Goal: Task Accomplishment & Management: Manage account settings

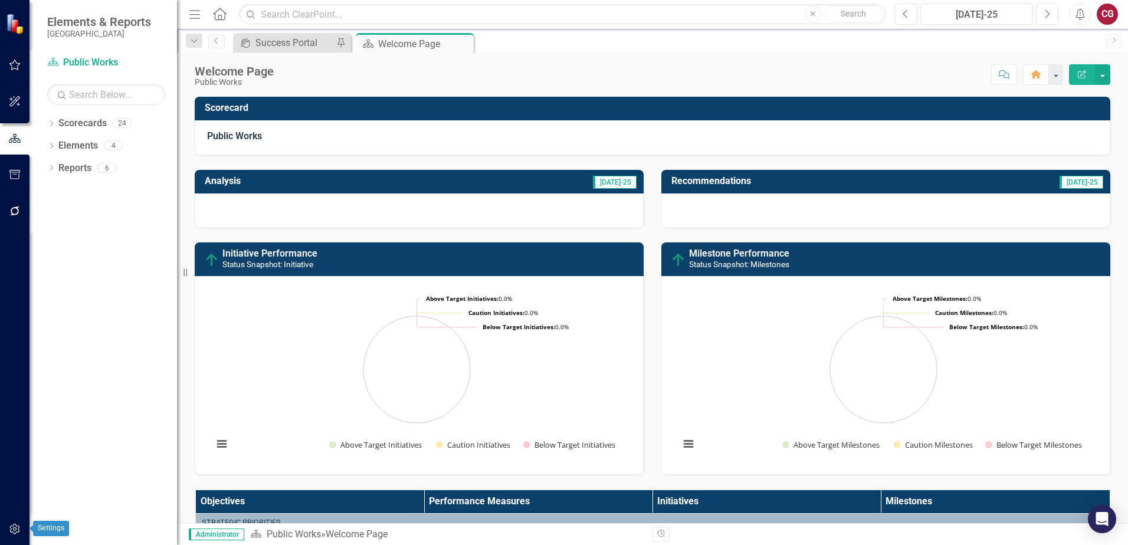
click at [14, 528] on icon "button" at bounding box center [14, 529] width 10 height 11
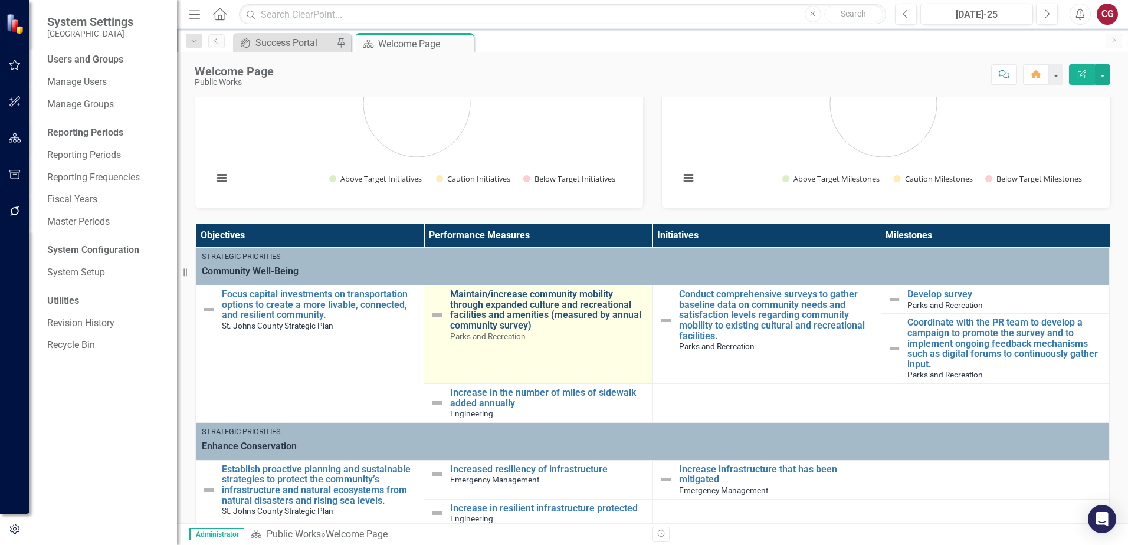
scroll to position [295, 0]
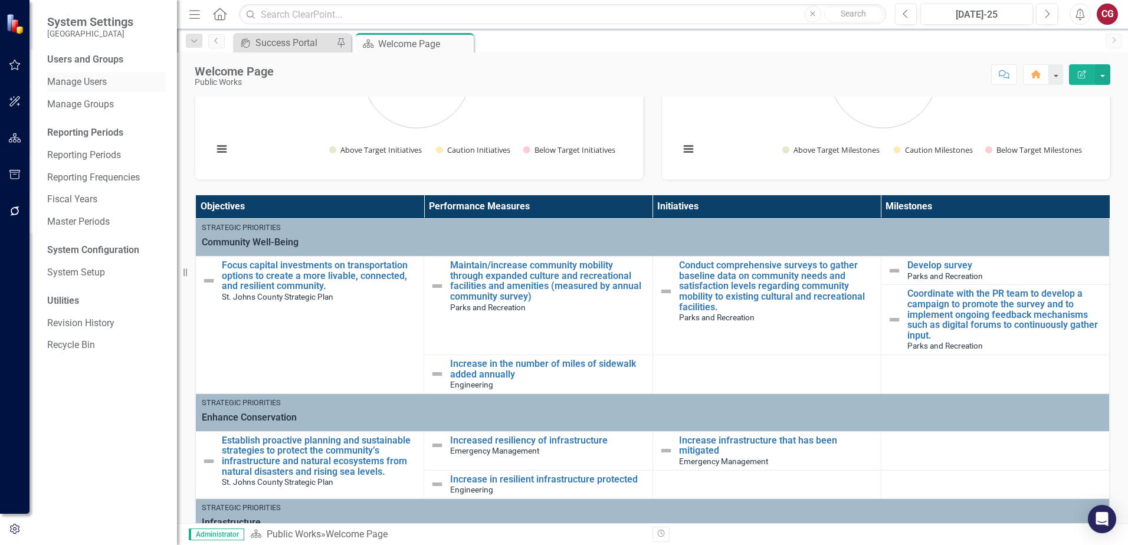
click at [76, 81] on link "Manage Users" at bounding box center [106, 83] width 118 height 14
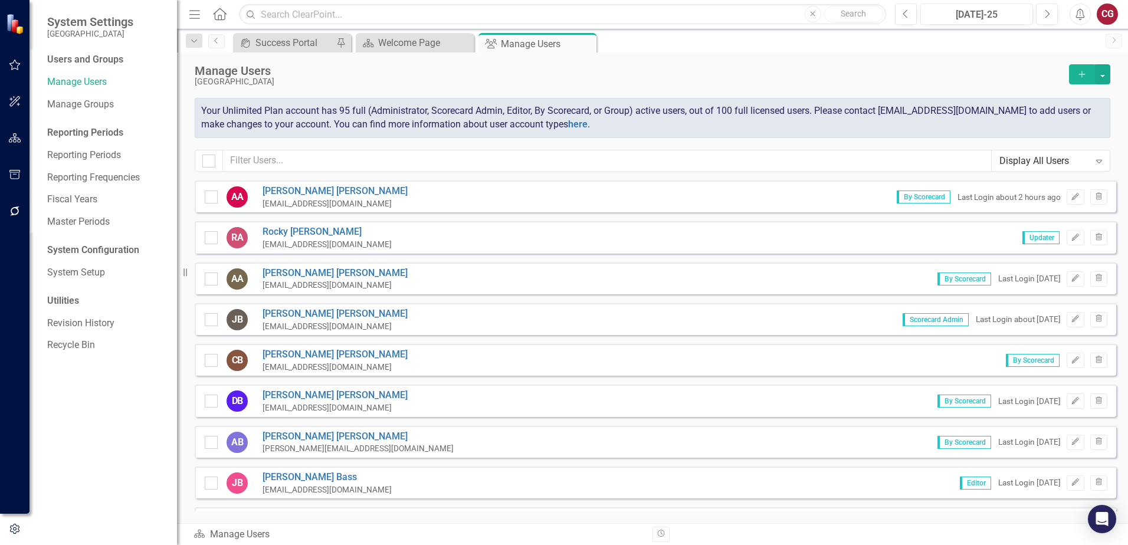
click at [740, 73] on div "Manage Users" at bounding box center [629, 70] width 869 height 13
click at [324, 157] on input "text" at bounding box center [607, 161] width 769 height 22
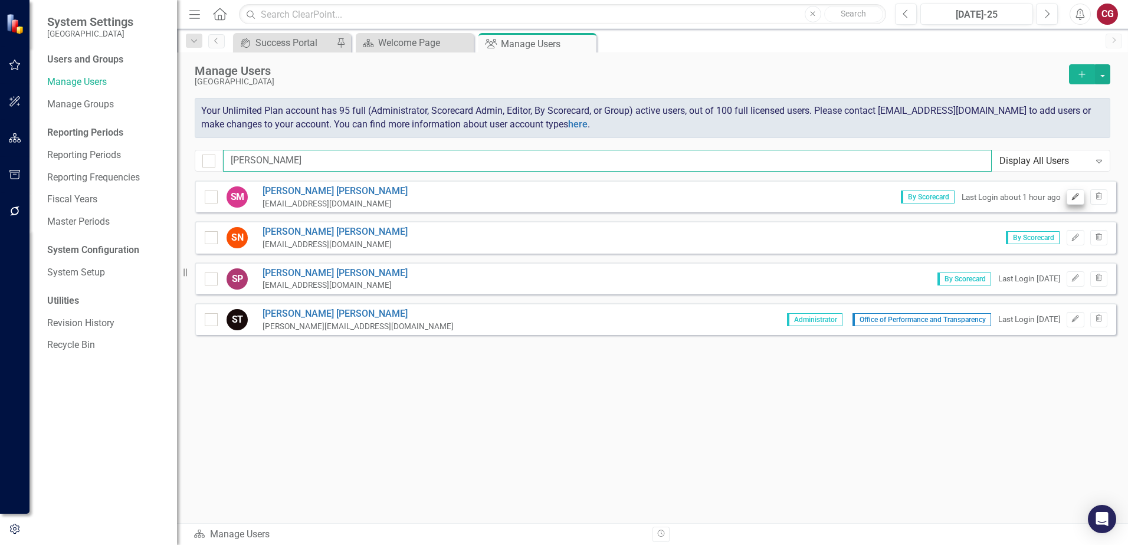
type input "[PERSON_NAME]"
click at [1071, 199] on icon "Edit" at bounding box center [1075, 197] width 9 height 7
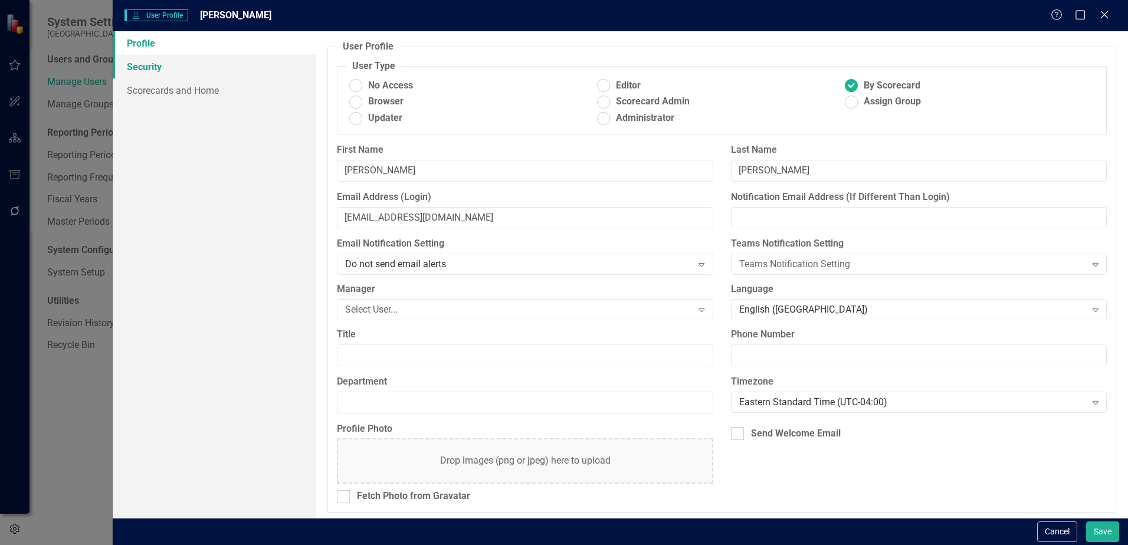
click at [175, 68] on link "Security" at bounding box center [214, 67] width 203 height 24
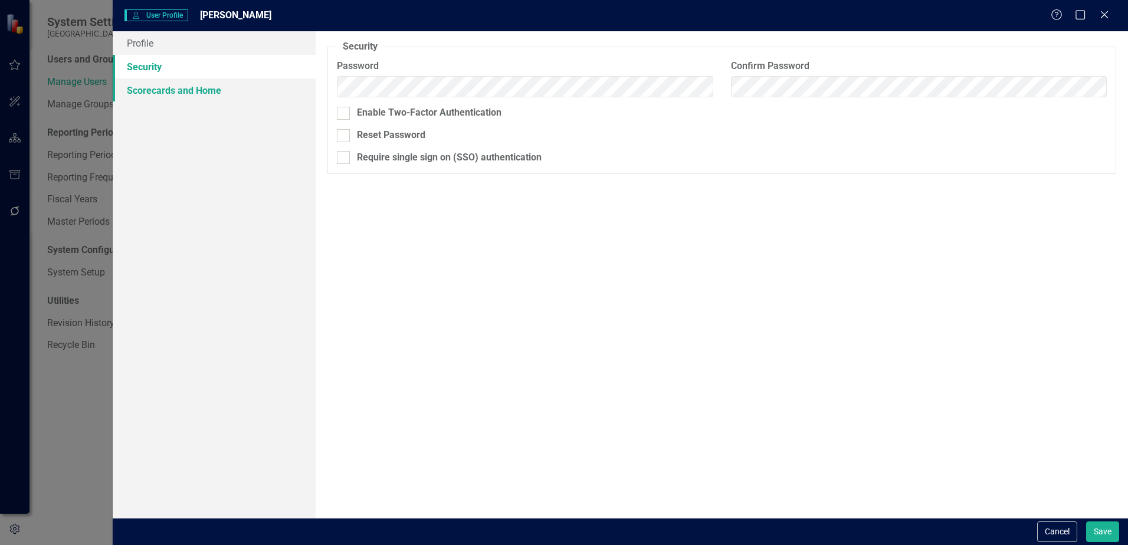
click at [182, 89] on link "Scorecards and Home" at bounding box center [214, 90] width 203 height 24
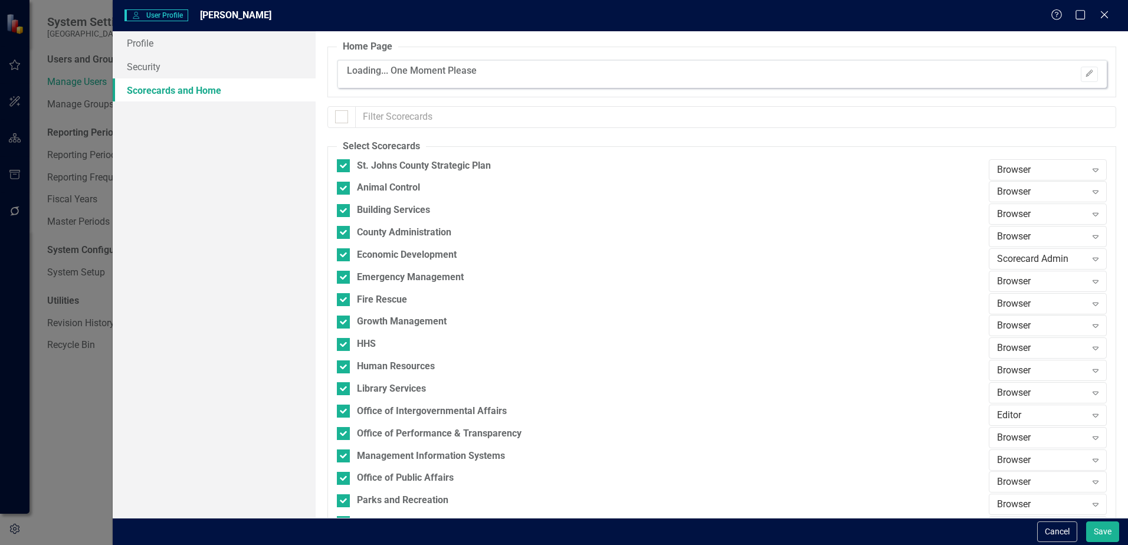
checkbox input "false"
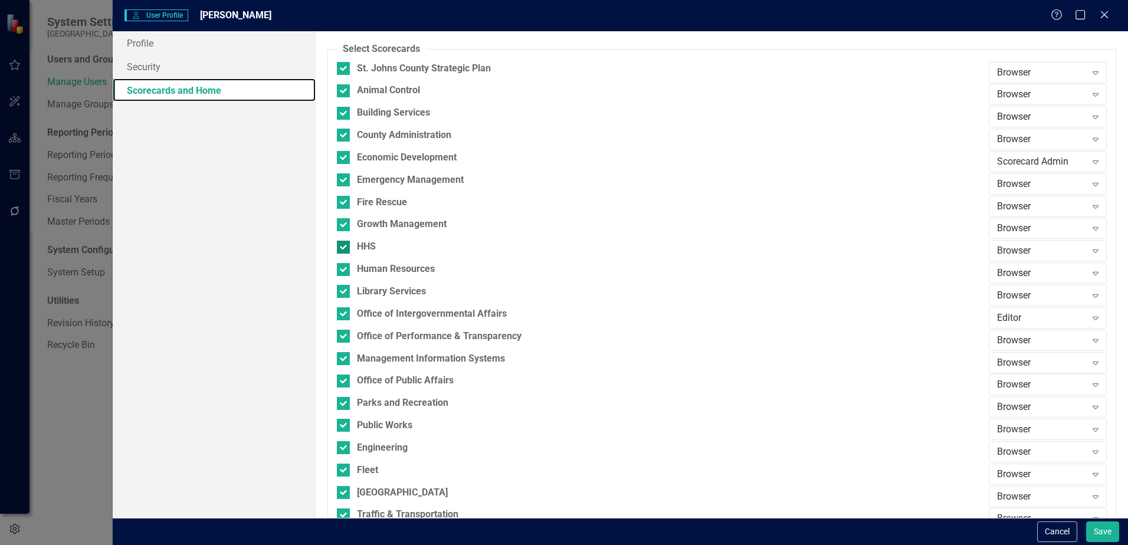
scroll to position [118, 0]
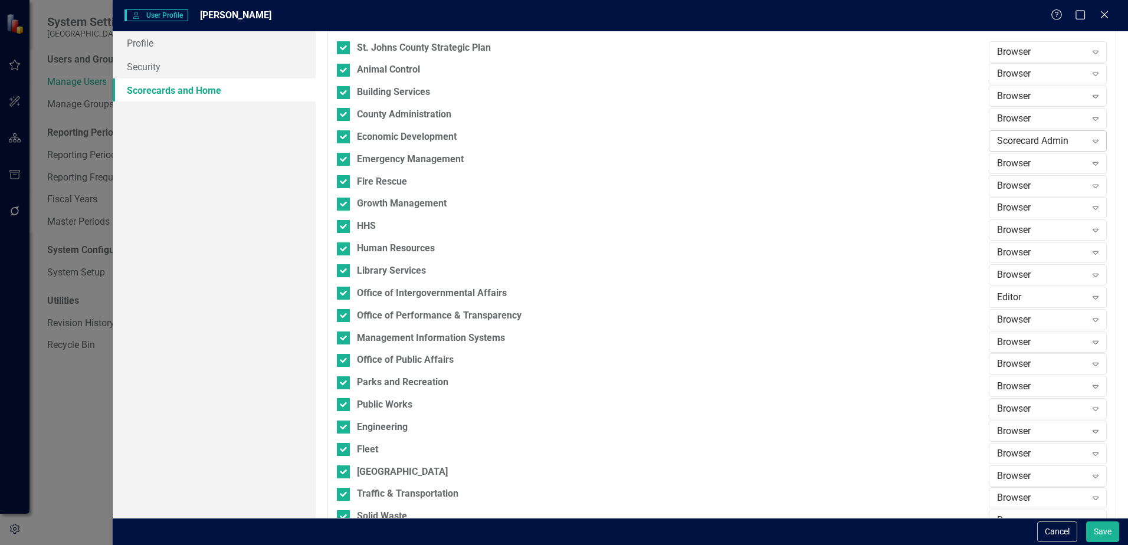
click at [1023, 143] on div "Scorecard Admin" at bounding box center [1041, 142] width 89 height 14
click at [998, 219] on div "Scorecard Admin" at bounding box center [1041, 220] width 99 height 14
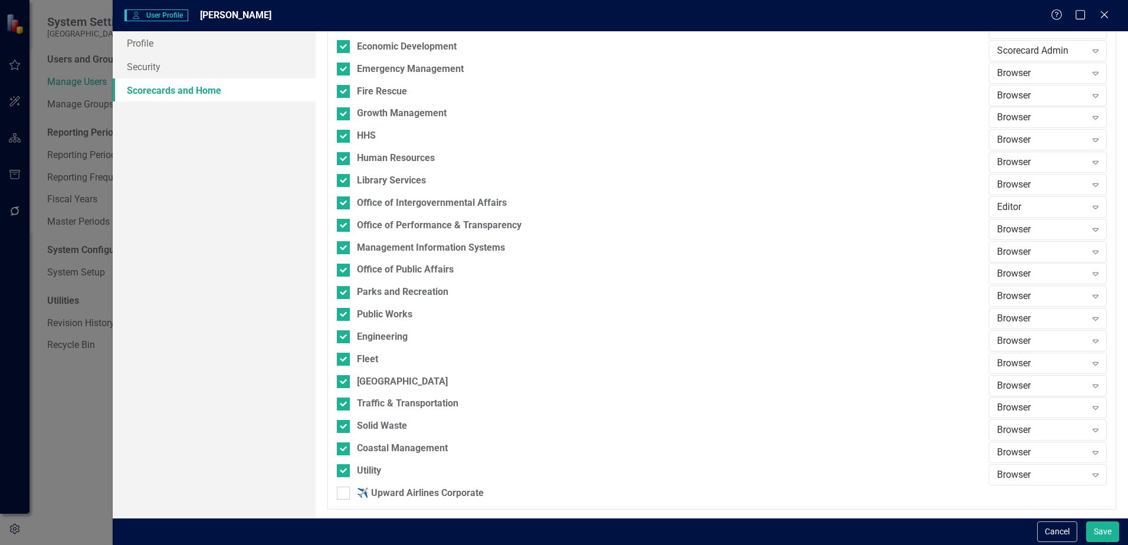
scroll to position [209, 0]
click at [1055, 532] on button "Cancel" at bounding box center [1057, 532] width 40 height 21
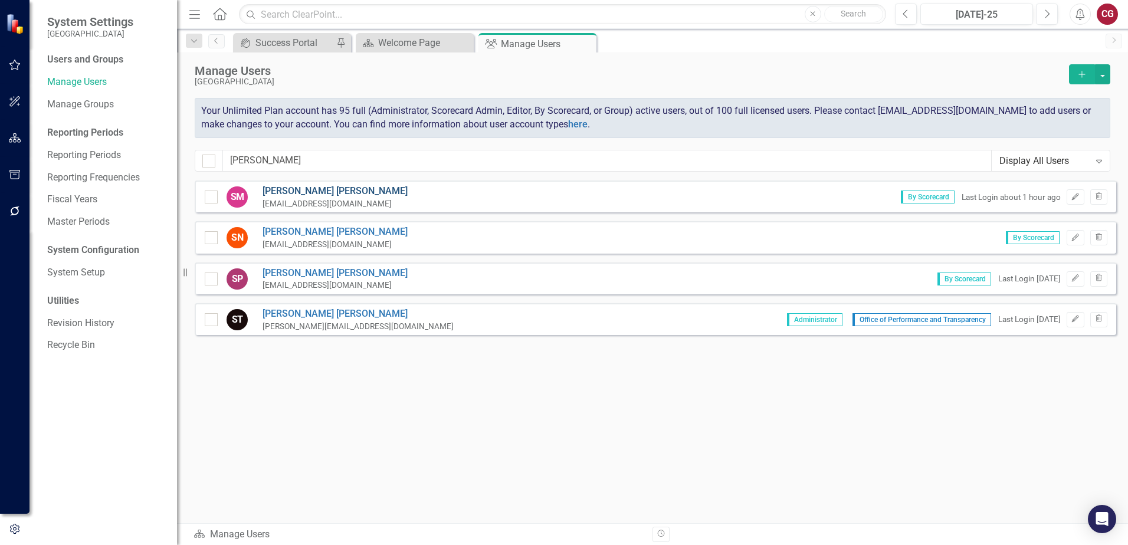
click at [298, 190] on link "[PERSON_NAME]" at bounding box center [335, 192] width 145 height 14
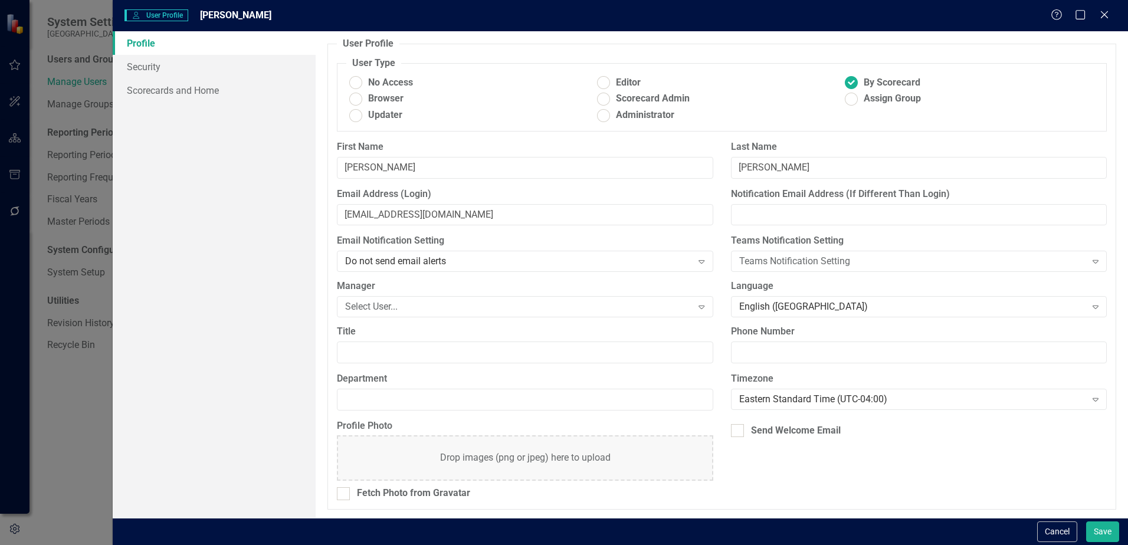
scroll to position [4, 0]
click at [1045, 529] on button "Cancel" at bounding box center [1057, 532] width 40 height 21
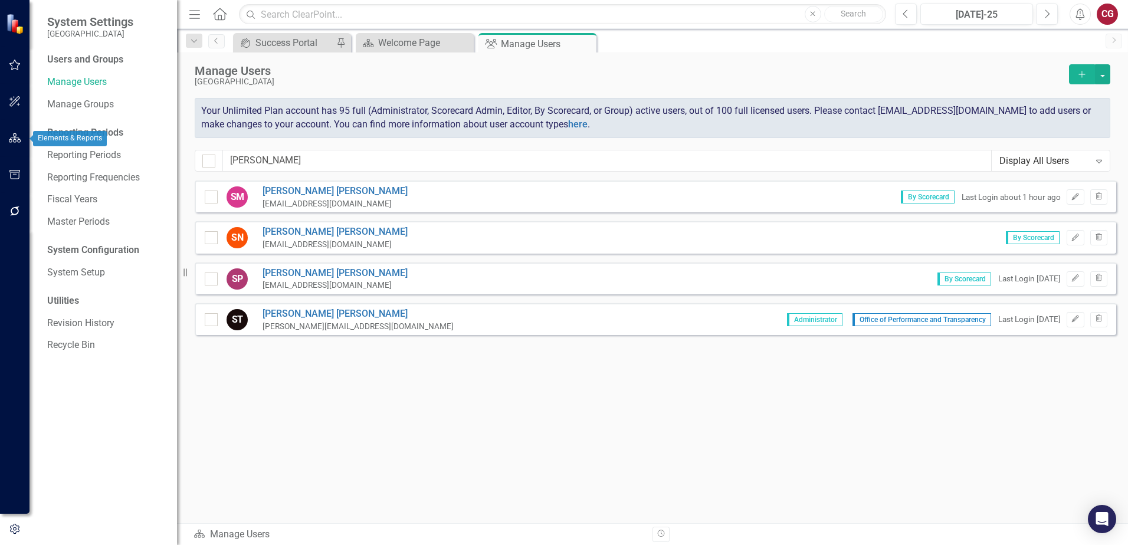
click at [14, 142] on icon "button" at bounding box center [15, 137] width 12 height 9
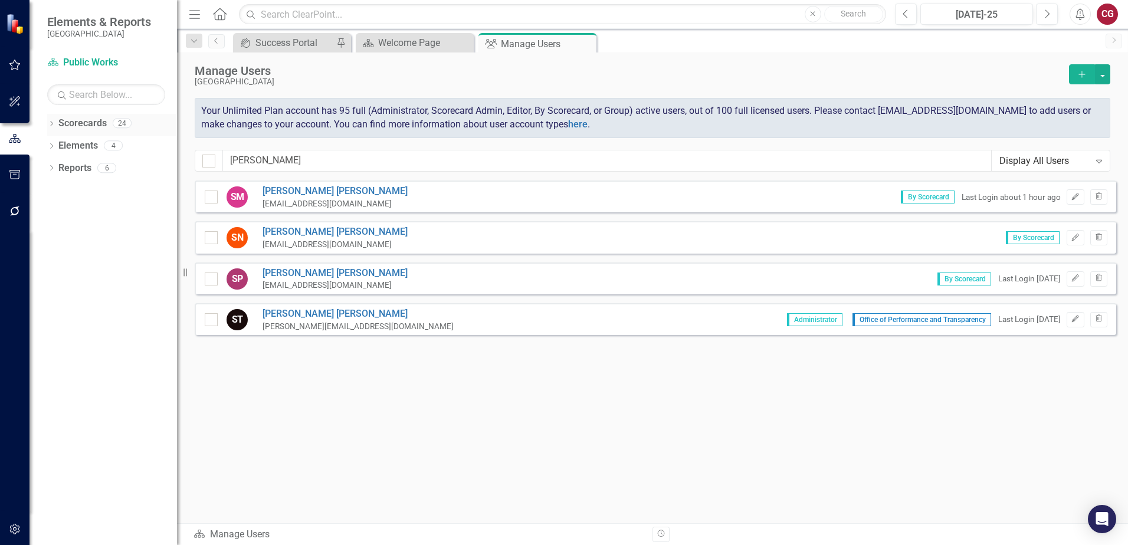
click at [50, 122] on icon "Dropdown" at bounding box center [51, 125] width 8 height 6
click at [59, 148] on icon "Dropdown" at bounding box center [57, 145] width 9 height 7
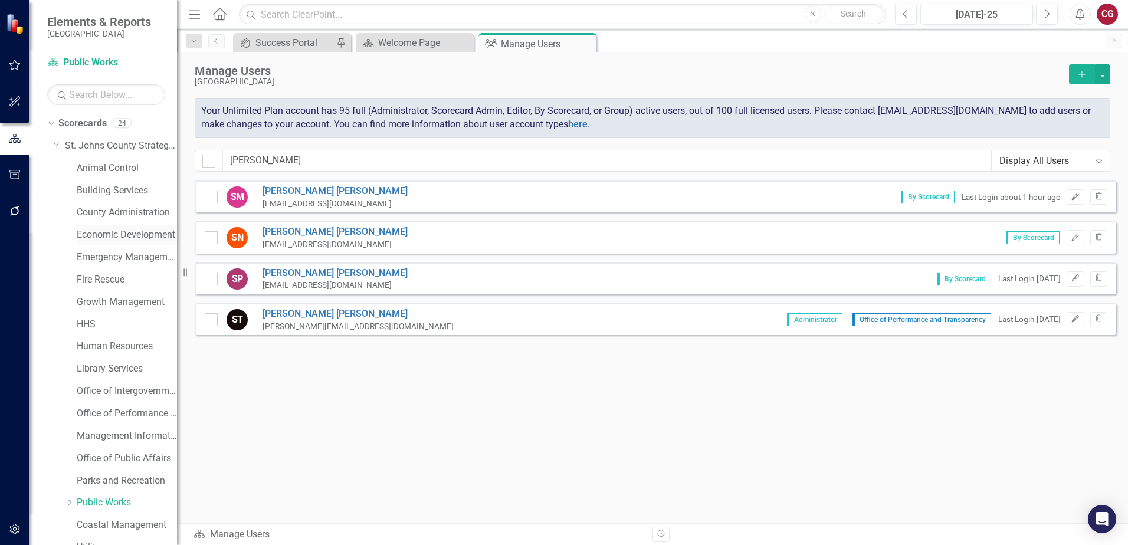
click at [103, 237] on link "Economic Development" at bounding box center [127, 235] width 100 height 14
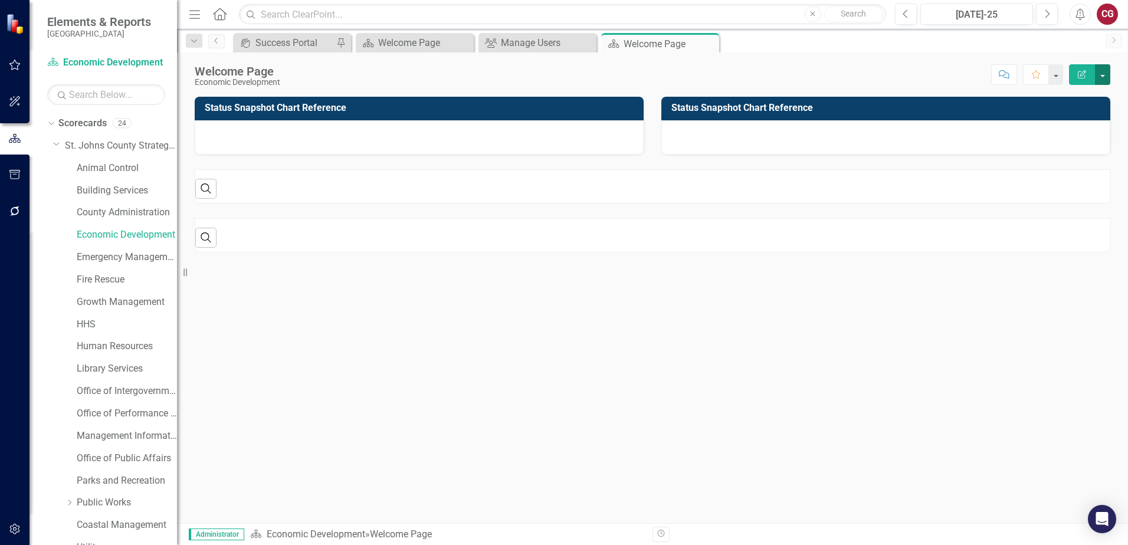
click at [1105, 78] on button "button" at bounding box center [1102, 74] width 15 height 21
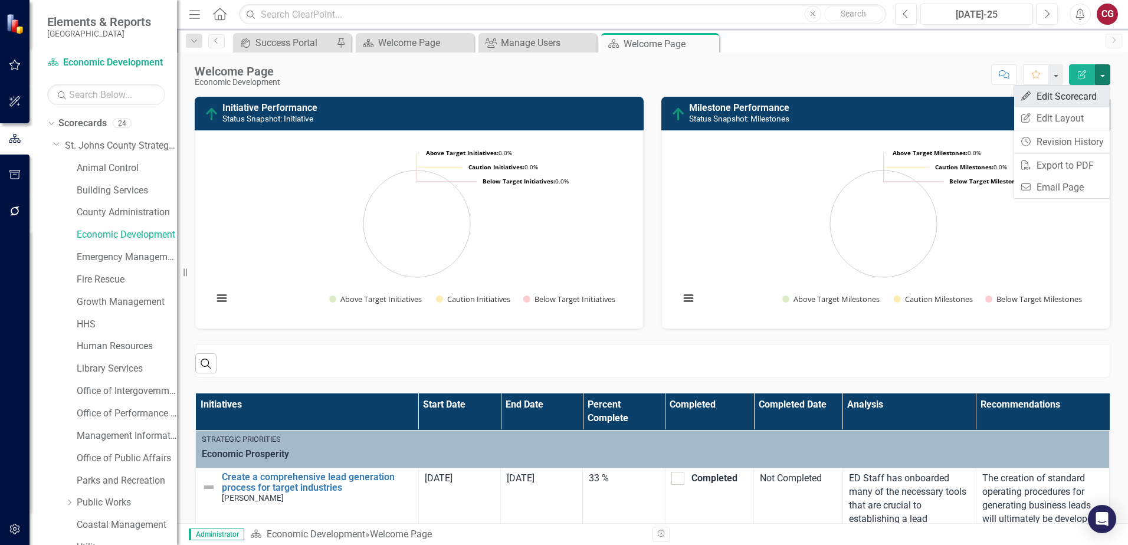
click at [1072, 103] on link "Edit Edit Scorecard" at bounding box center [1062, 97] width 96 height 22
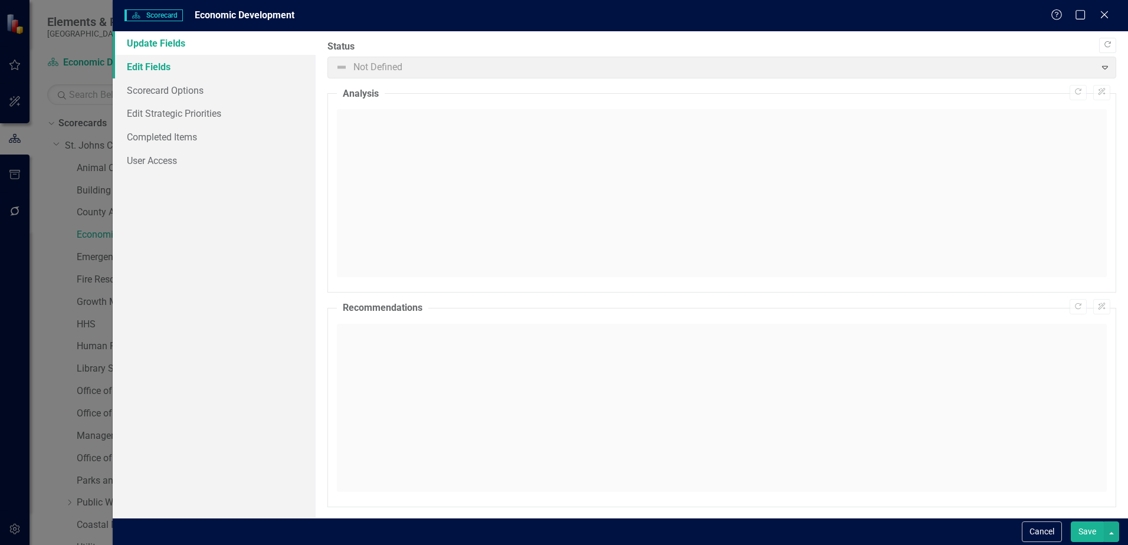
click at [146, 59] on link "Edit Fields" at bounding box center [214, 67] width 203 height 24
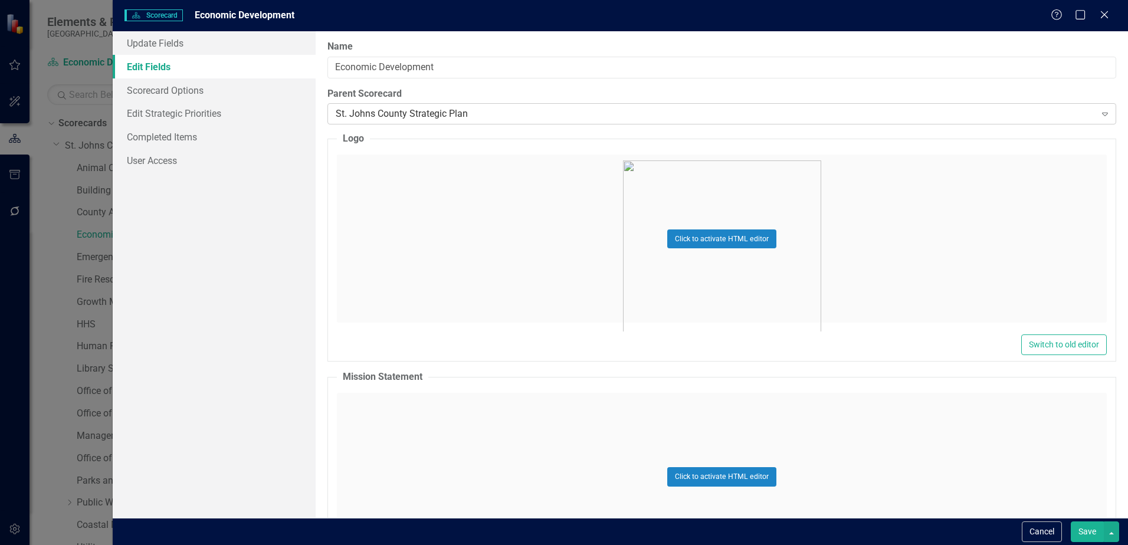
click at [421, 107] on div "St. Johns County Strategic Plan Expand" at bounding box center [722, 113] width 789 height 21
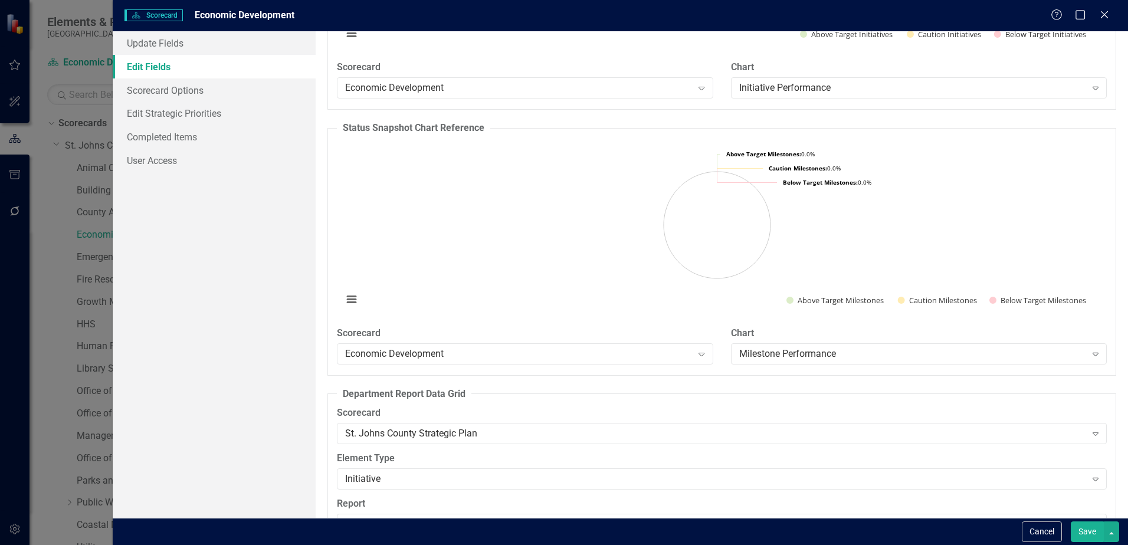
scroll to position [1441, 0]
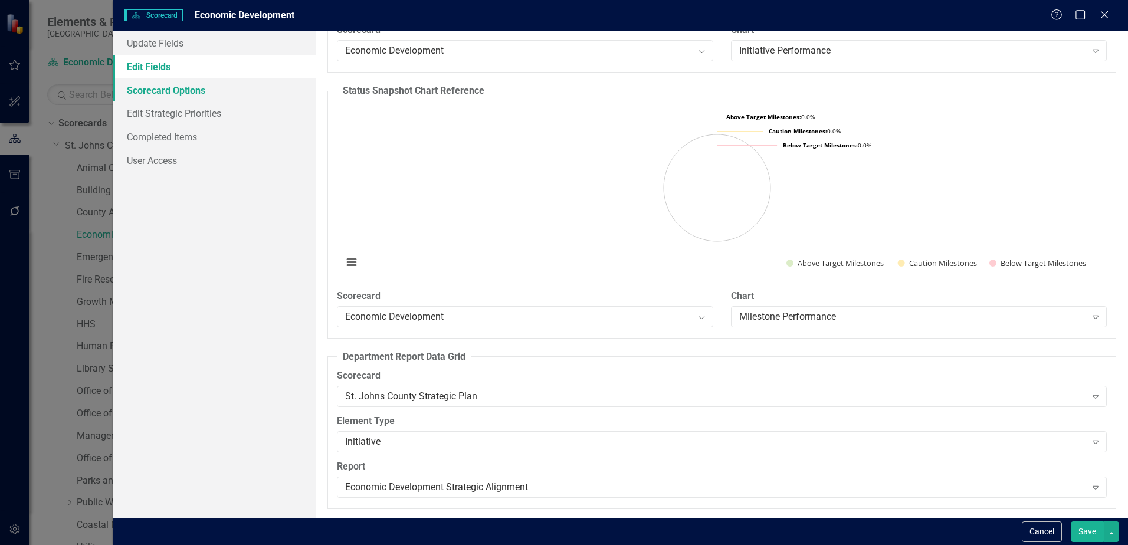
click at [210, 99] on link "Scorecard Options" at bounding box center [214, 90] width 203 height 24
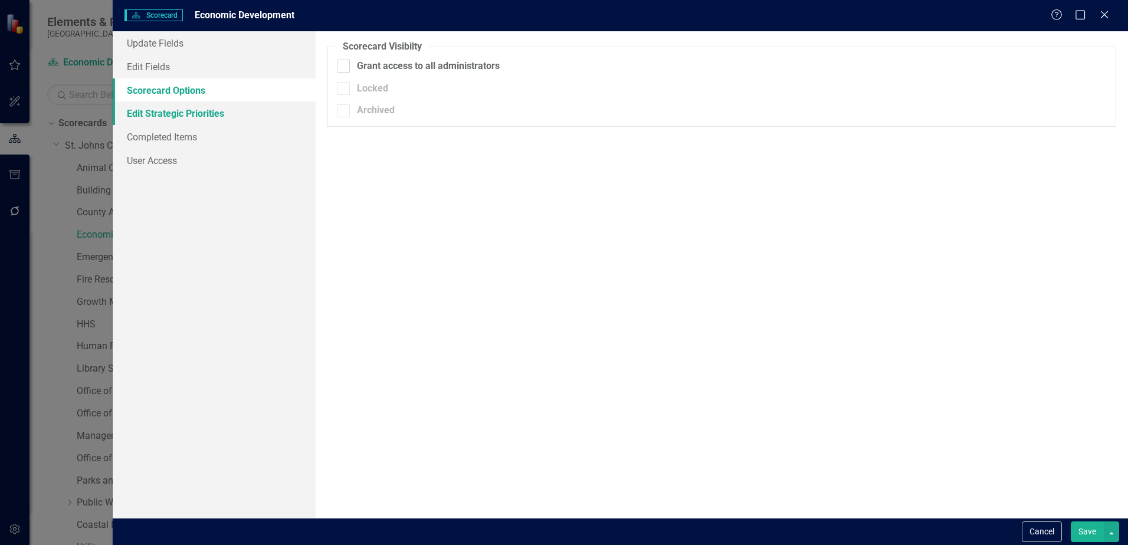
click at [180, 112] on link "Edit Strategic Priorities" at bounding box center [214, 114] width 203 height 24
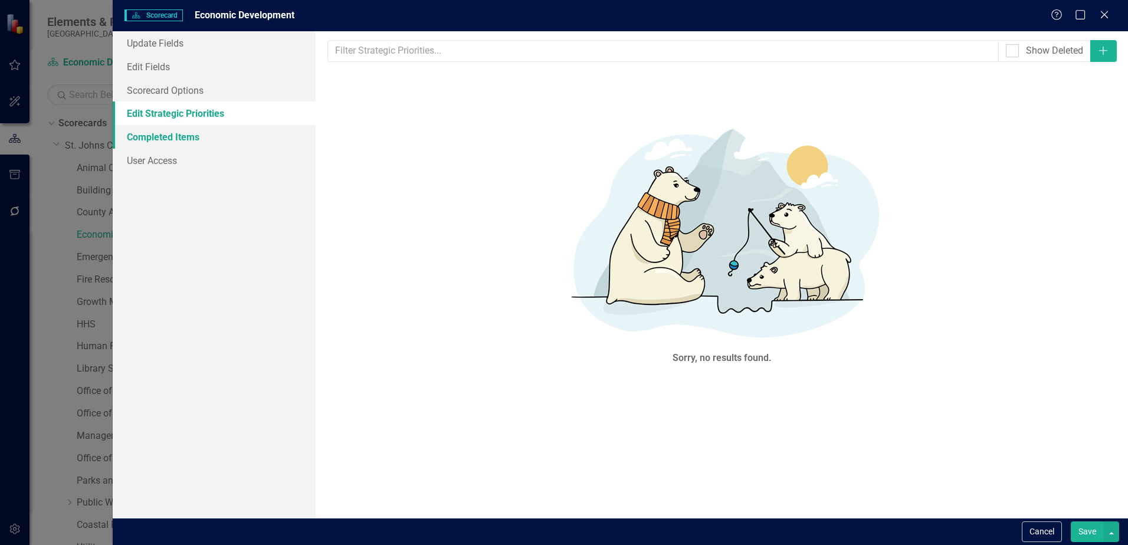
click at [169, 139] on link "Completed Items" at bounding box center [214, 137] width 203 height 24
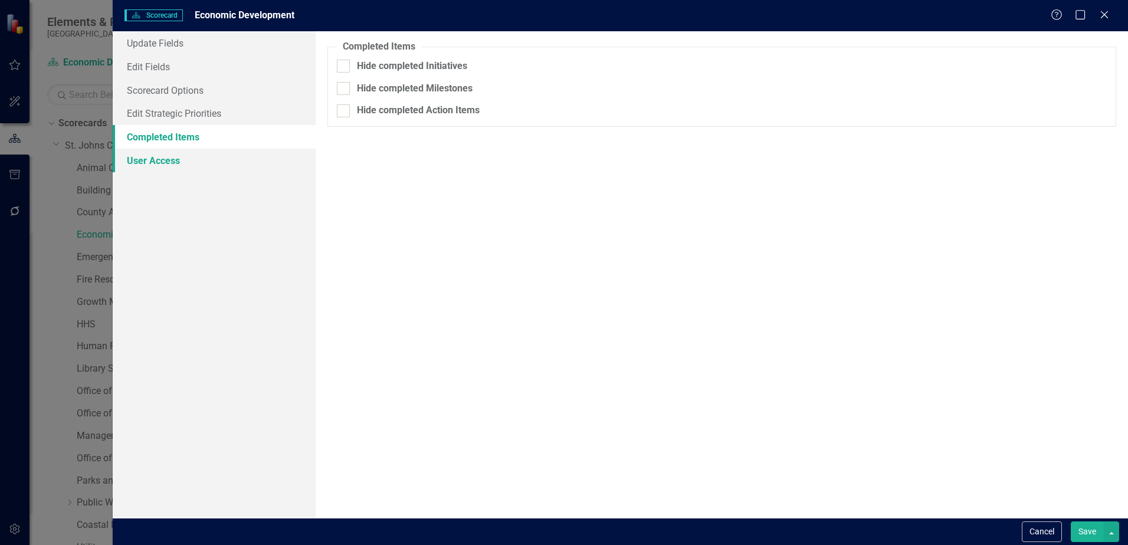
click at [158, 166] on link "User Access" at bounding box center [214, 161] width 203 height 24
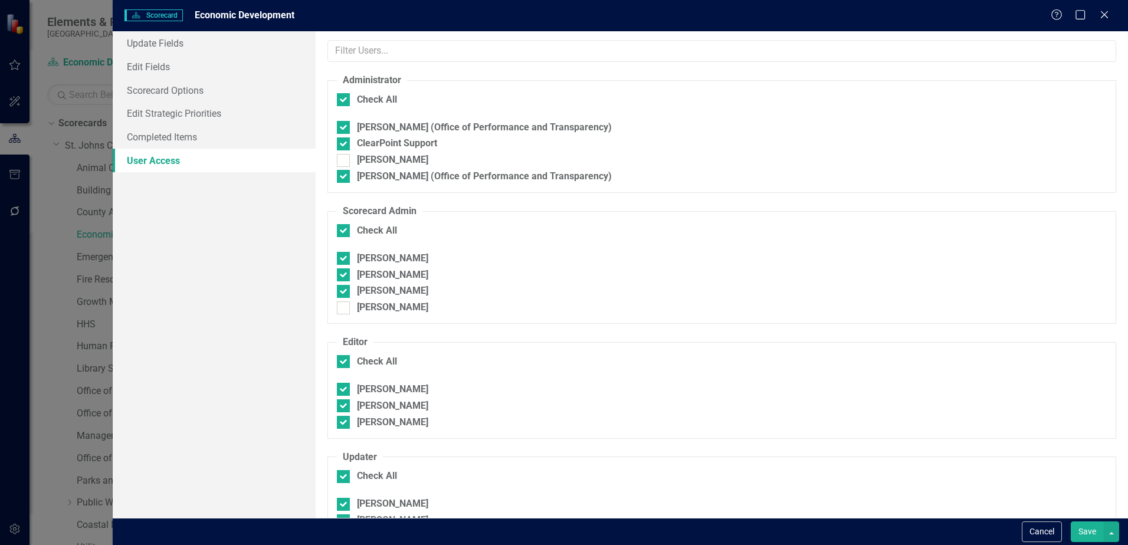
checkbox input "false"
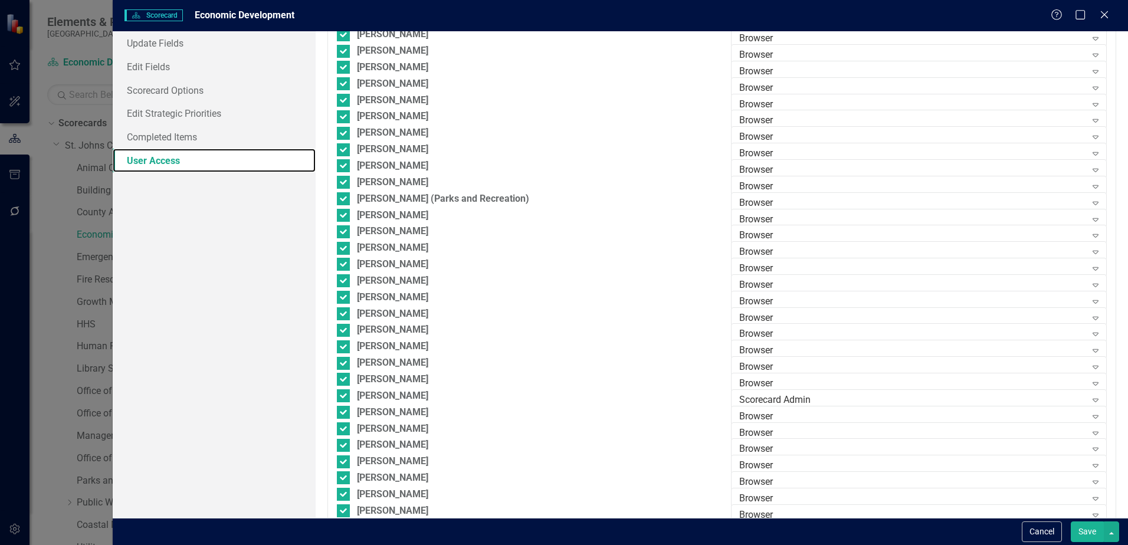
scroll to position [1239, 0]
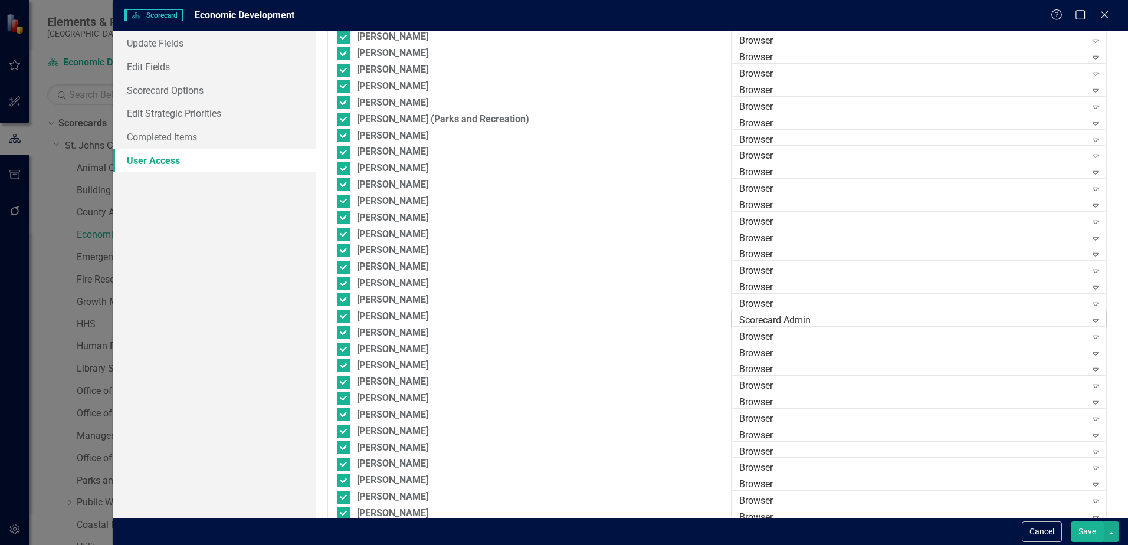
click at [841, 315] on div "Scorecard Admin" at bounding box center [912, 320] width 347 height 14
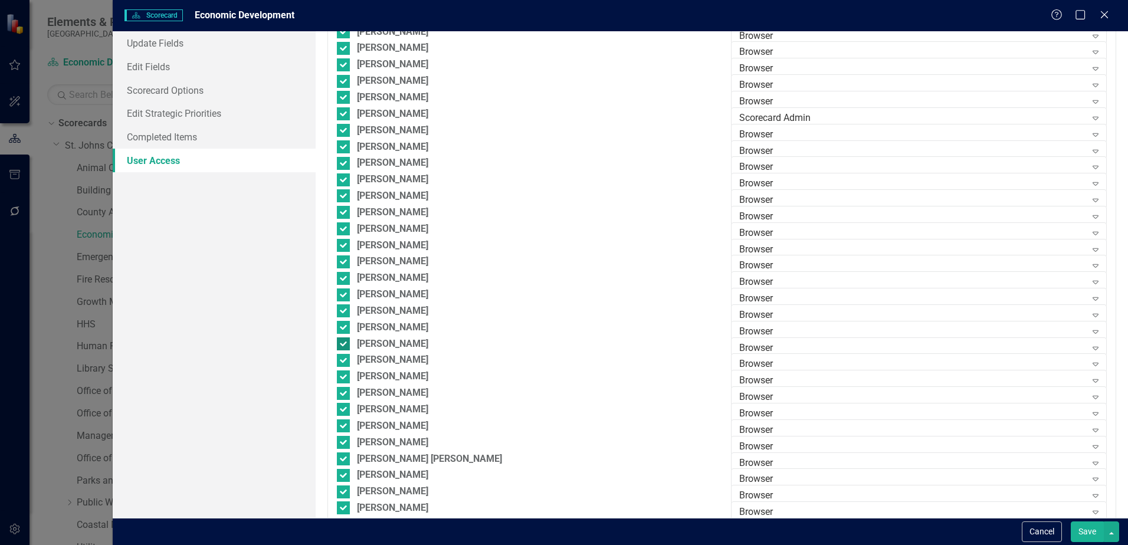
scroll to position [1457, 0]
click at [1088, 537] on button "Save" at bounding box center [1087, 532] width 33 height 21
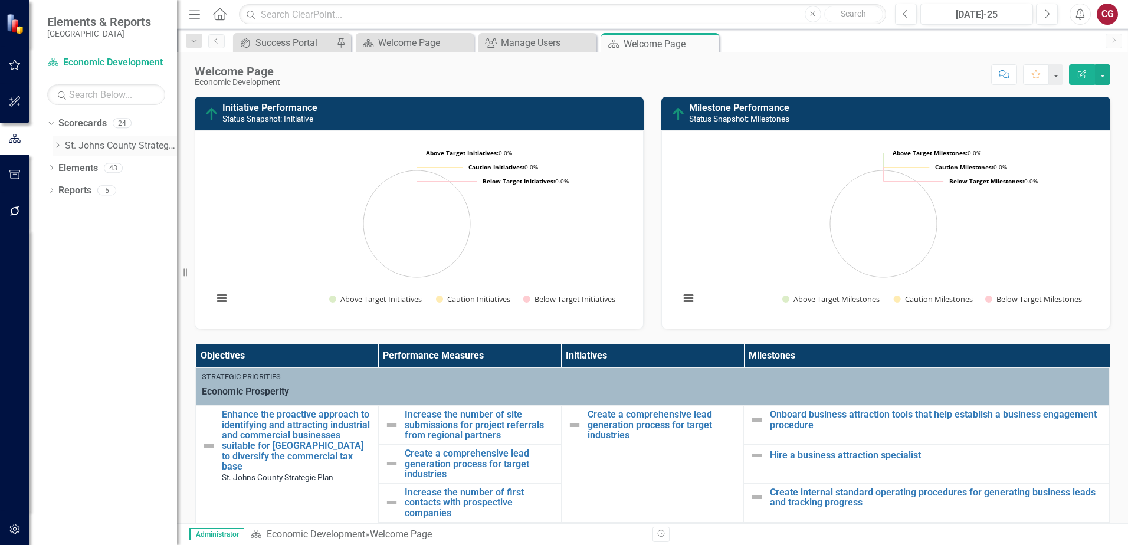
click at [58, 145] on icon "Dropdown" at bounding box center [57, 145] width 9 height 7
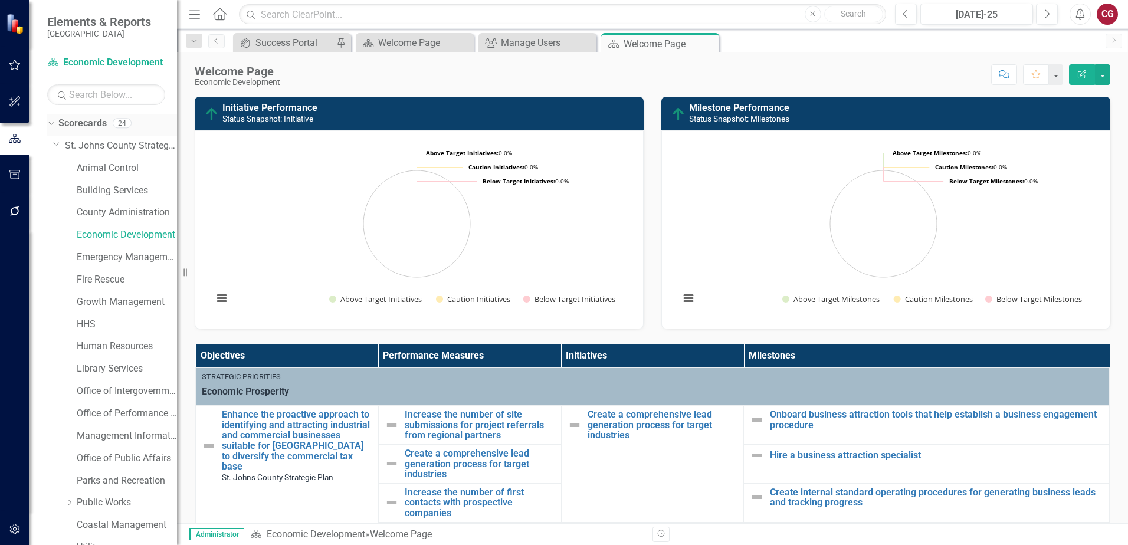
click at [83, 119] on link "Scorecards" at bounding box center [82, 124] width 48 height 14
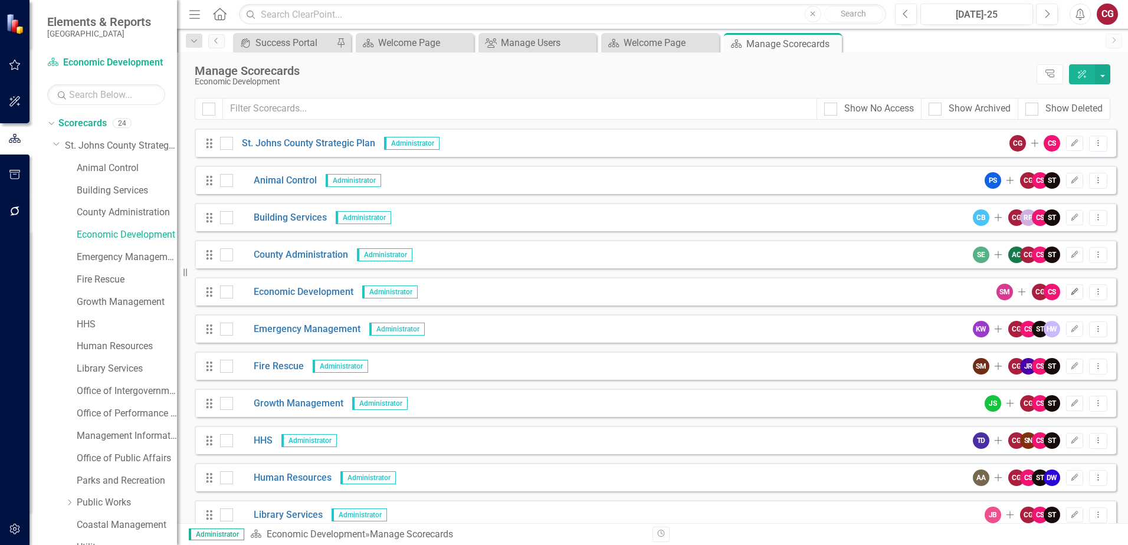
click at [1072, 293] on icon "button" at bounding box center [1075, 291] width 7 height 7
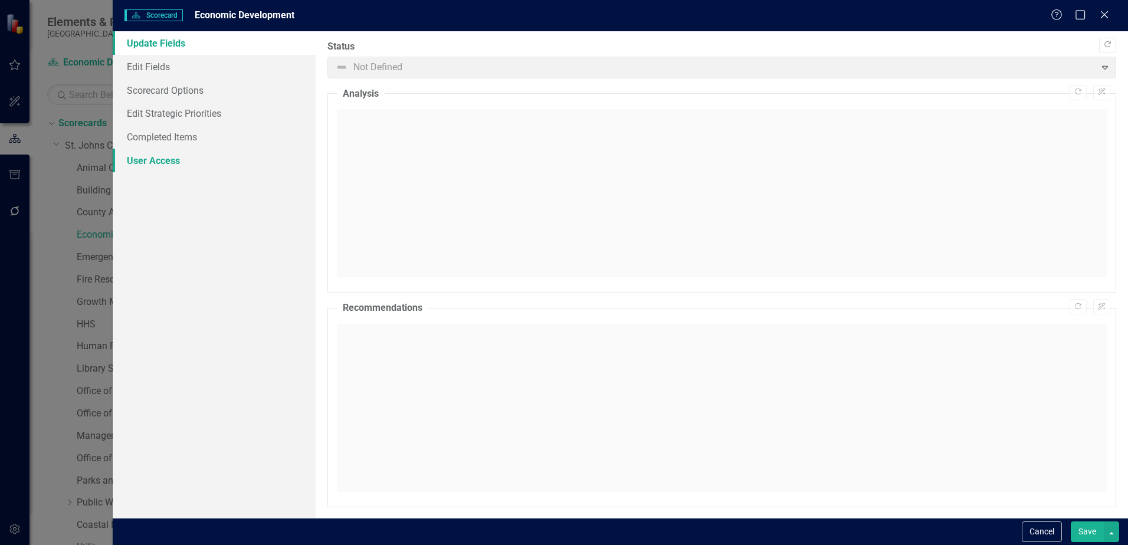
click at [152, 158] on link "User Access" at bounding box center [214, 161] width 203 height 24
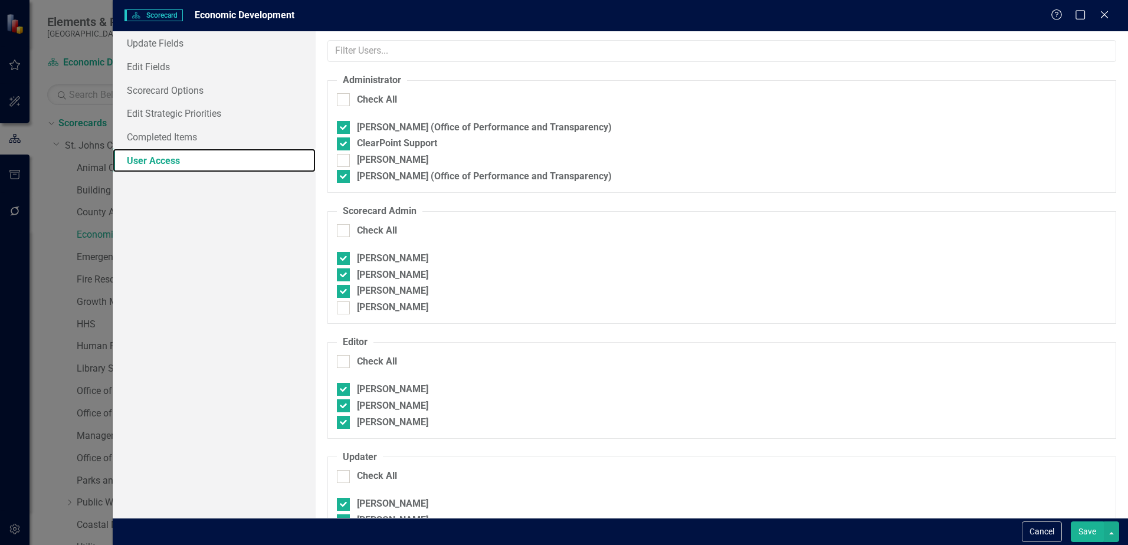
checkbox input "true"
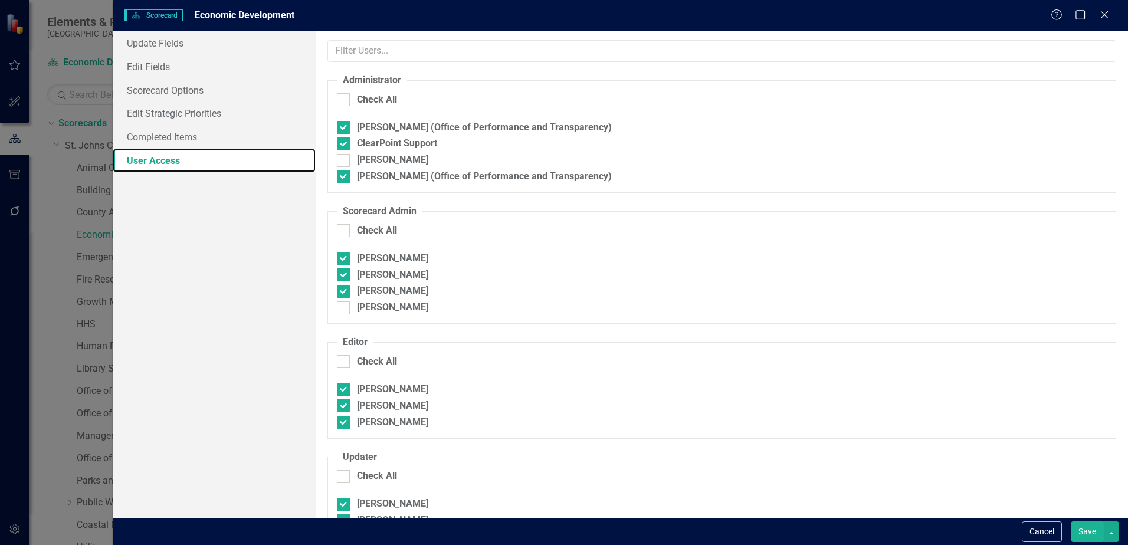
checkbox input "false"
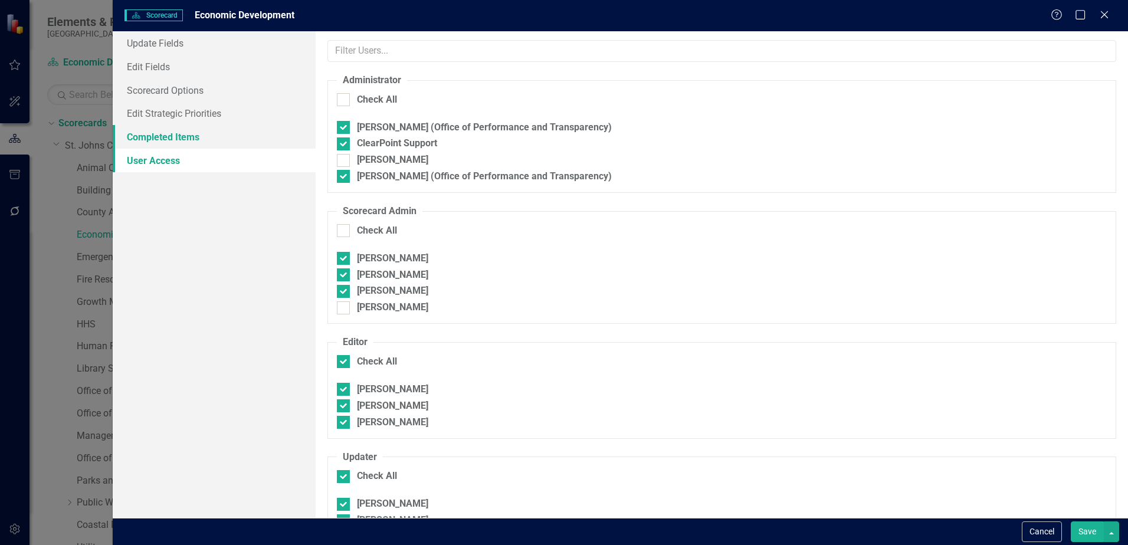
click at [156, 143] on link "Completed Items" at bounding box center [214, 137] width 203 height 24
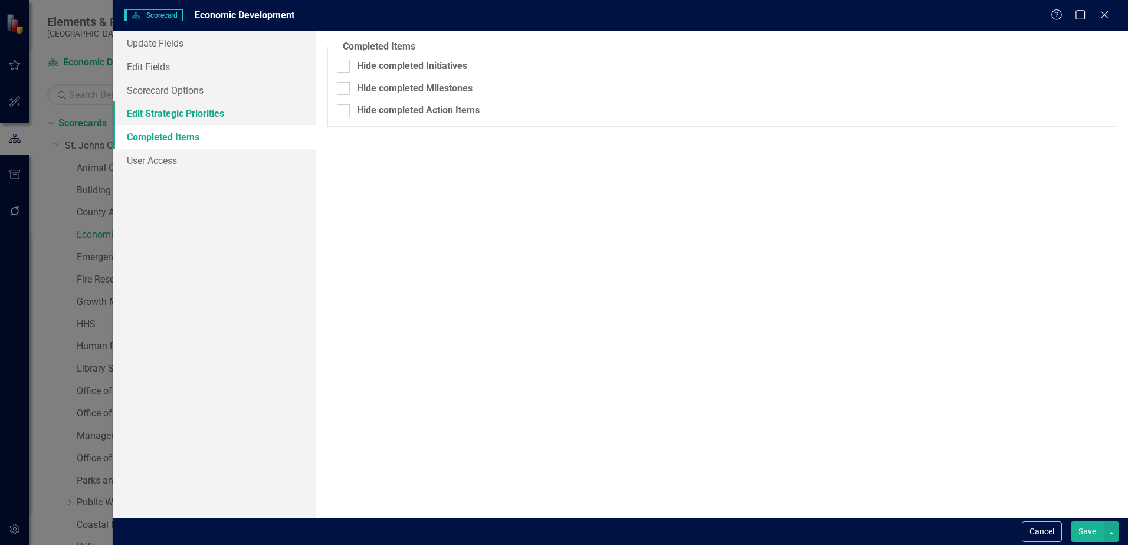
click at [166, 110] on link "Edit Strategic Priorities" at bounding box center [214, 114] width 203 height 24
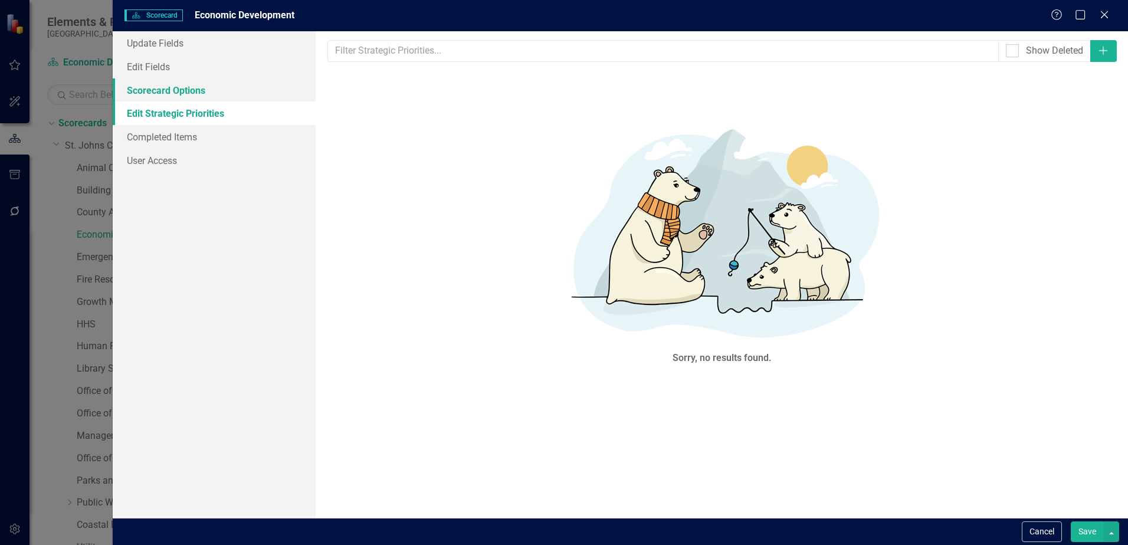
click at [171, 94] on link "Scorecard Options" at bounding box center [214, 90] width 203 height 24
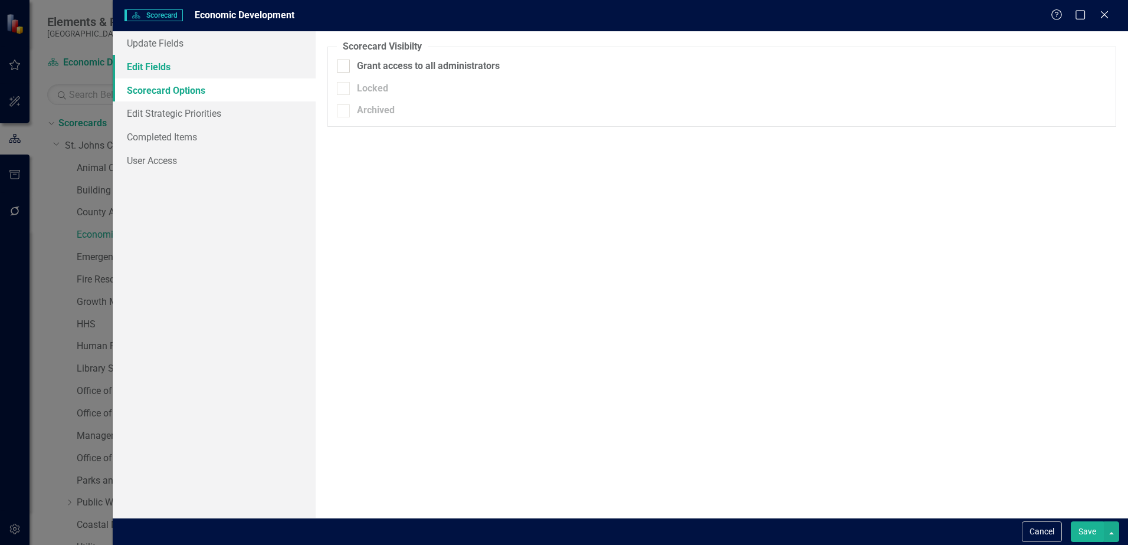
click at [161, 71] on link "Edit Fields" at bounding box center [214, 67] width 203 height 24
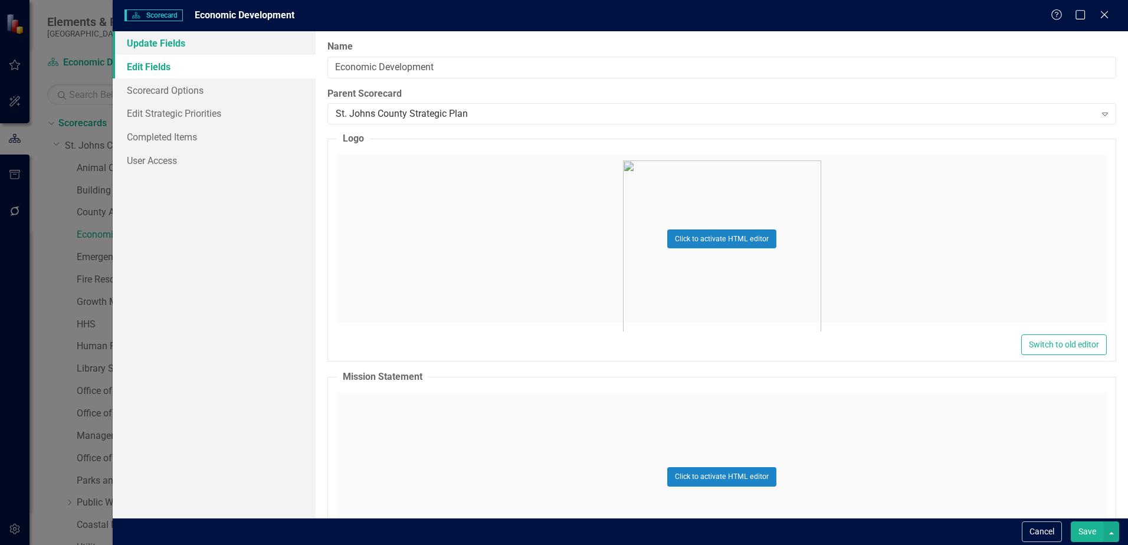
click at [190, 37] on link "Update Fields" at bounding box center [214, 43] width 203 height 24
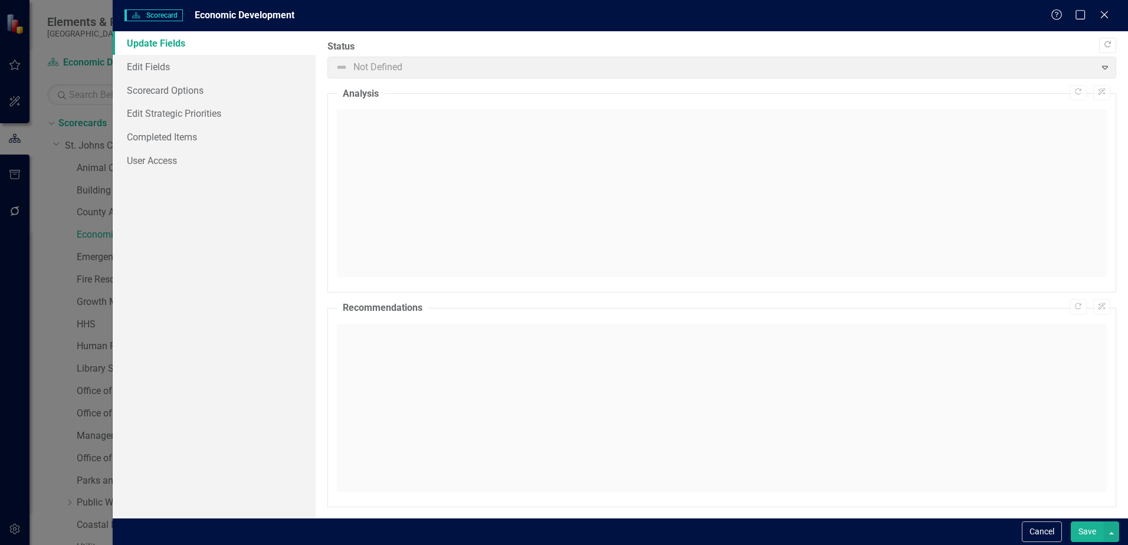
click at [499, 70] on span "Not Defined Expand" at bounding box center [722, 68] width 789 height 22
click at [1027, 529] on button "Cancel" at bounding box center [1042, 532] width 40 height 21
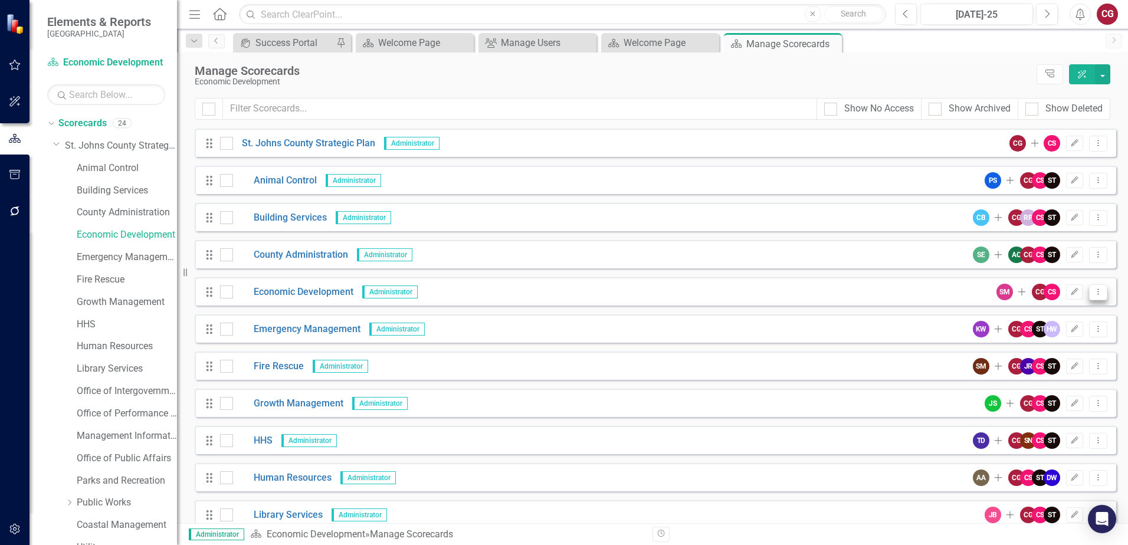
click at [1094, 294] on icon "Dropdown Menu" at bounding box center [1099, 292] width 10 height 8
click at [1073, 310] on link "Edit Edit Scorecard" at bounding box center [1033, 312] width 130 height 22
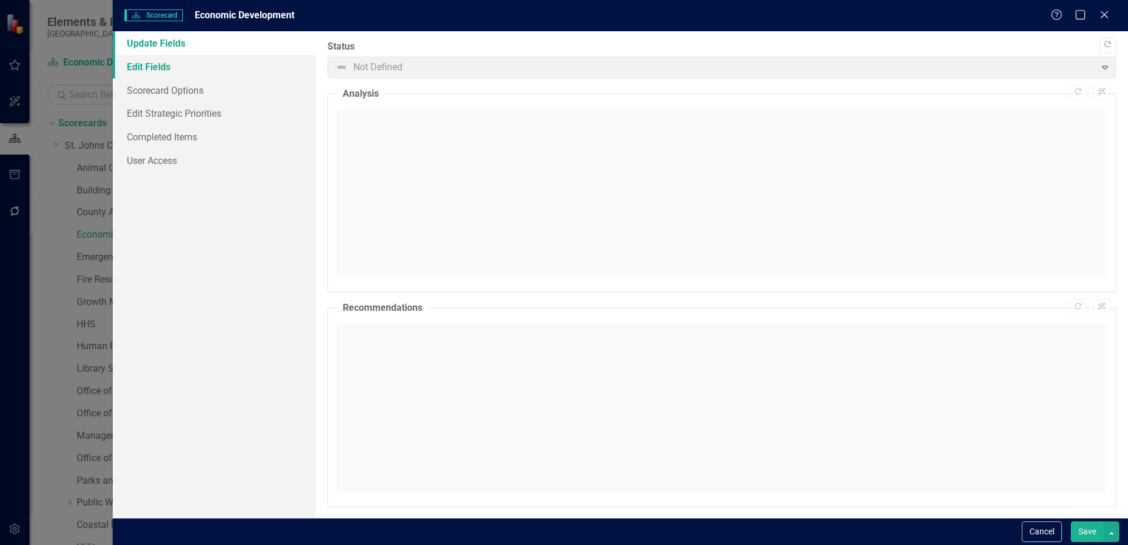
click at [162, 76] on link "Edit Fields" at bounding box center [214, 67] width 203 height 24
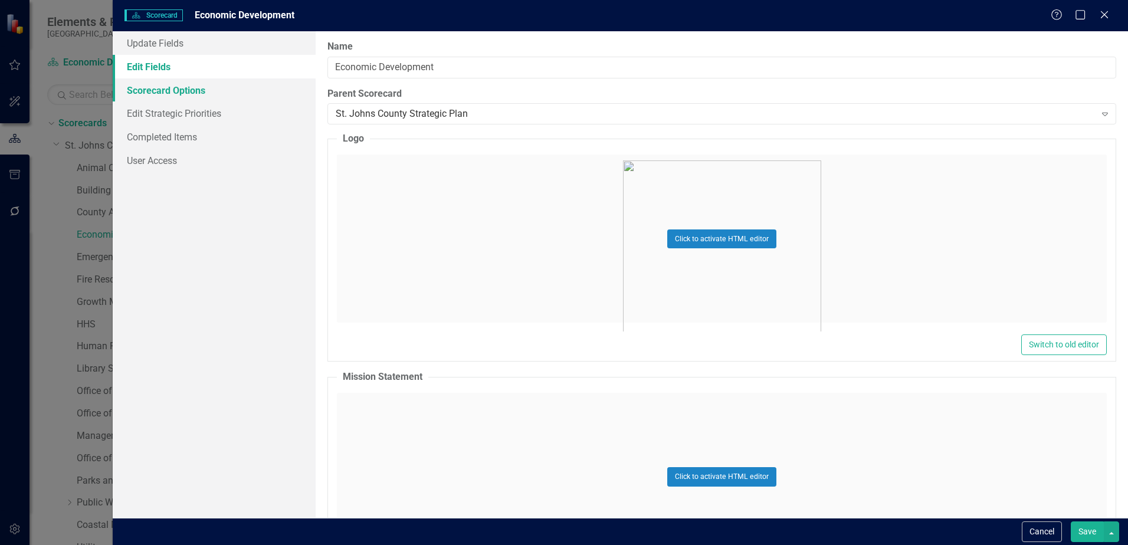
click at [169, 91] on link "Scorecard Options" at bounding box center [214, 90] width 203 height 24
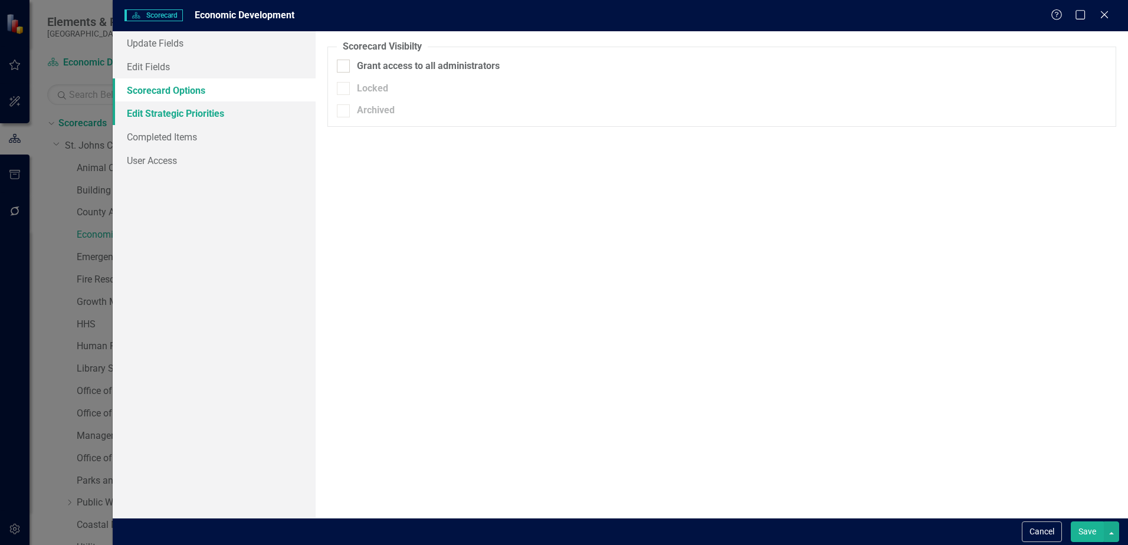
click at [168, 113] on link "Edit Strategic Priorities" at bounding box center [214, 114] width 203 height 24
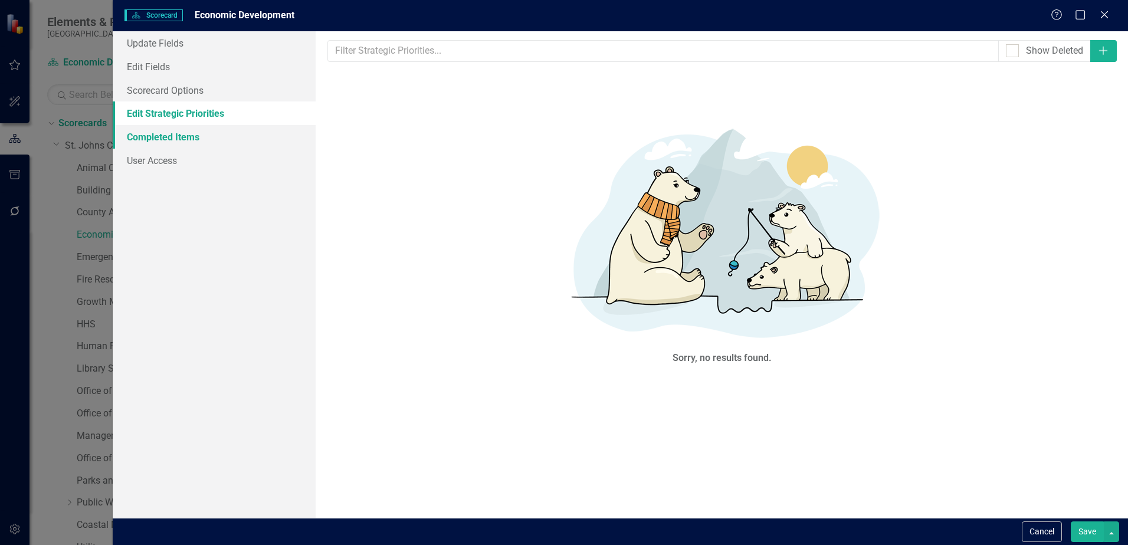
click at [169, 139] on link "Completed Items" at bounding box center [214, 137] width 203 height 24
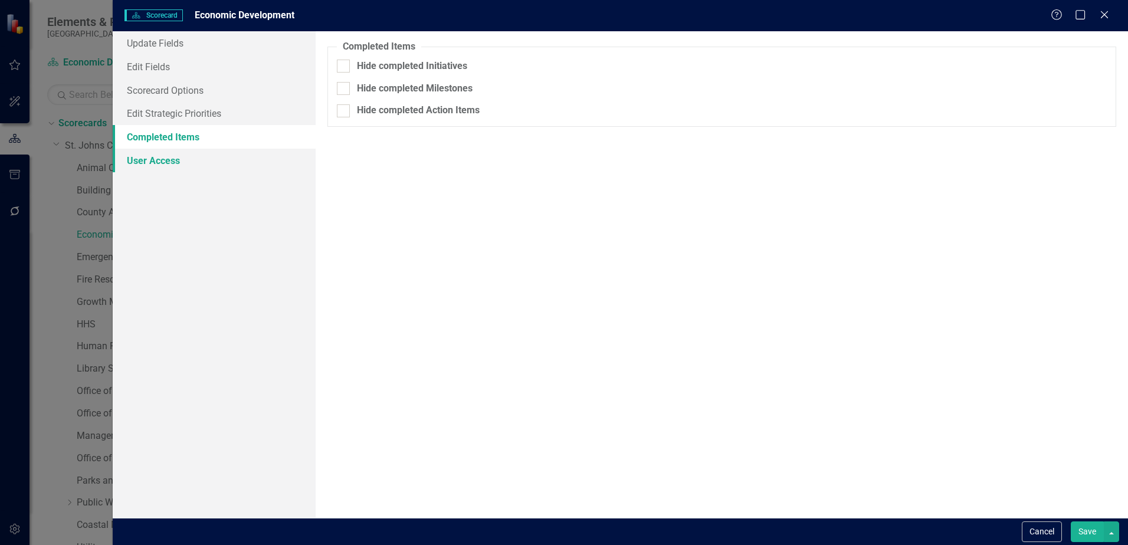
click at [169, 161] on link "User Access" at bounding box center [214, 161] width 203 height 24
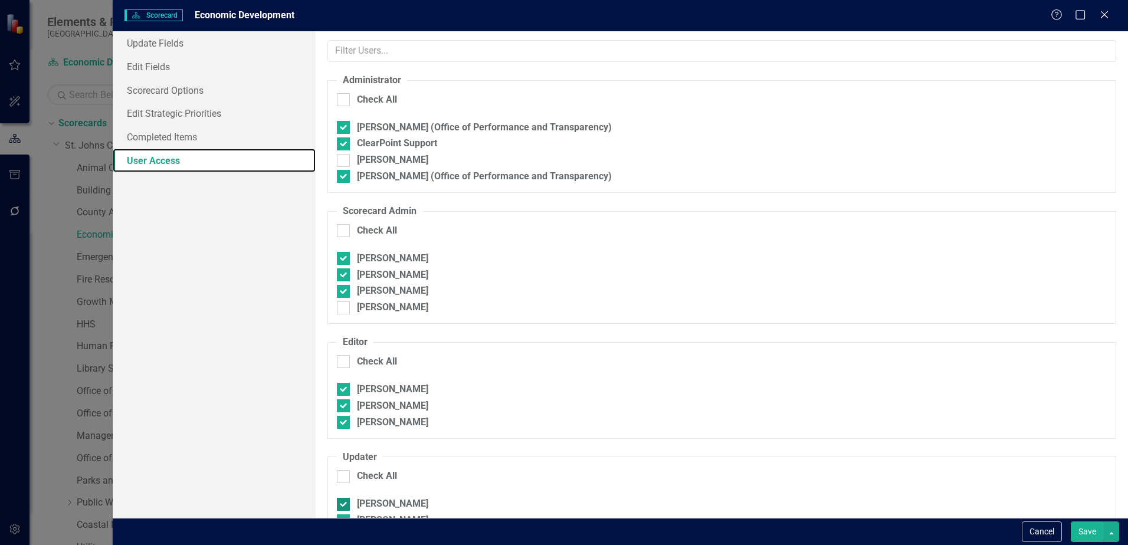
checkbox input "true"
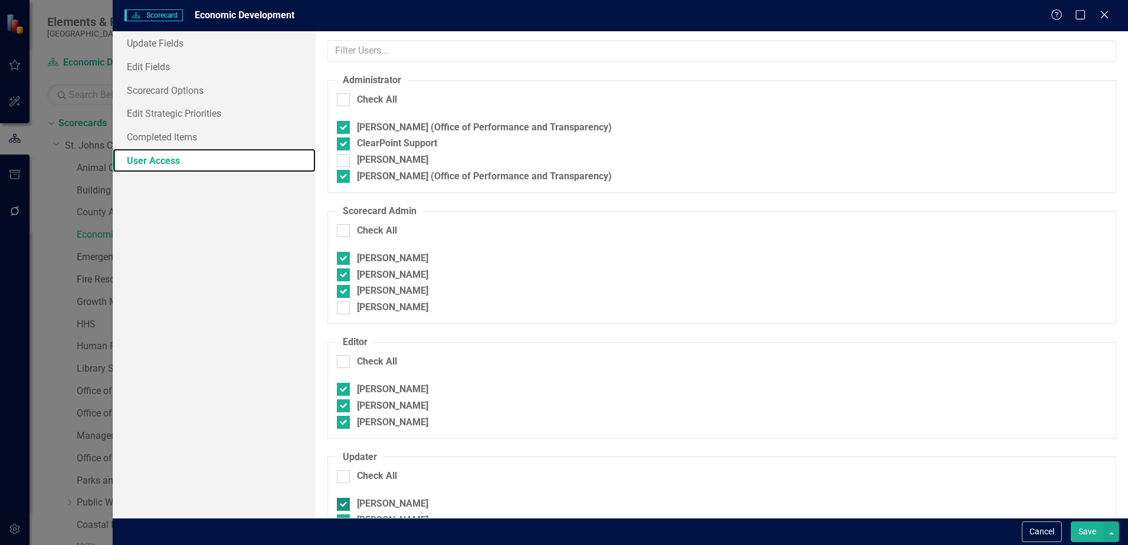
checkbox input "false"
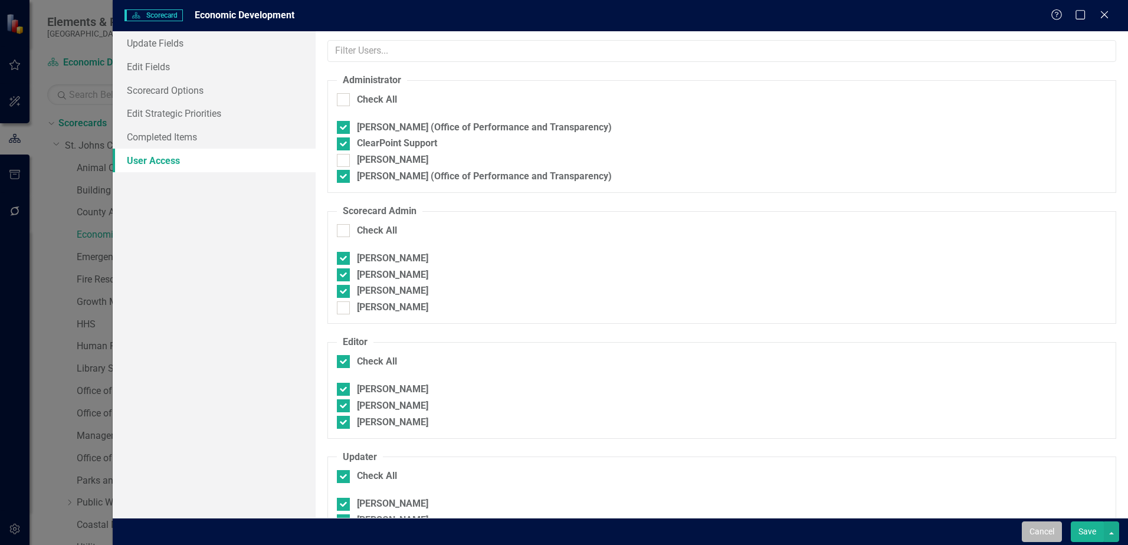
click at [1048, 528] on button "Cancel" at bounding box center [1042, 532] width 40 height 21
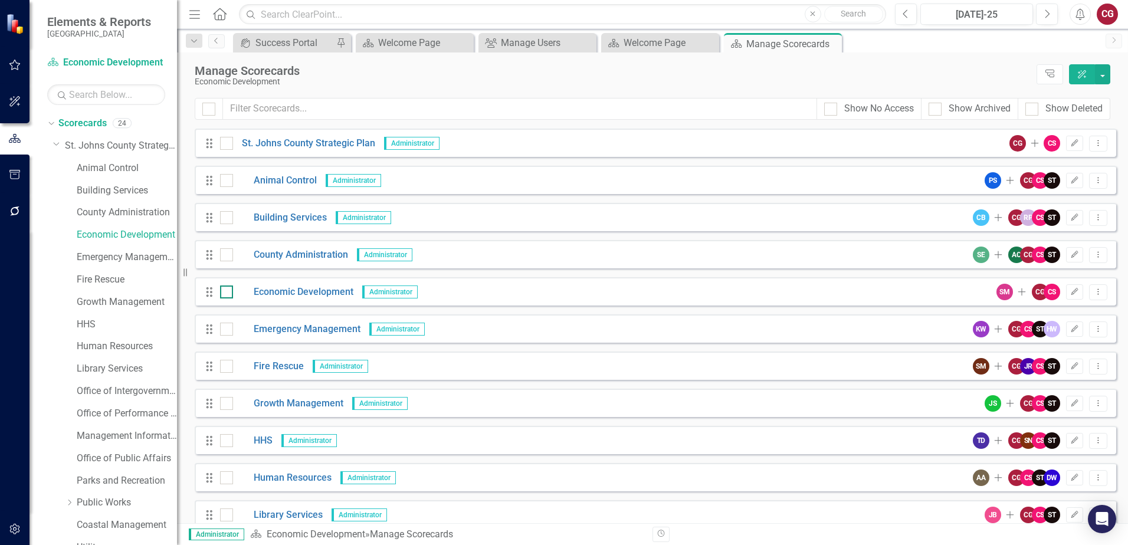
click at [222, 294] on div at bounding box center [226, 292] width 13 height 13
click at [222, 293] on input "checkbox" at bounding box center [224, 290] width 8 height 8
click at [1104, 72] on button "button" at bounding box center [1102, 74] width 15 height 20
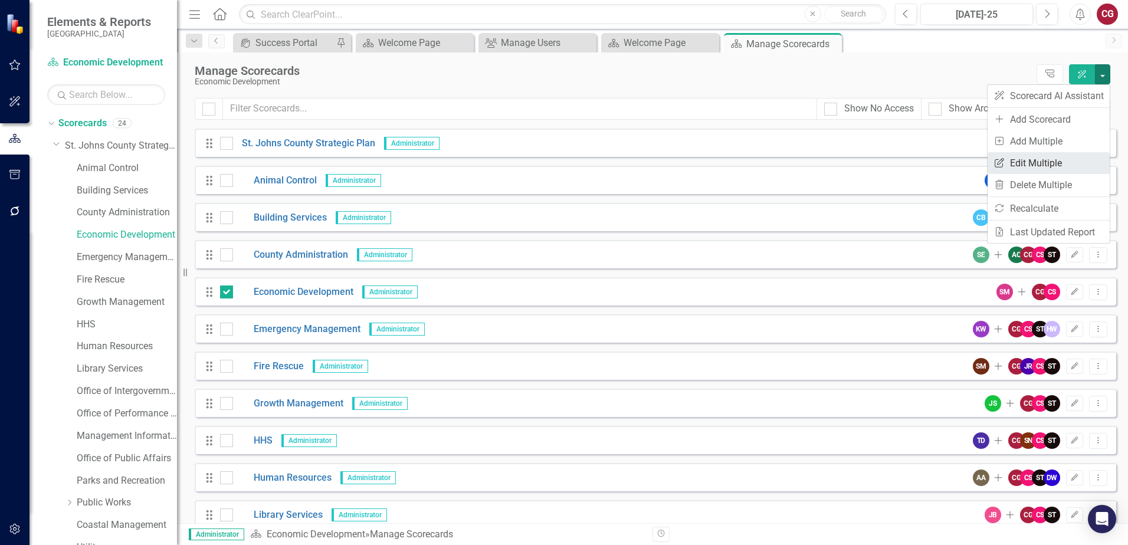
click at [1049, 168] on link "Edit Multiple Edit Multiple" at bounding box center [1049, 163] width 122 height 22
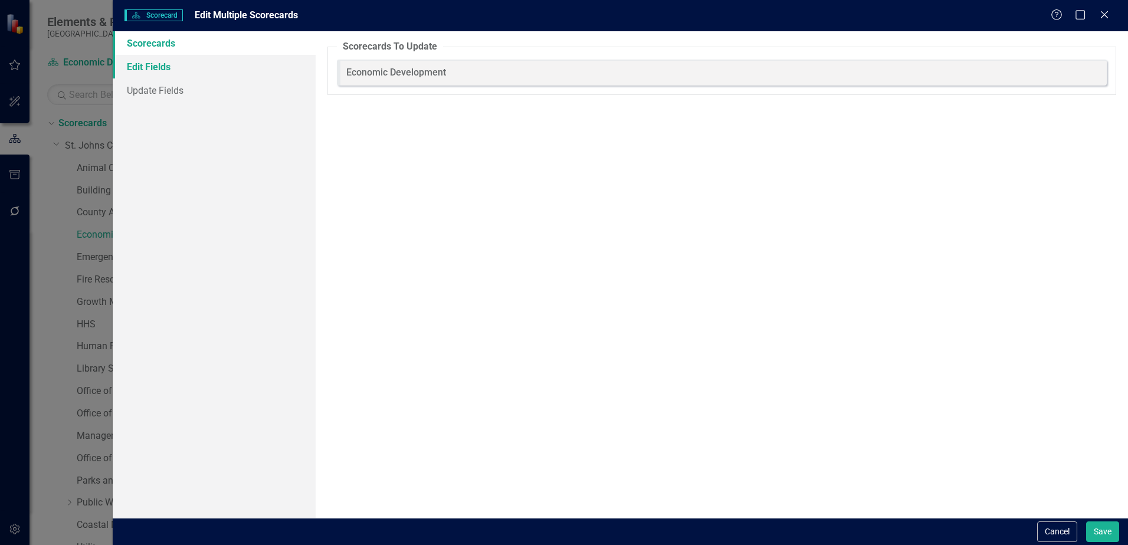
click at [170, 65] on link "Edit Fields" at bounding box center [214, 67] width 203 height 24
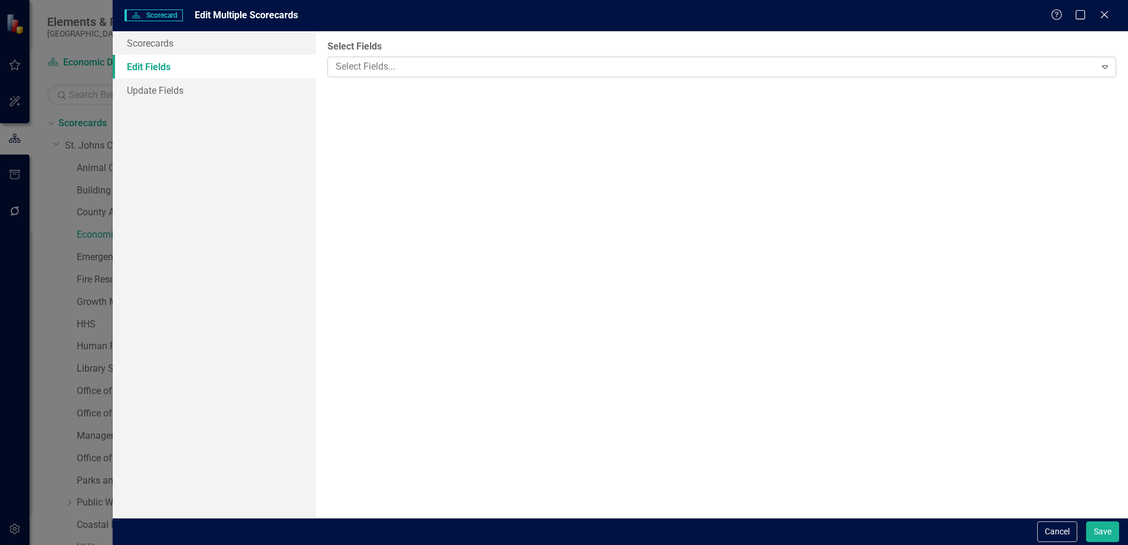
click at [353, 68] on div at bounding box center [713, 67] width 764 height 16
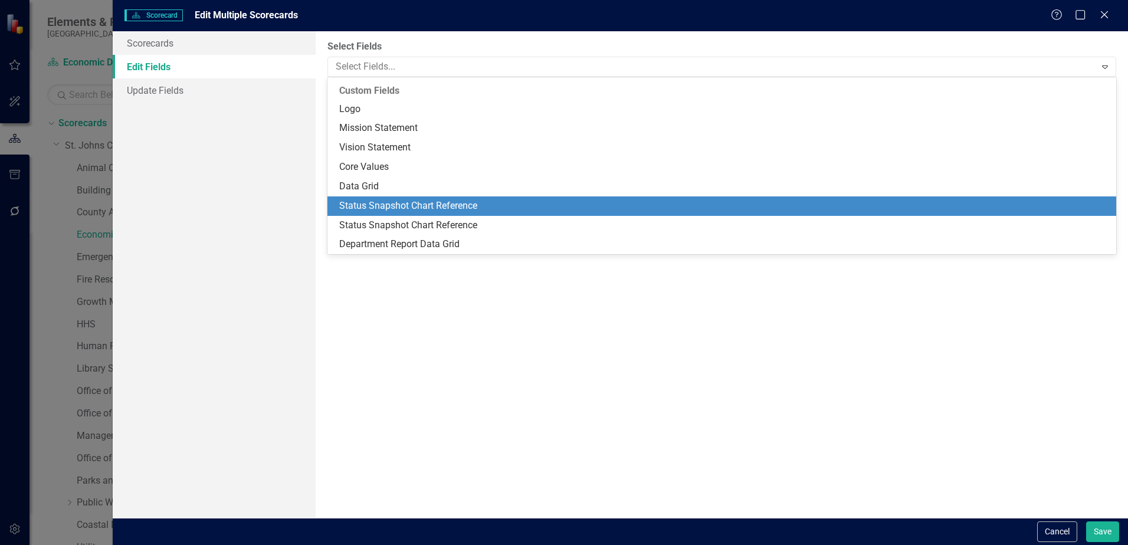
scroll to position [102, 0]
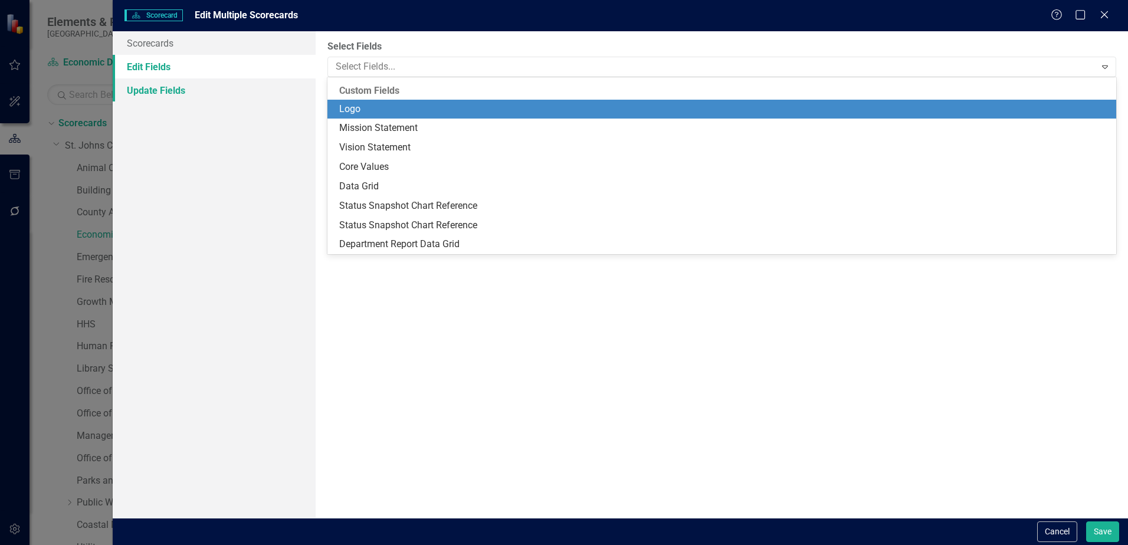
click at [146, 87] on link "Update Fields" at bounding box center [214, 90] width 203 height 24
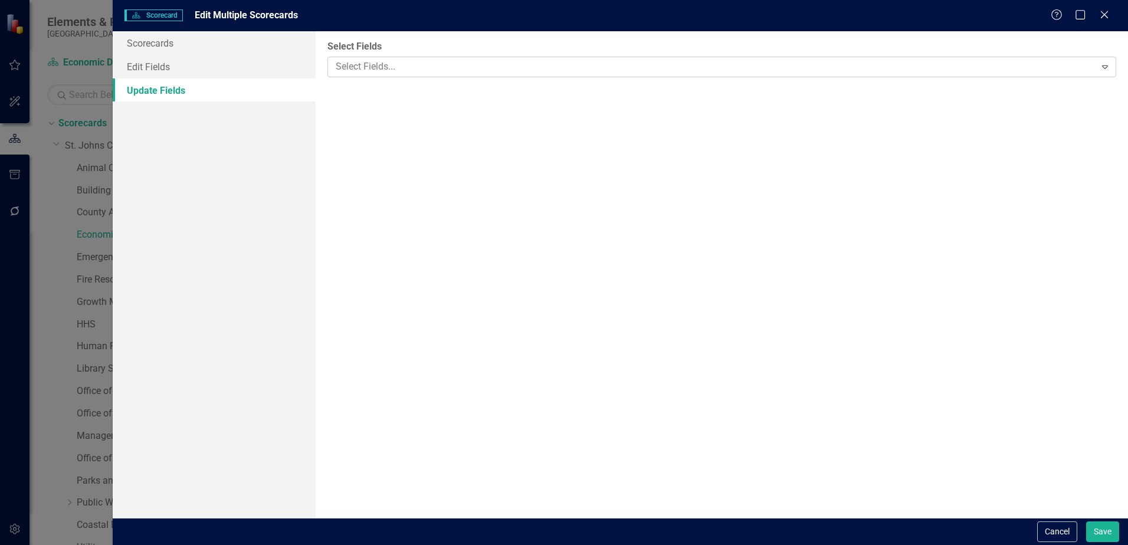
click at [459, 66] on div at bounding box center [713, 67] width 764 height 16
click at [213, 190] on div "Scorecards Edit Fields Update Fields" at bounding box center [214, 274] width 203 height 487
click at [1065, 528] on button "Cancel" at bounding box center [1057, 532] width 40 height 21
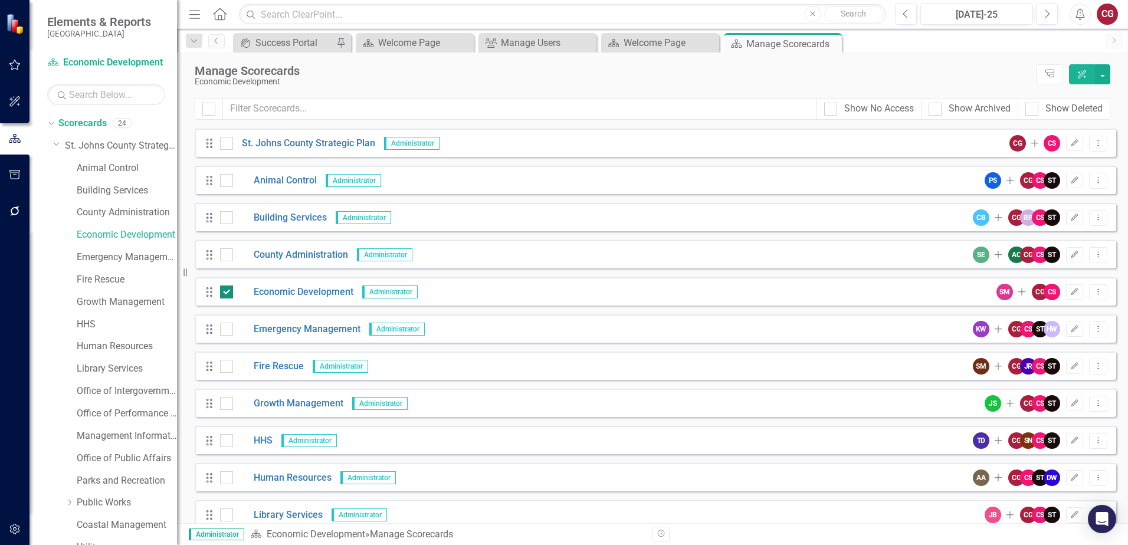
click at [221, 292] on input "checkbox" at bounding box center [224, 290] width 8 height 8
checkbox input "false"
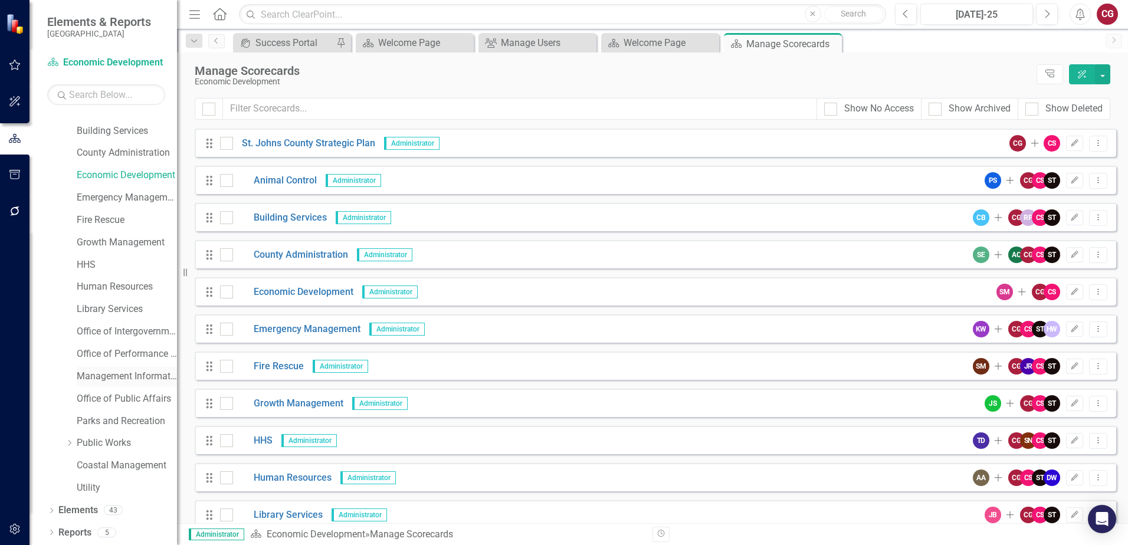
scroll to position [60, 0]
click at [80, 508] on link "Elements" at bounding box center [78, 510] width 40 height 14
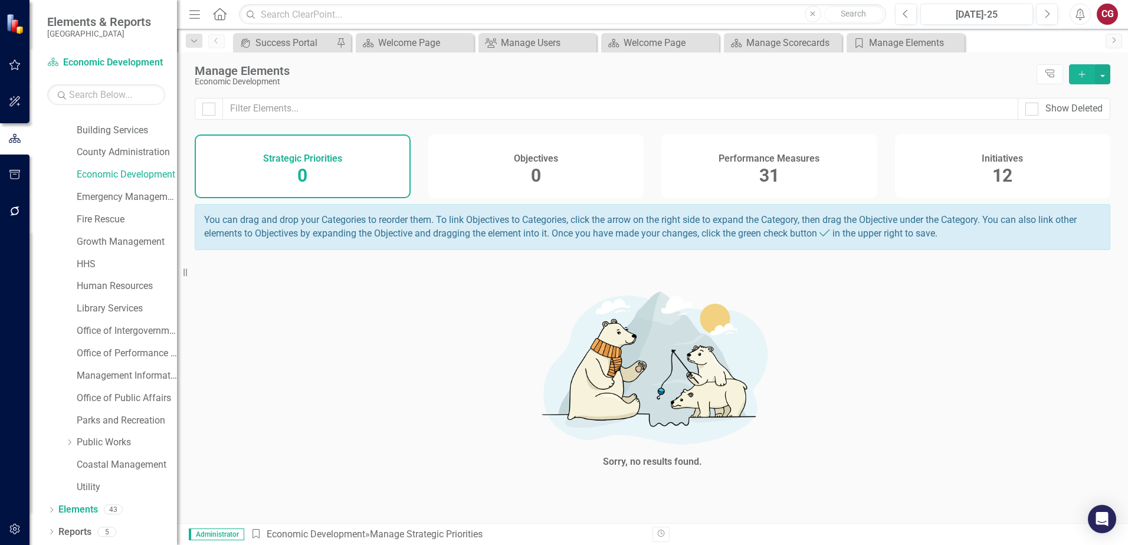
click at [847, 180] on div "Performance Measures 31" at bounding box center [770, 167] width 216 height 64
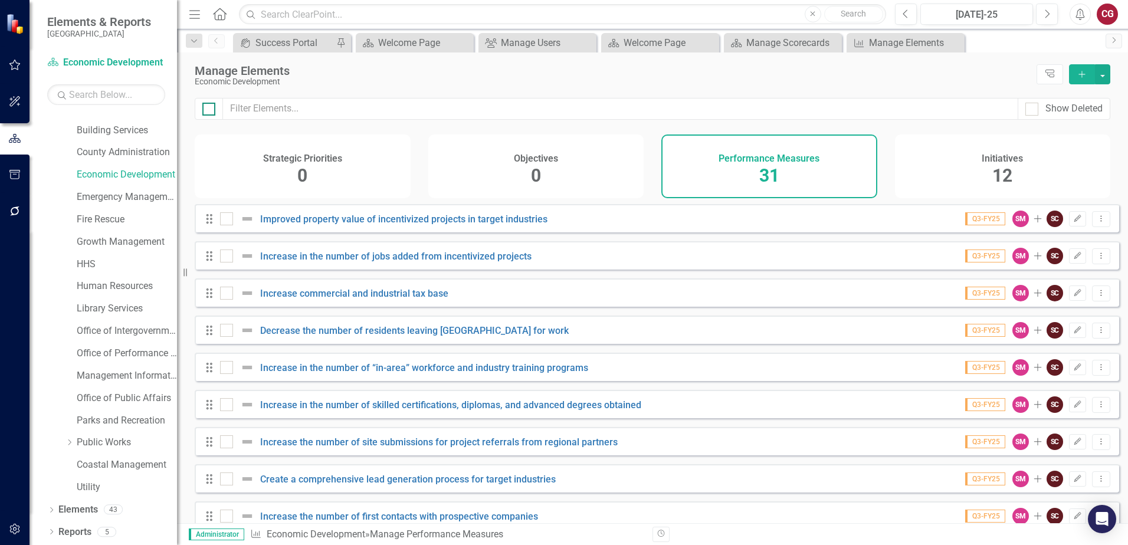
click at [208, 112] on div at bounding box center [208, 109] width 13 height 13
click at [208, 110] on input "checkbox" at bounding box center [206, 107] width 8 height 8
checkbox input "true"
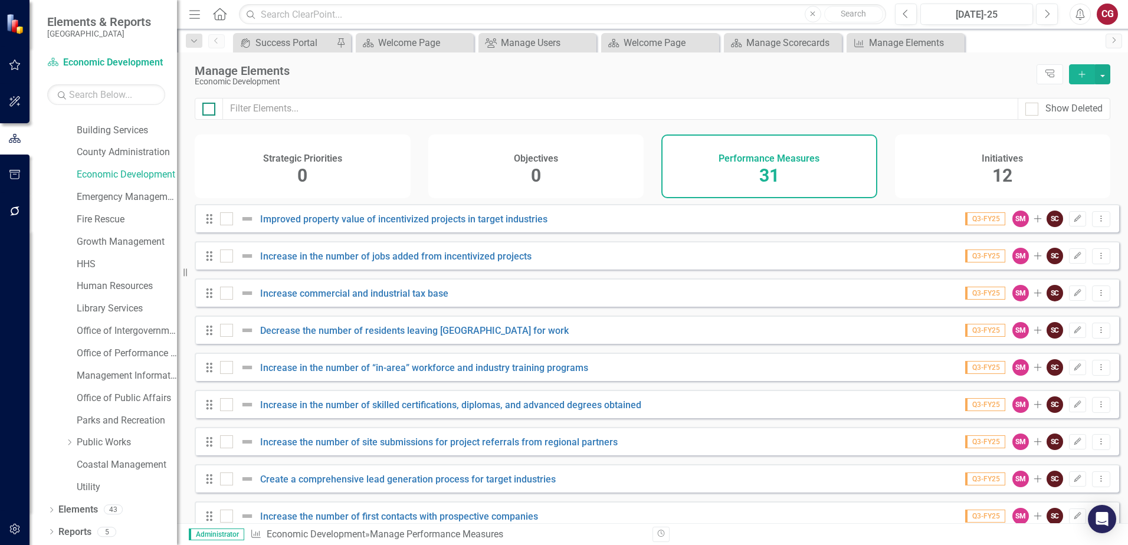
checkbox input "true"
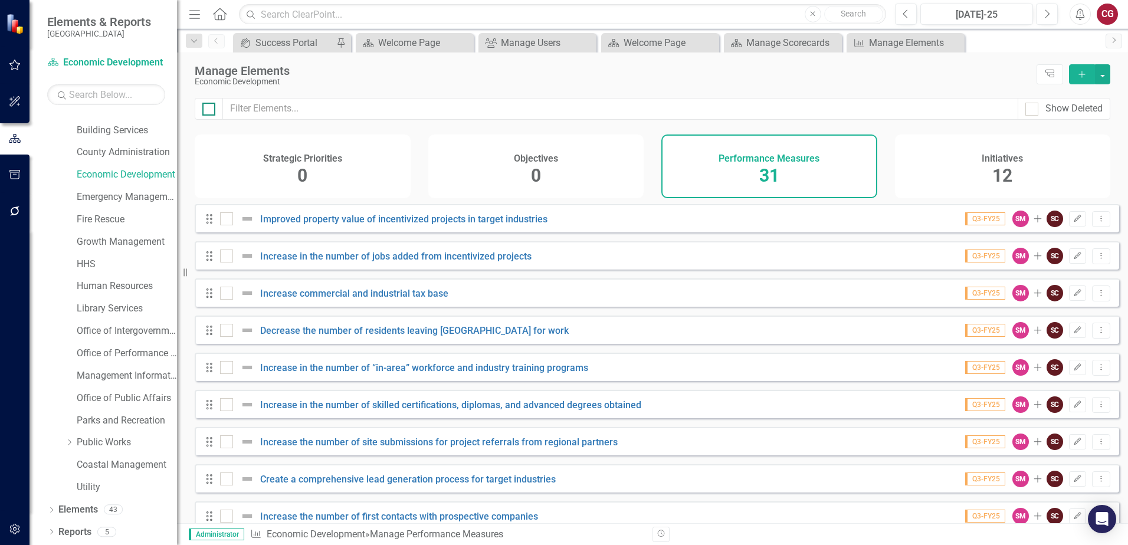
checkbox input "true"
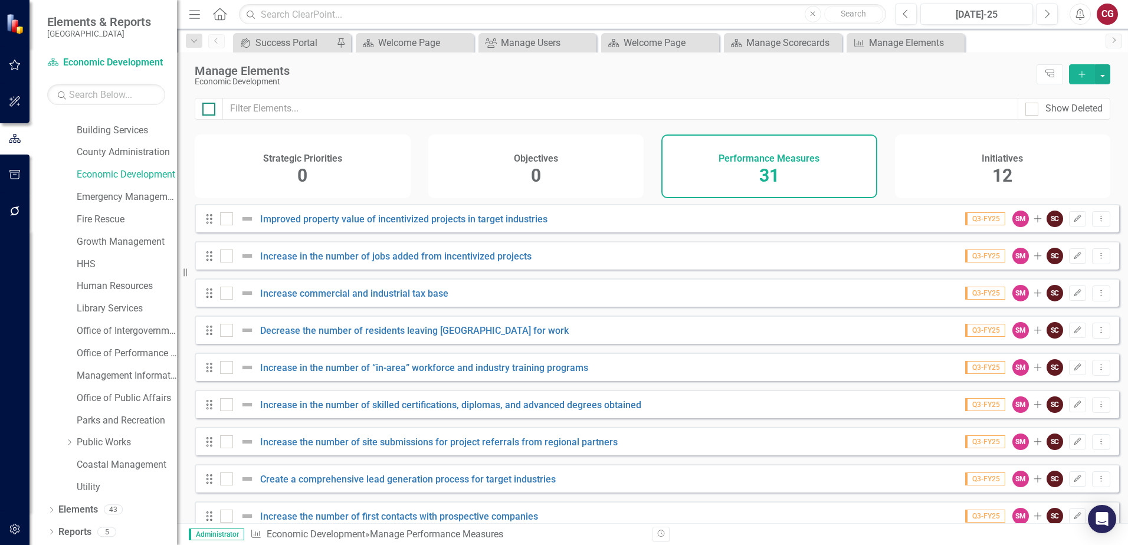
checkbox input "true"
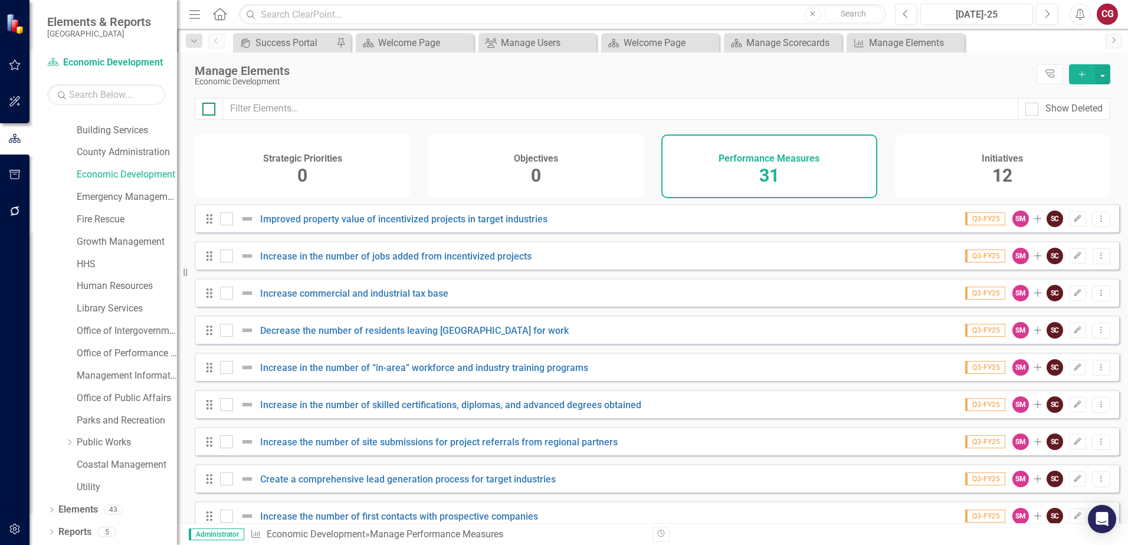
checkbox input "true"
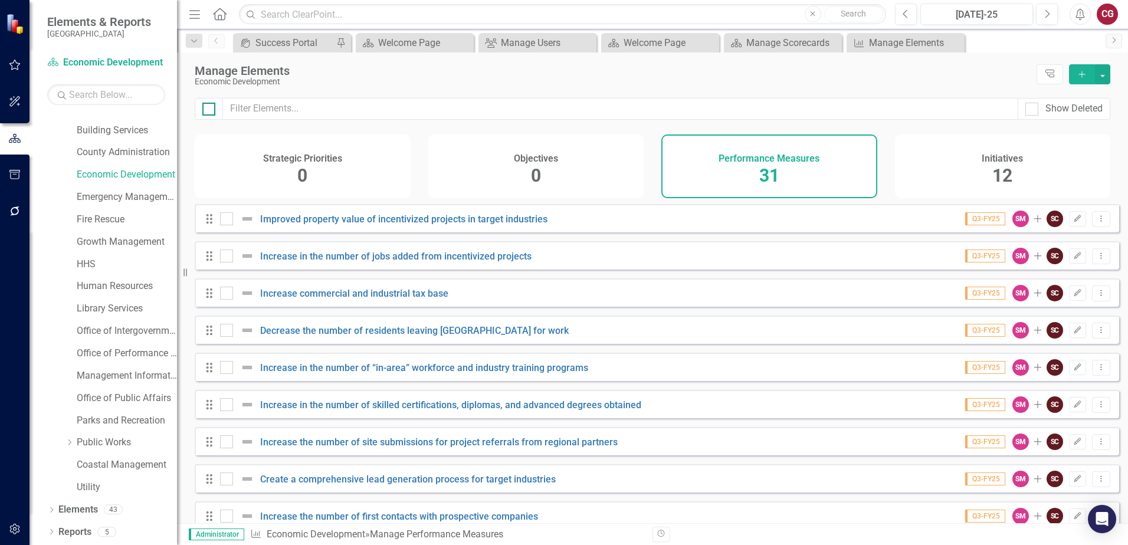
checkbox input "true"
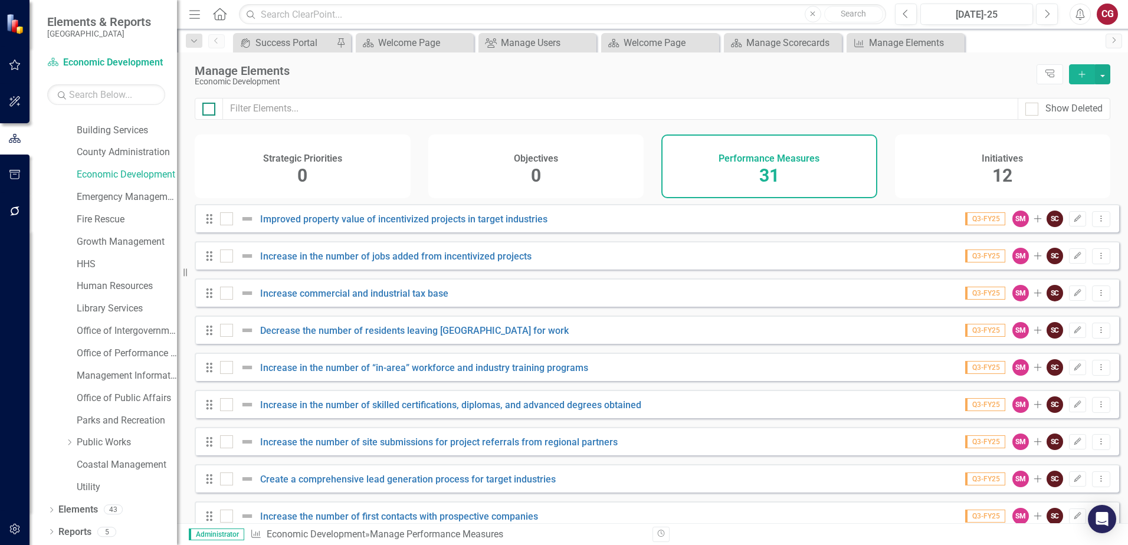
checkbox input "true"
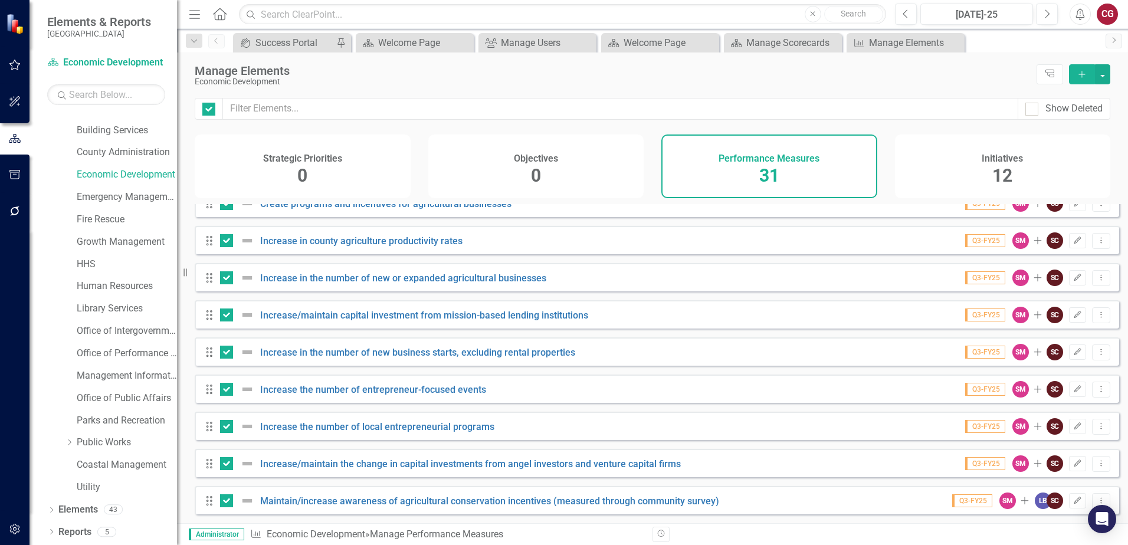
scroll to position [842, 0]
click at [1100, 72] on button "button" at bounding box center [1102, 74] width 15 height 20
click at [1052, 131] on link "Edit Multiple Edit Multiple" at bounding box center [1040, 140] width 139 height 22
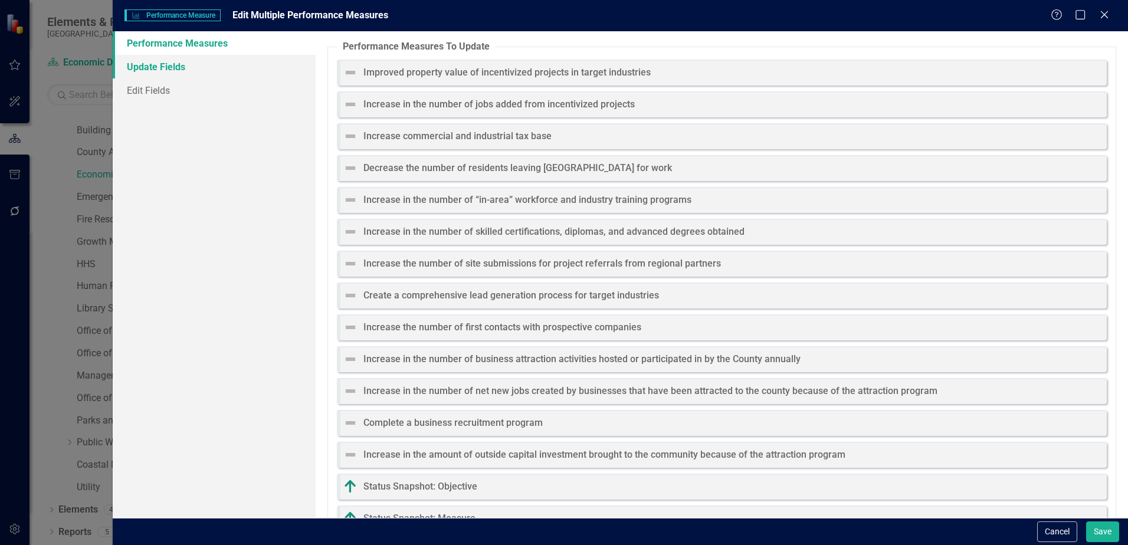
click at [159, 63] on link "Update Fields" at bounding box center [214, 67] width 203 height 24
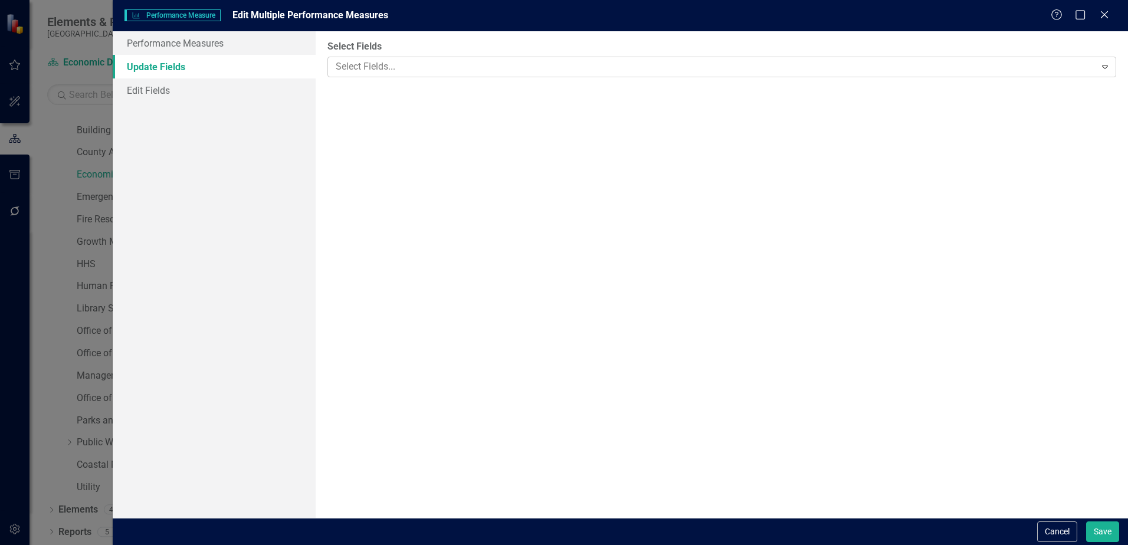
click at [404, 71] on div at bounding box center [713, 67] width 764 height 16
click at [141, 88] on link "Edit Fields" at bounding box center [214, 90] width 203 height 24
click at [360, 63] on div at bounding box center [713, 67] width 764 height 16
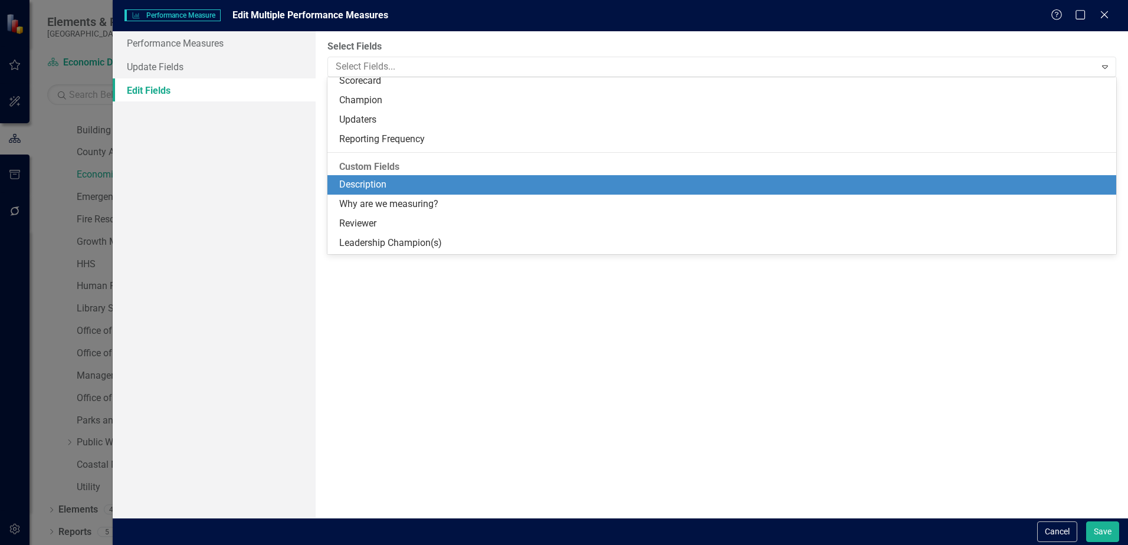
scroll to position [121, 0]
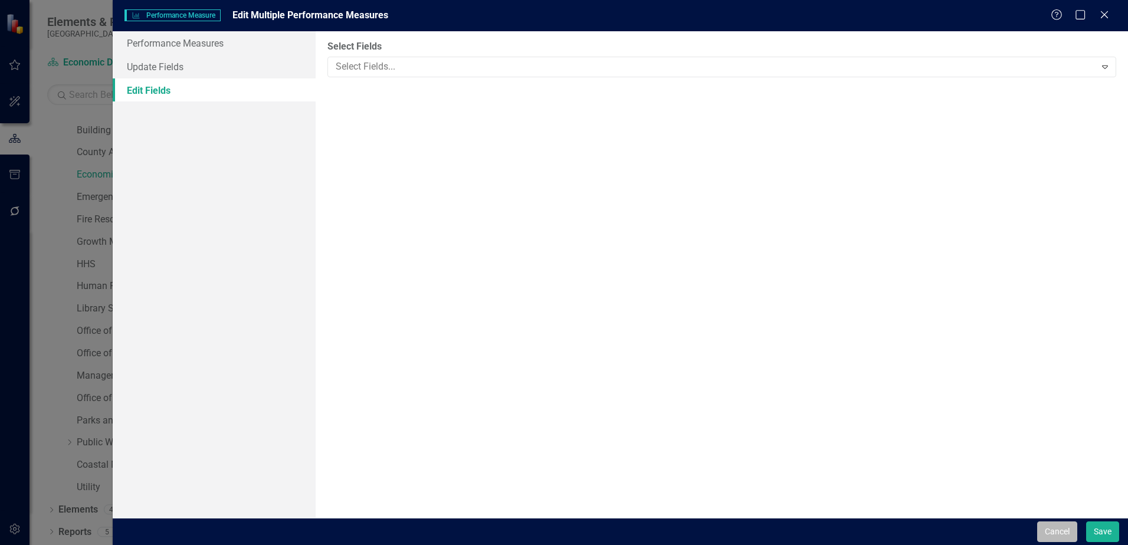
click at [1059, 530] on button "Cancel" at bounding box center [1057, 532] width 40 height 21
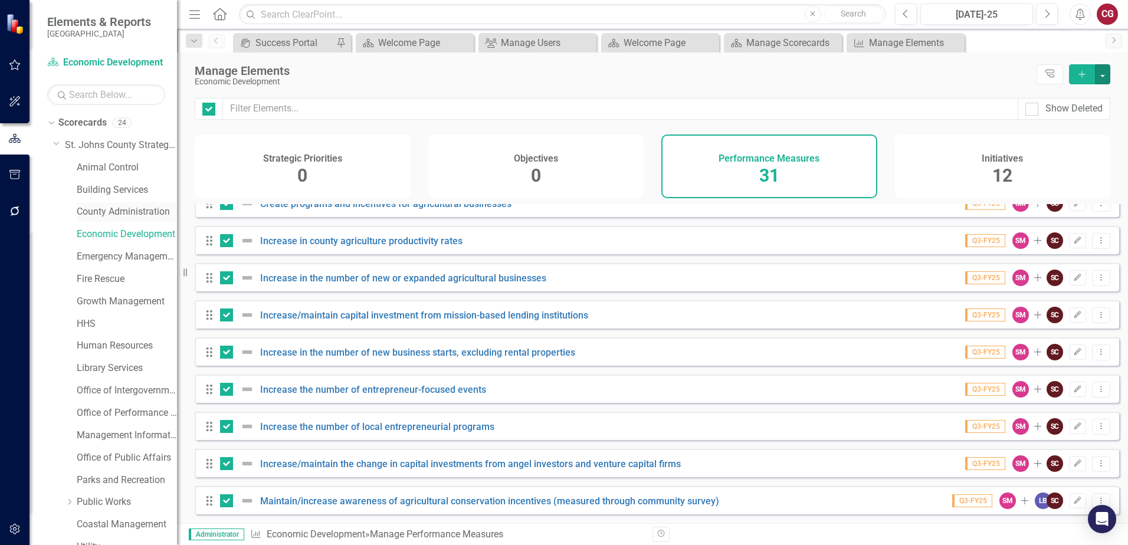
scroll to position [0, 0]
click at [93, 233] on link "Economic Development" at bounding box center [127, 235] width 100 height 14
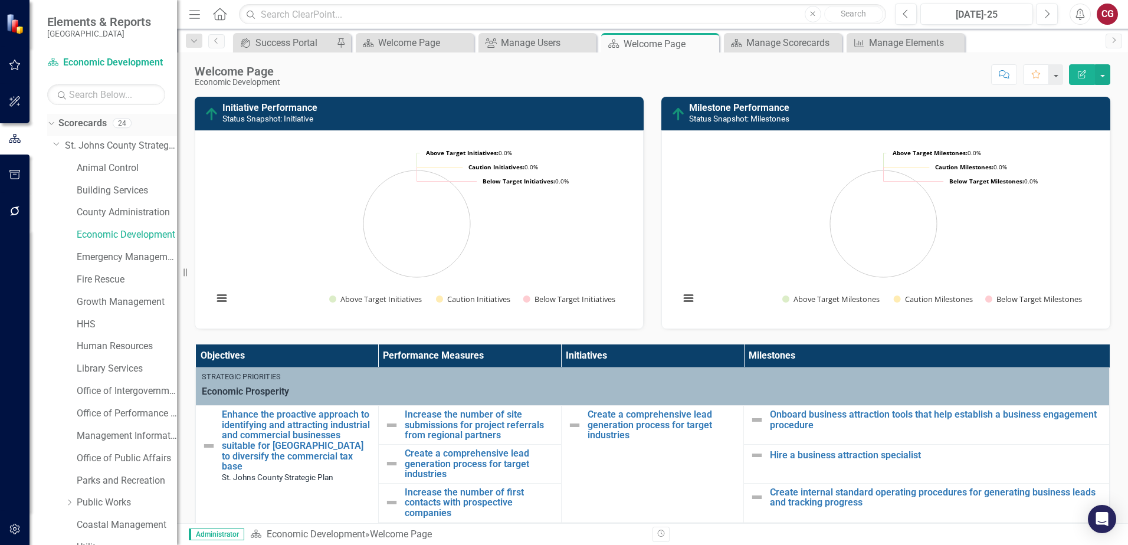
click at [68, 117] on link "Scorecards" at bounding box center [82, 124] width 48 height 14
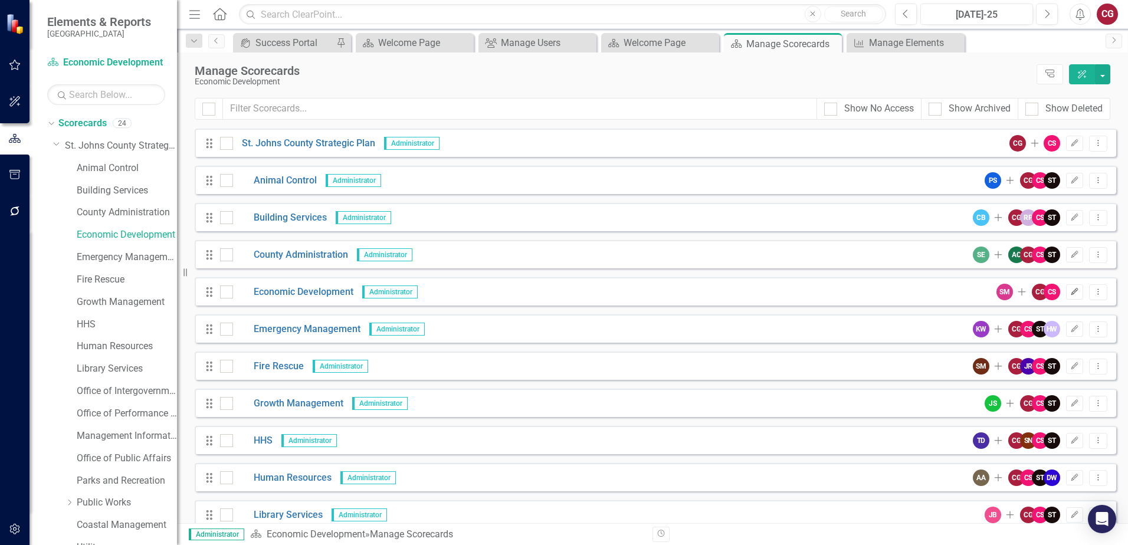
click at [1071, 290] on icon "Edit" at bounding box center [1075, 292] width 9 height 7
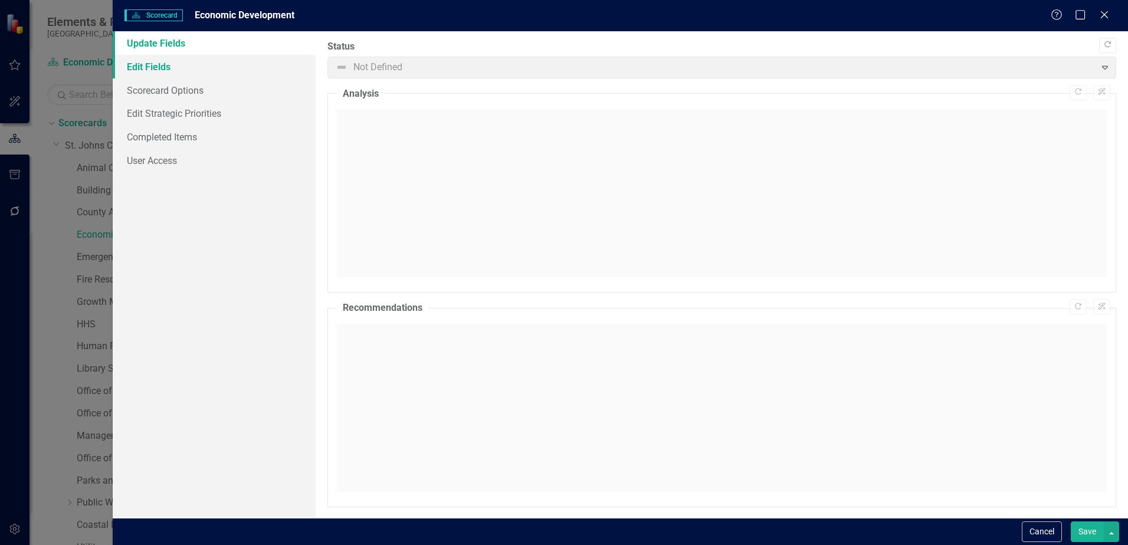
click at [146, 67] on link "Edit Fields" at bounding box center [214, 67] width 203 height 24
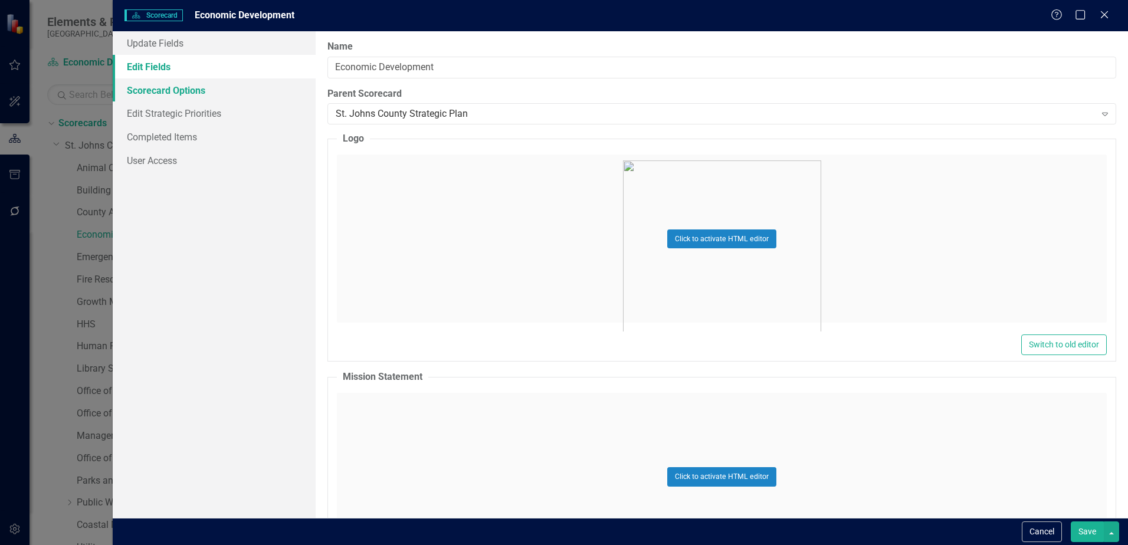
click at [149, 91] on link "Scorecard Options" at bounding box center [214, 90] width 203 height 24
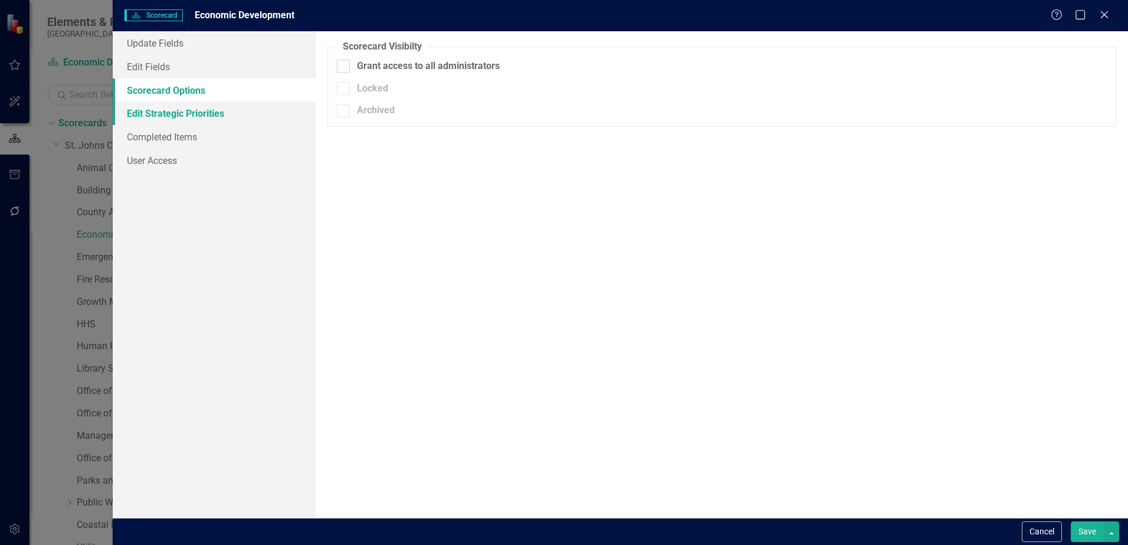
click at [159, 119] on link "Edit Strategic Priorities" at bounding box center [214, 114] width 203 height 24
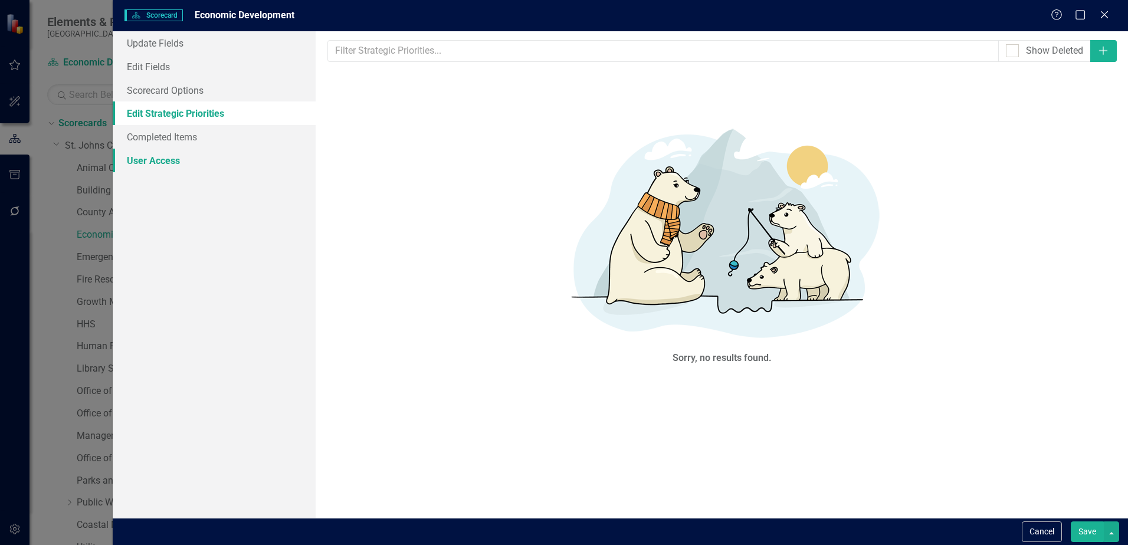
click at [156, 149] on link "User Access" at bounding box center [214, 161] width 203 height 24
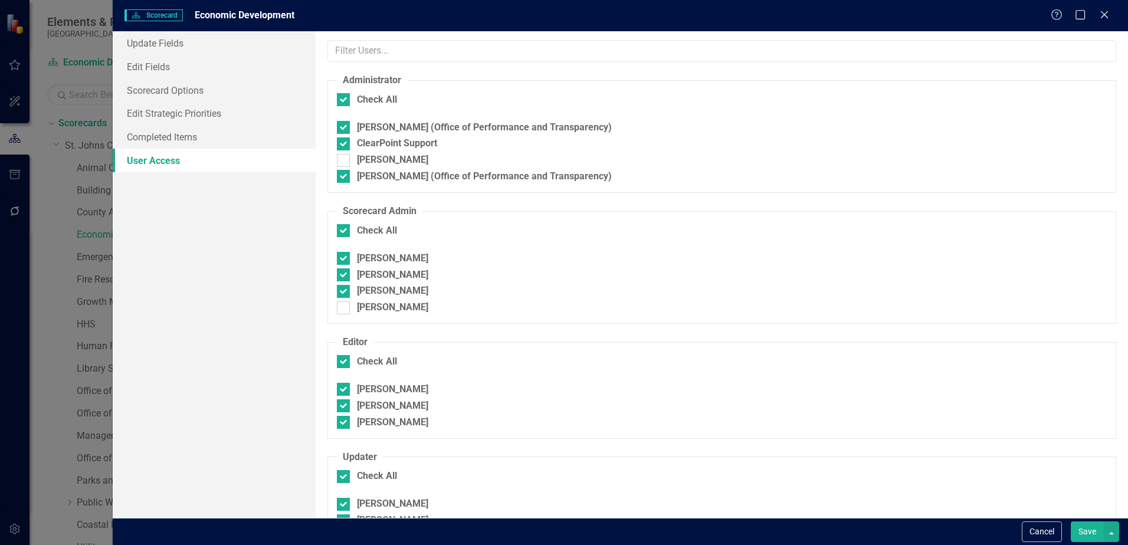
checkbox input "false"
click at [159, 140] on link "Completed Items" at bounding box center [214, 137] width 203 height 24
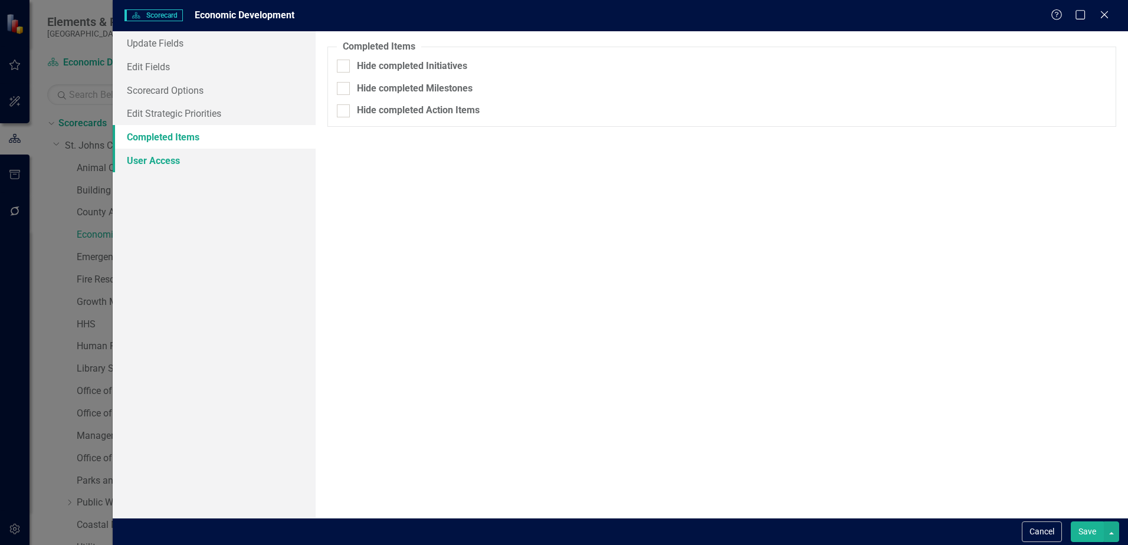
click at [156, 158] on link "User Access" at bounding box center [214, 161] width 203 height 24
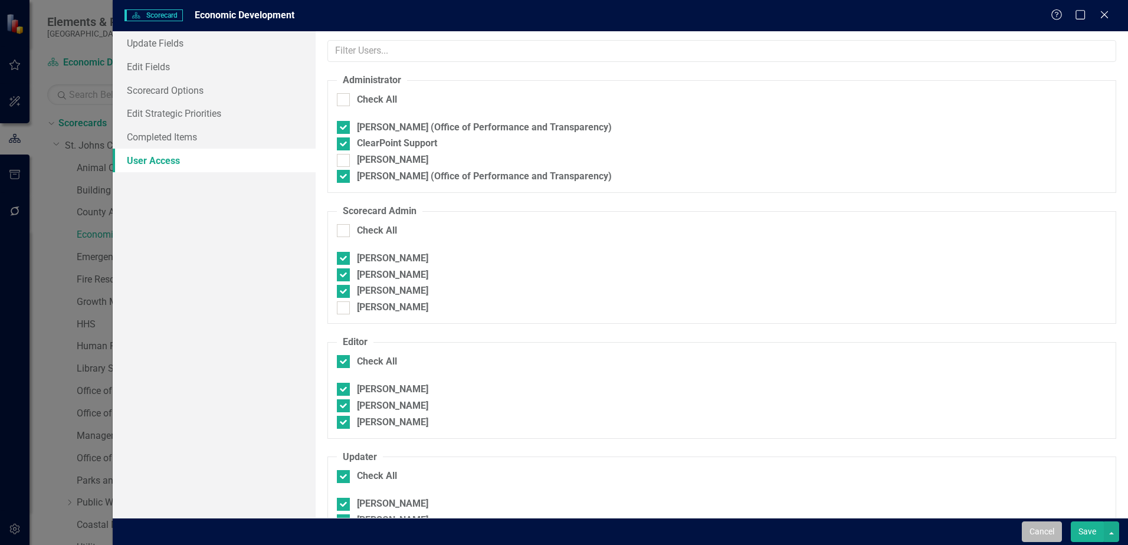
click at [1048, 534] on button "Cancel" at bounding box center [1042, 532] width 40 height 21
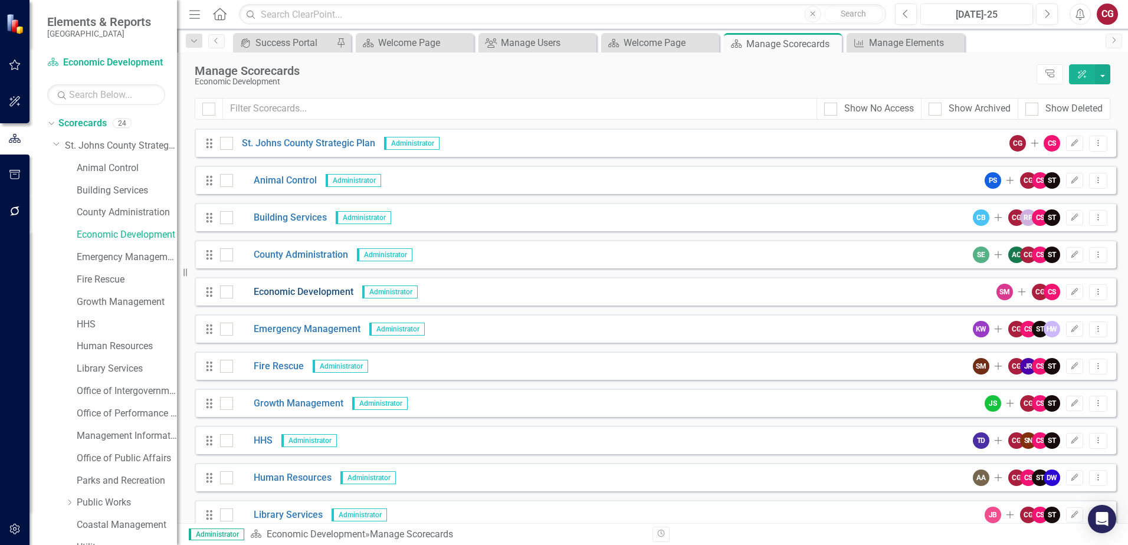
click at [296, 294] on link "Economic Development" at bounding box center [293, 293] width 120 height 14
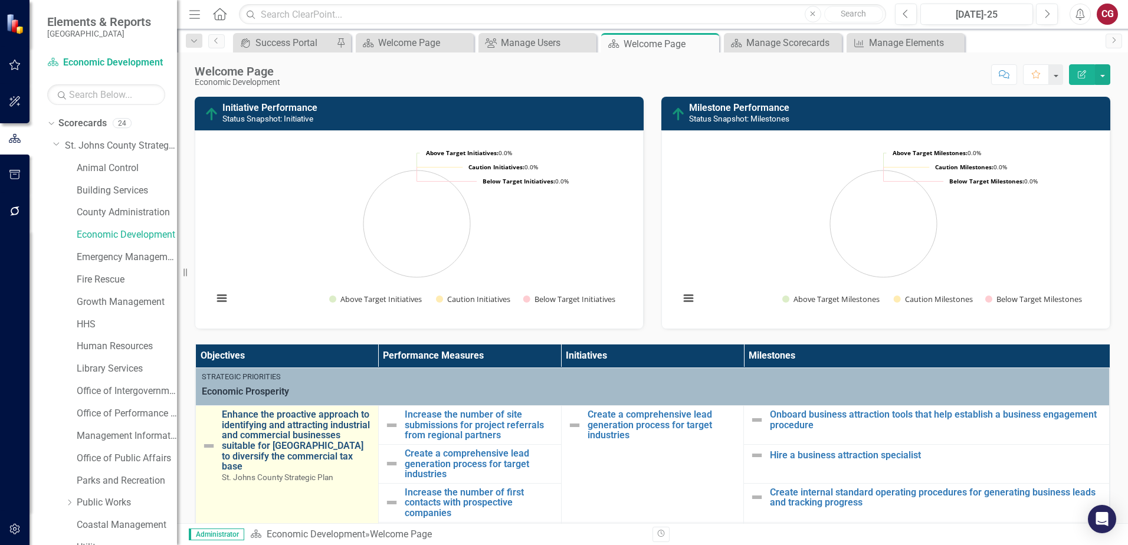
click at [289, 423] on link "Enhance the proactive approach to identifying and attracting industrial and com…" at bounding box center [297, 441] width 150 height 63
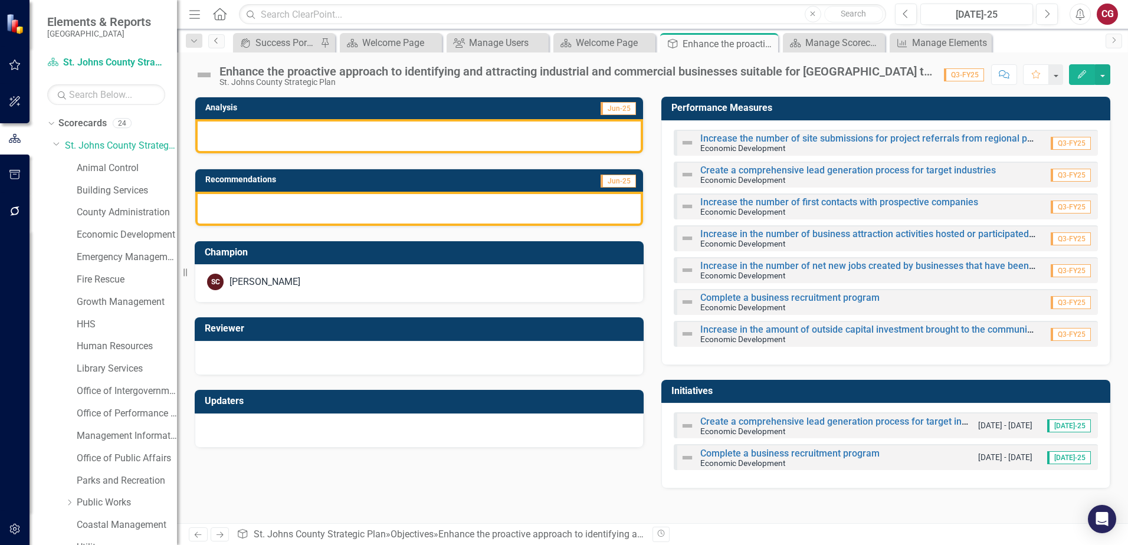
click at [215, 38] on icon "Previous" at bounding box center [216, 40] width 9 height 7
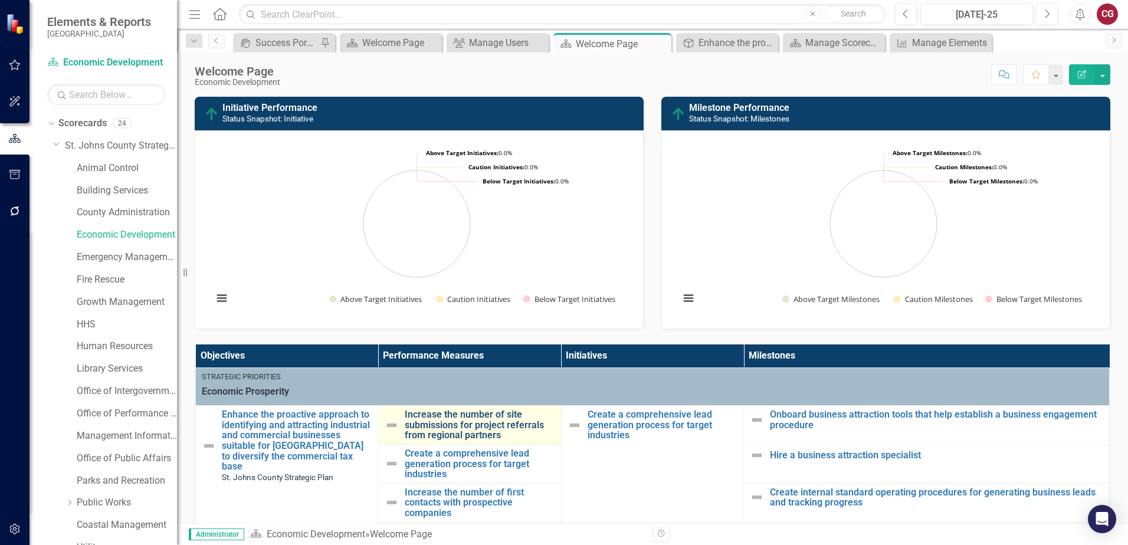
click at [451, 428] on link "Increase the number of site submissions for project referrals from regional par…" at bounding box center [480, 425] width 150 height 31
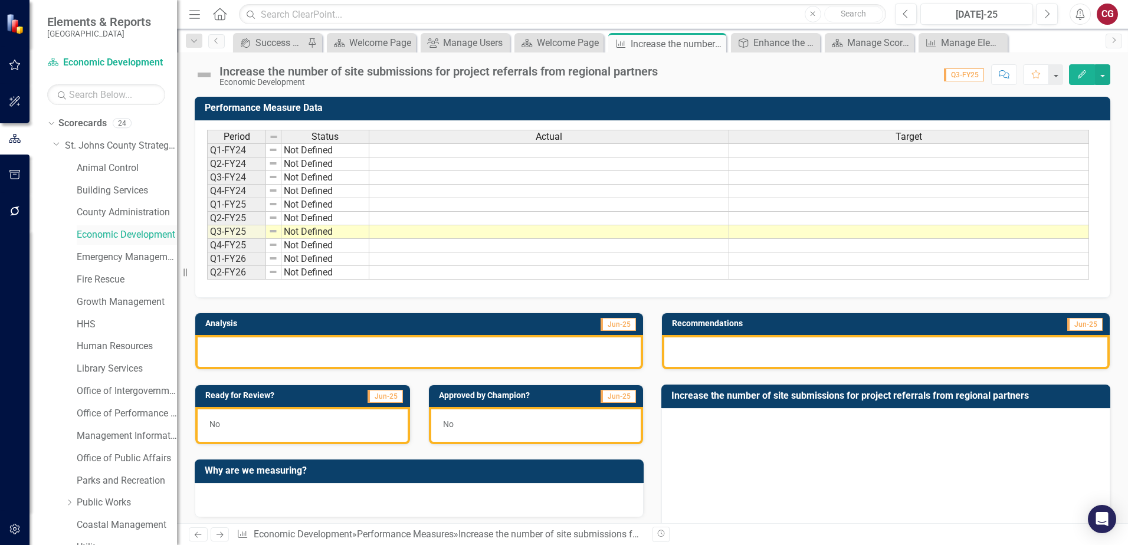
click at [114, 240] on link "Economic Development" at bounding box center [127, 235] width 100 height 14
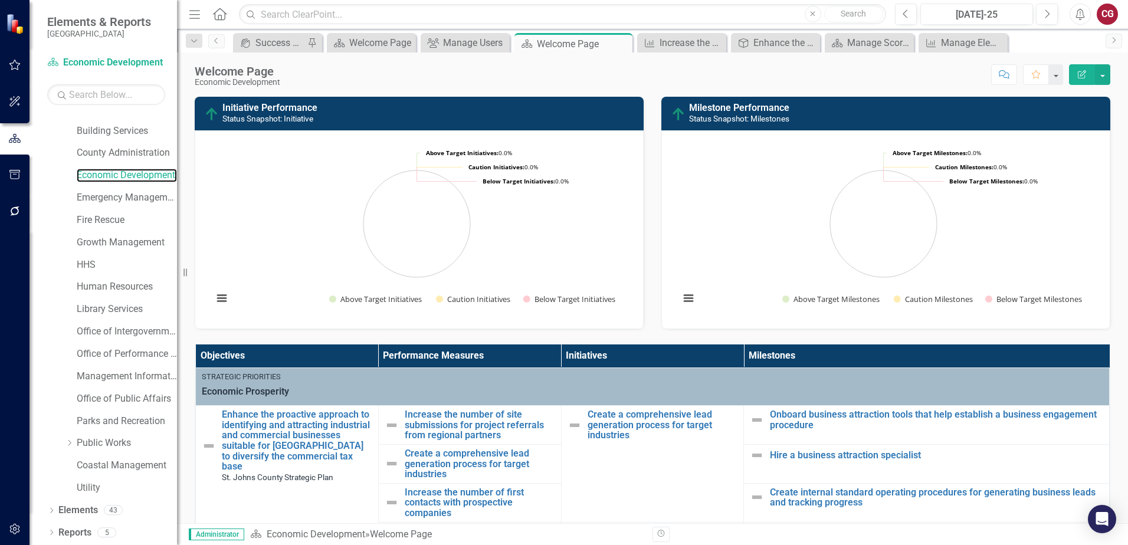
scroll to position [60, 0]
click at [76, 506] on link "Elements" at bounding box center [78, 510] width 40 height 14
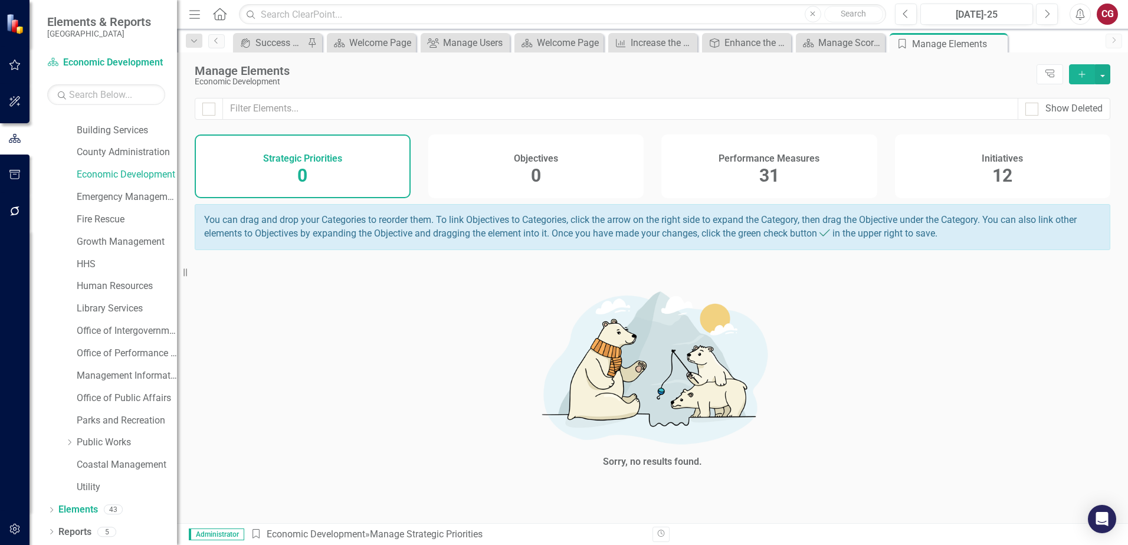
click at [765, 166] on span "31" at bounding box center [770, 175] width 20 height 21
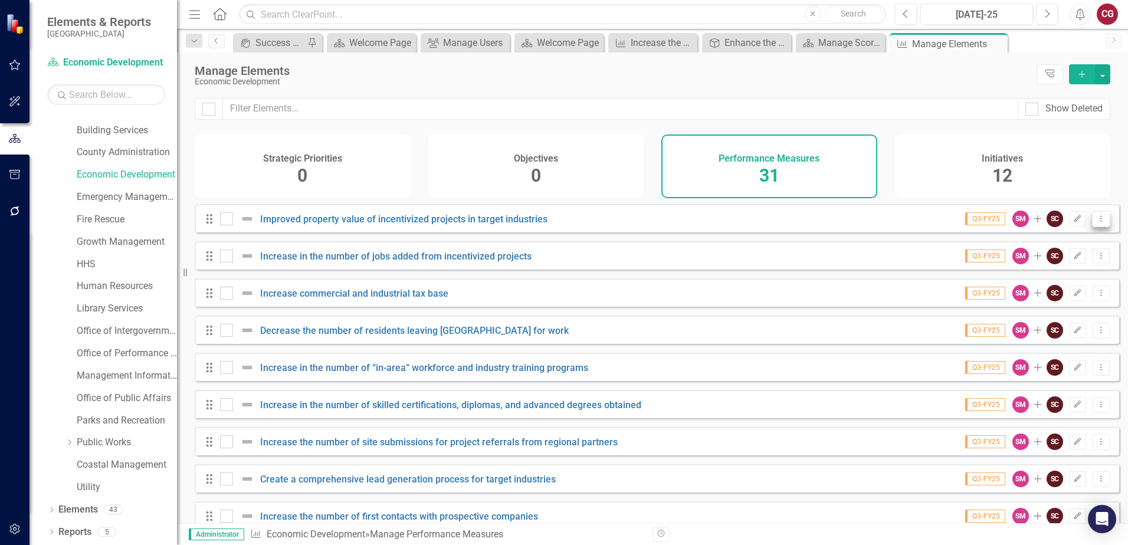
click at [1097, 222] on icon "Dropdown Menu" at bounding box center [1102, 219] width 10 height 8
click at [215, 110] on div at bounding box center [209, 109] width 28 height 22
click at [211, 110] on div at bounding box center [208, 109] width 13 height 13
click at [210, 110] on input "checkbox" at bounding box center [206, 107] width 8 height 8
checkbox input "true"
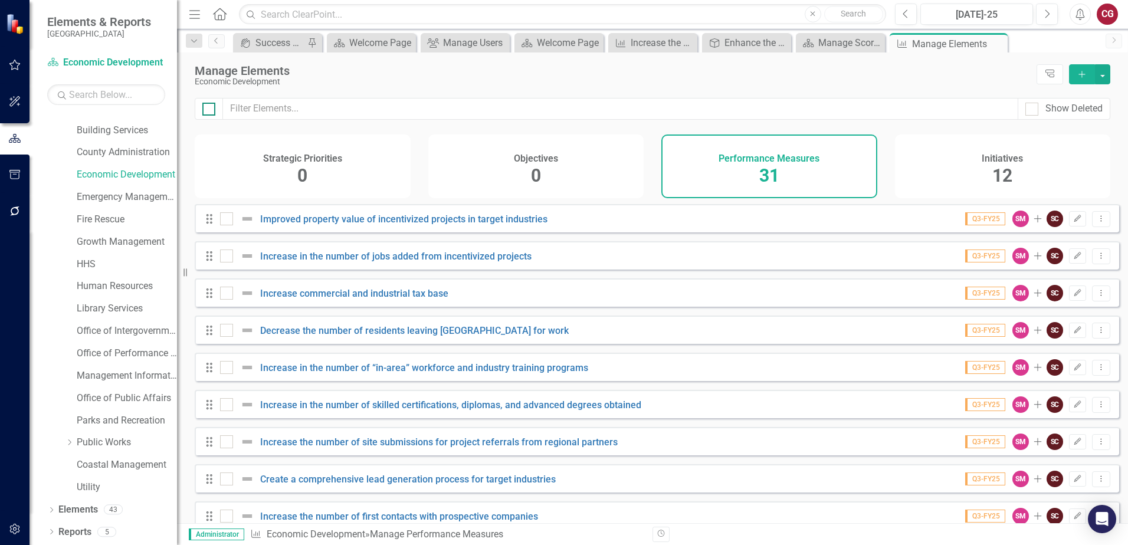
checkbox input "true"
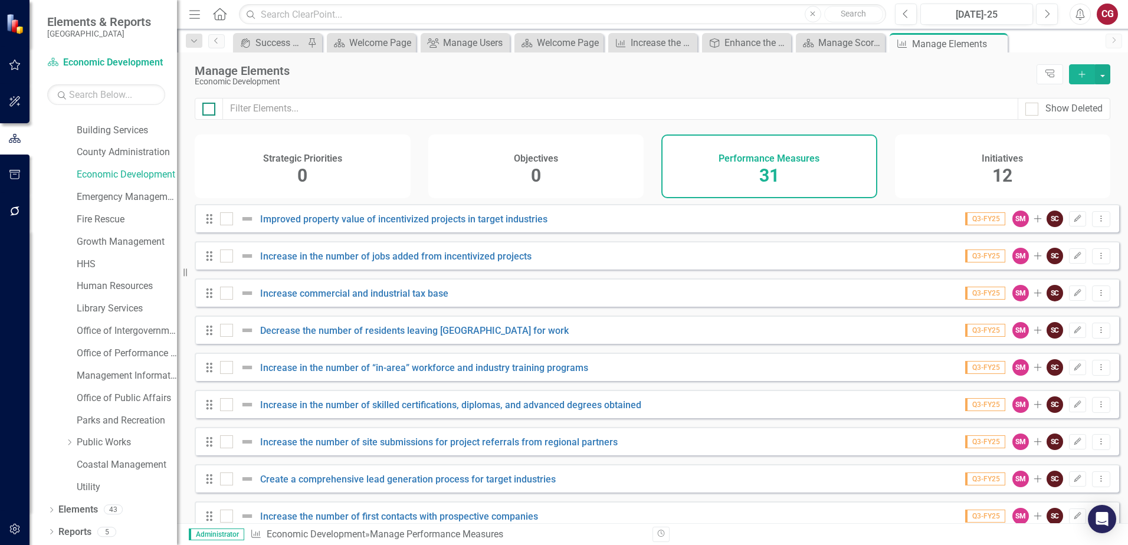
checkbox input "true"
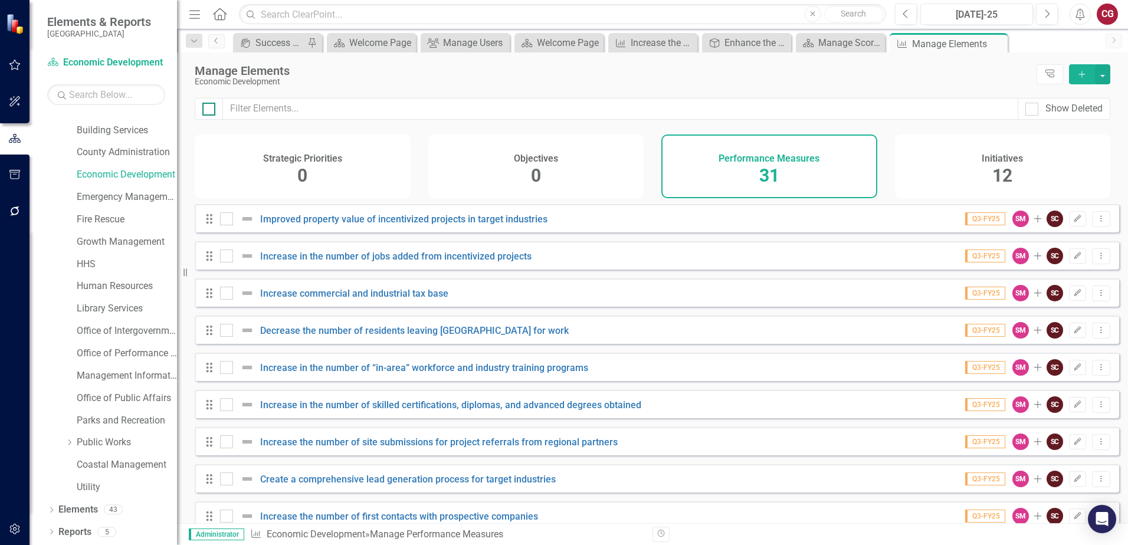
checkbox input "true"
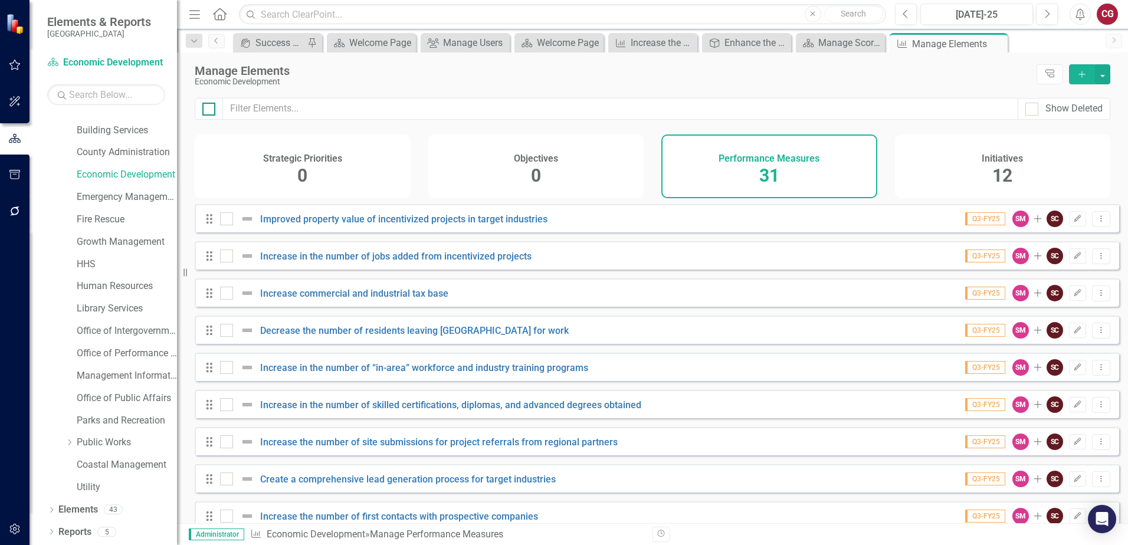
checkbox input "true"
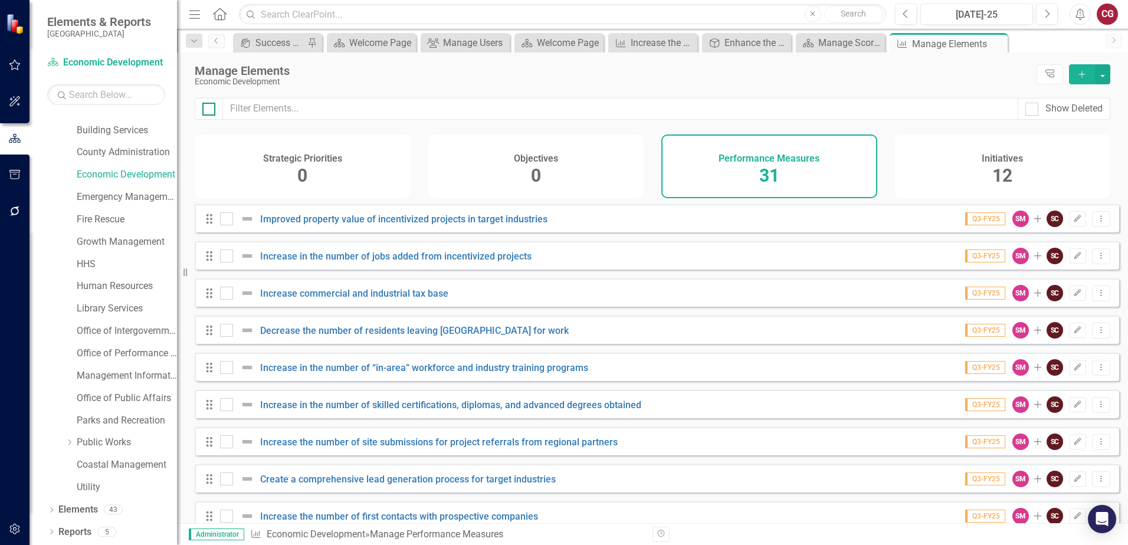
checkbox input "true"
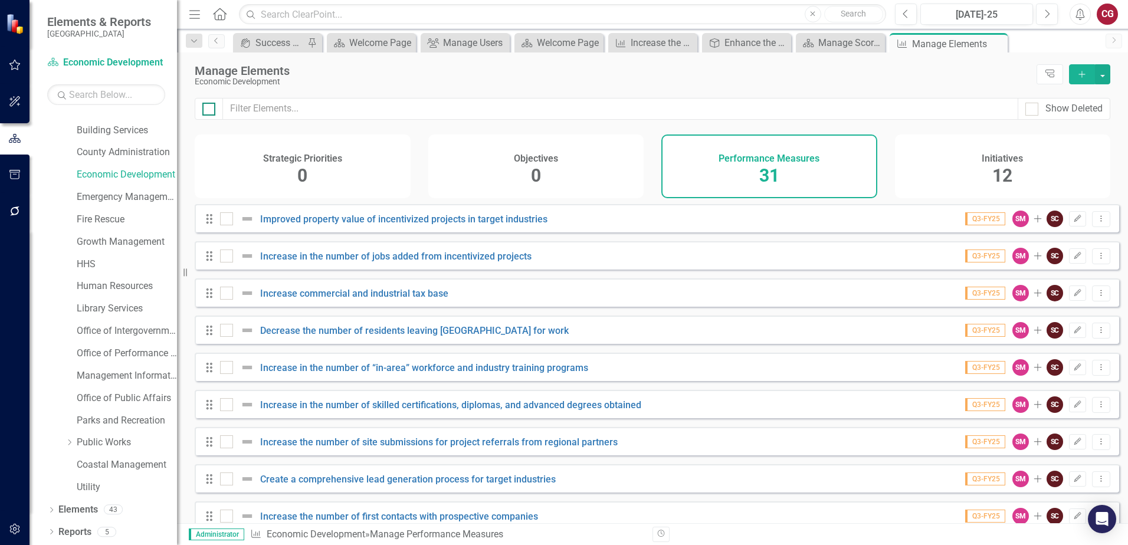
checkbox input "true"
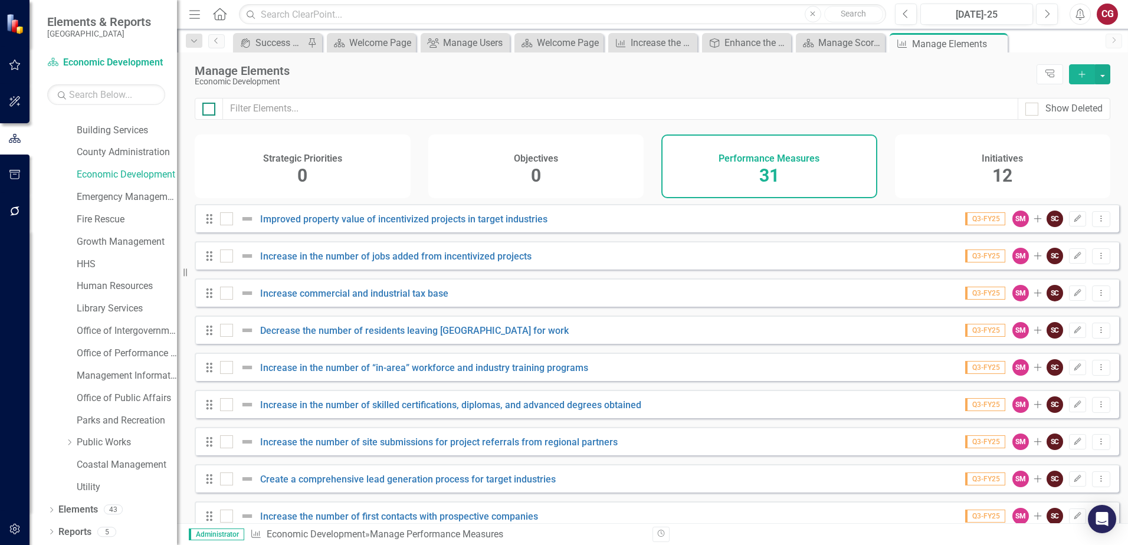
checkbox input "true"
click at [1101, 227] on button "Dropdown Menu" at bounding box center [1101, 219] width 18 height 16
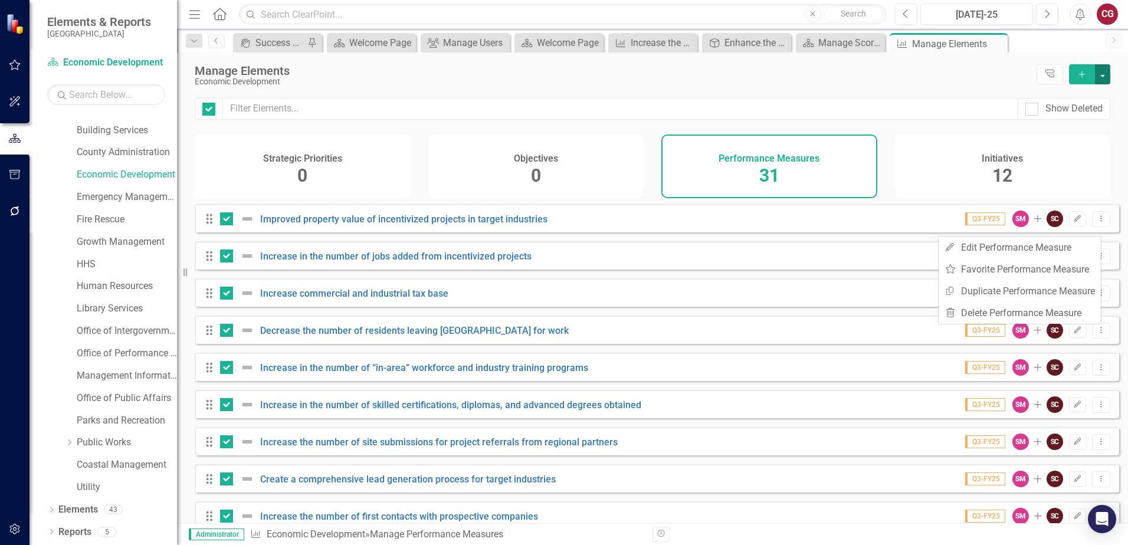
click at [1102, 77] on button "button" at bounding box center [1102, 74] width 15 height 20
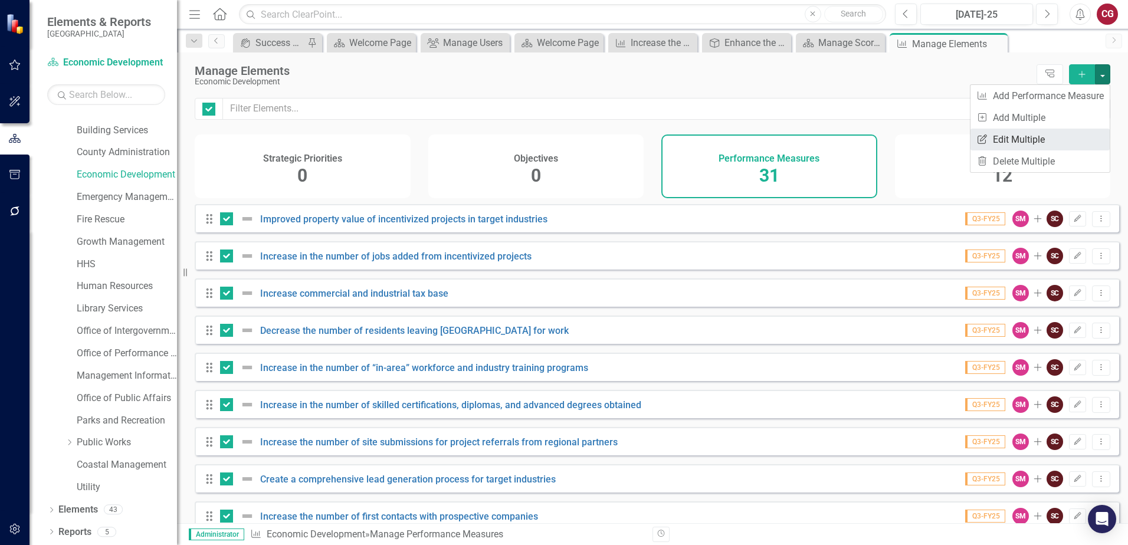
click at [1049, 137] on link "Edit Multiple Edit Multiple" at bounding box center [1040, 140] width 139 height 22
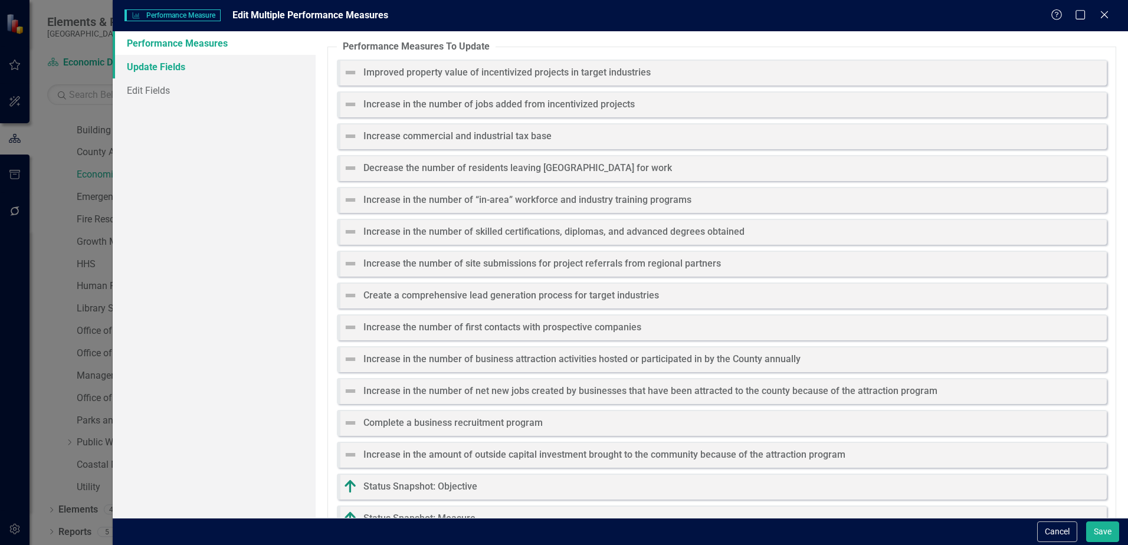
click at [170, 65] on link "Update Fields" at bounding box center [214, 67] width 203 height 24
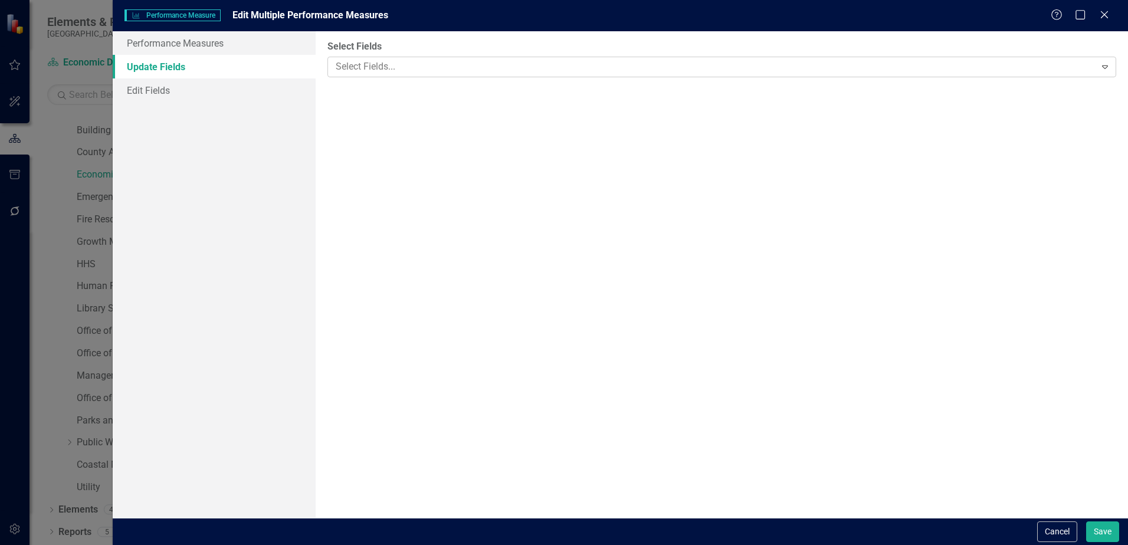
click at [424, 60] on div at bounding box center [713, 67] width 764 height 16
click at [151, 88] on link "Edit Fields" at bounding box center [214, 90] width 203 height 24
click at [444, 67] on div at bounding box center [713, 67] width 764 height 16
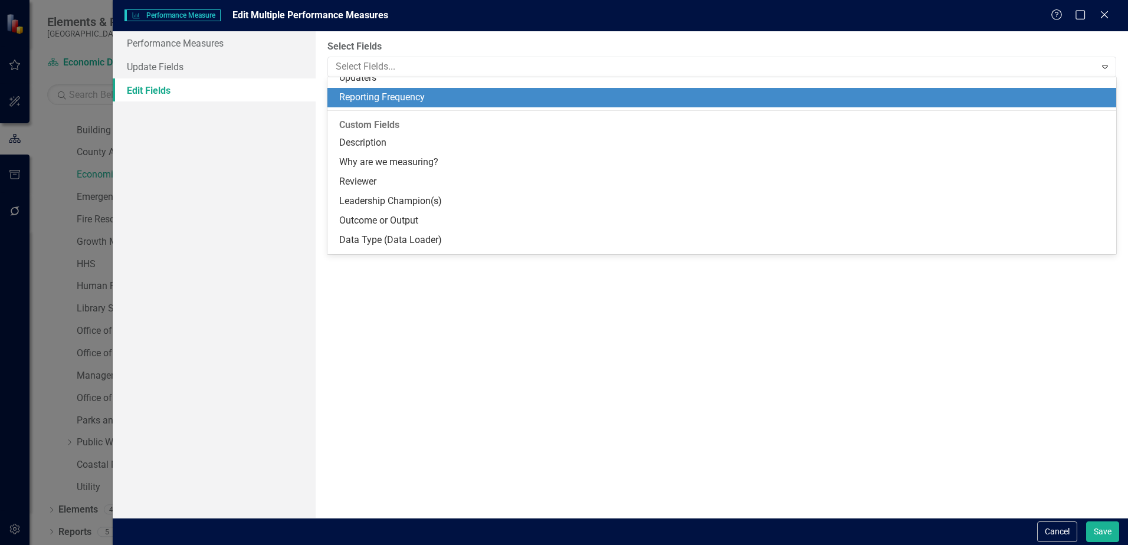
scroll to position [121, 0]
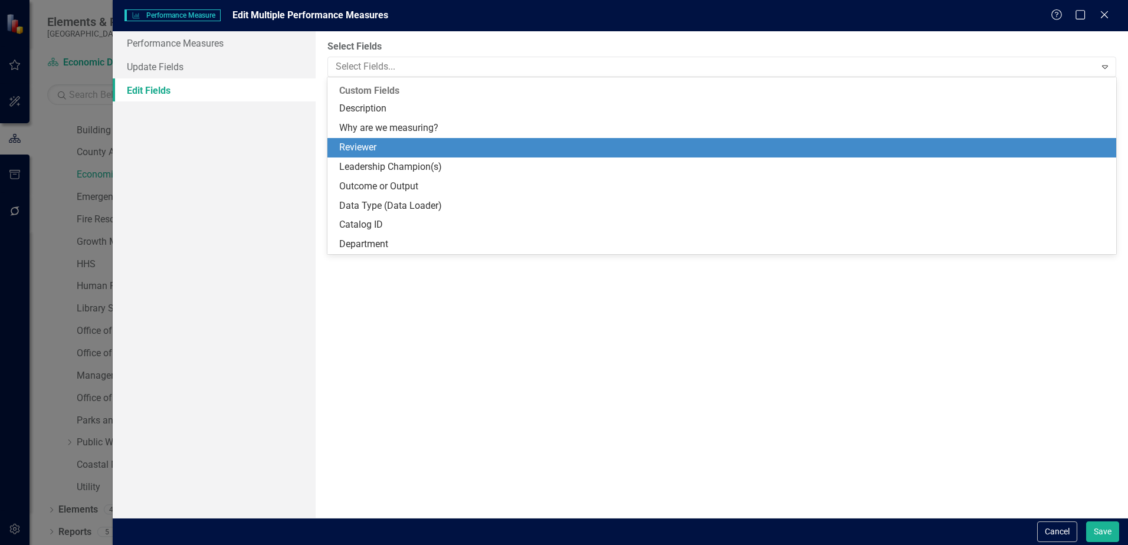
click at [386, 145] on div "Reviewer" at bounding box center [724, 148] width 770 height 14
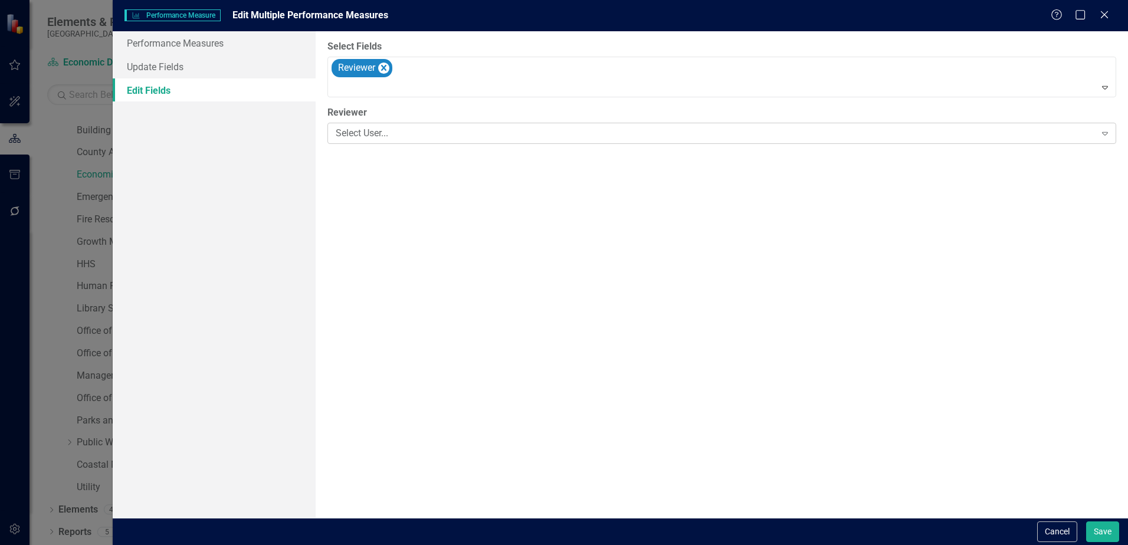
click at [392, 132] on div "Select User..." at bounding box center [716, 134] width 760 height 14
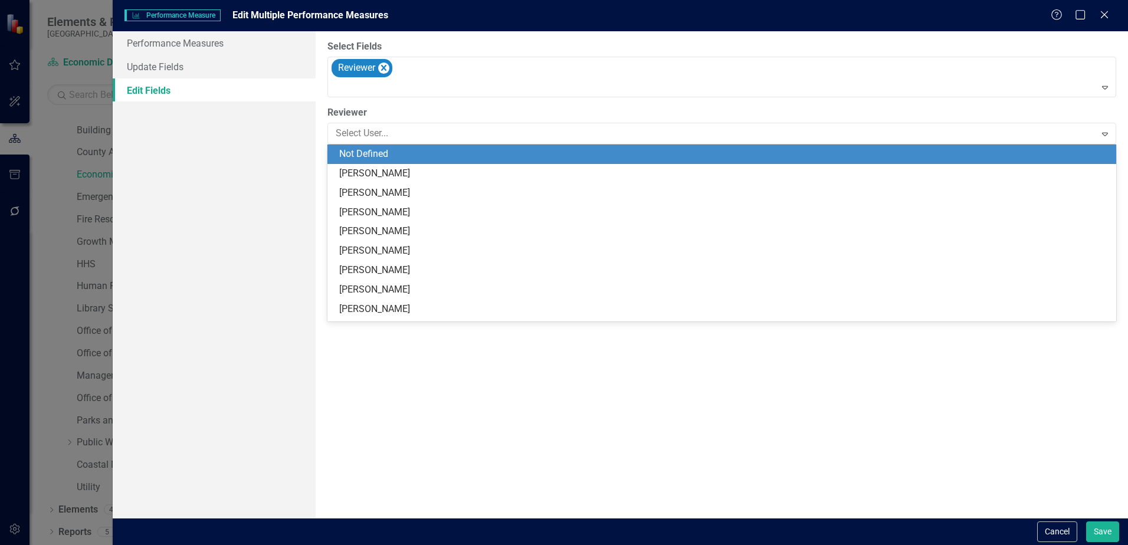
click at [388, 150] on div "Not Defined" at bounding box center [724, 155] width 770 height 14
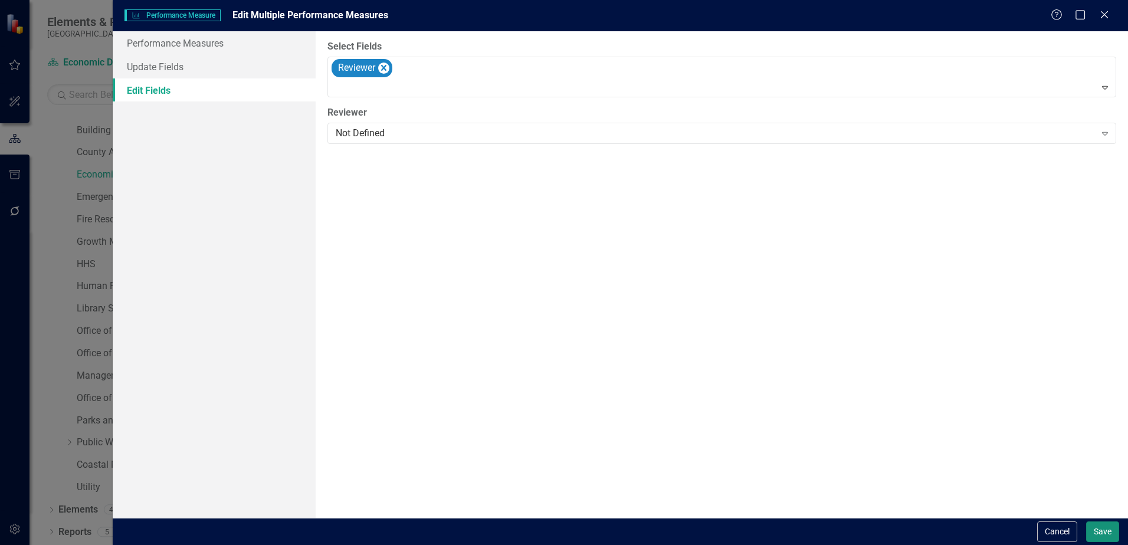
click at [1102, 539] on button "Save" at bounding box center [1102, 532] width 33 height 21
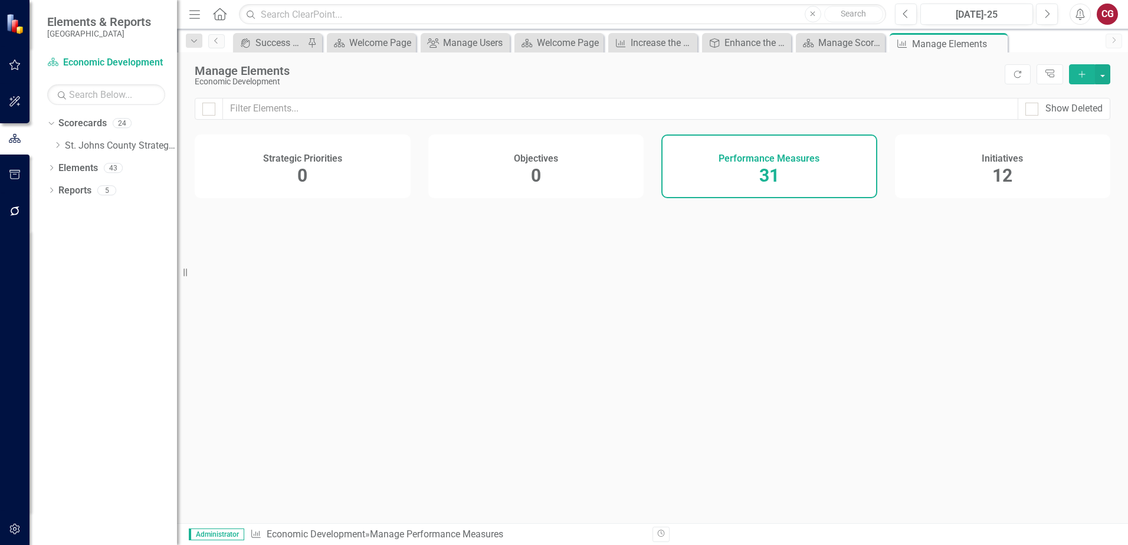
click at [1018, 170] on div "Initiatives 12" at bounding box center [1003, 167] width 216 height 64
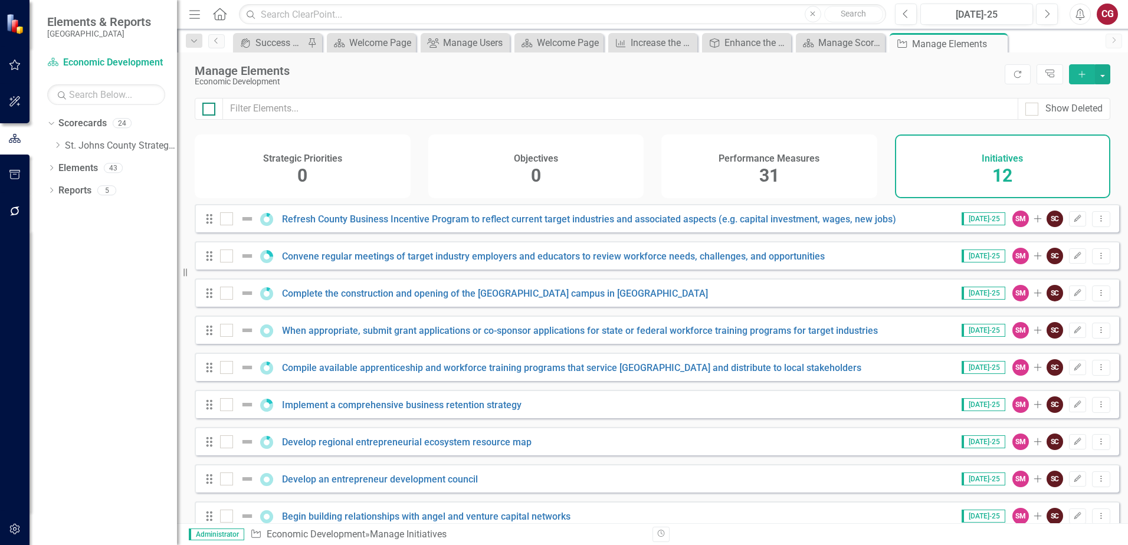
click at [206, 112] on div at bounding box center [208, 109] width 13 height 13
click at [206, 110] on input "checkbox" at bounding box center [206, 107] width 8 height 8
checkbox input "true"
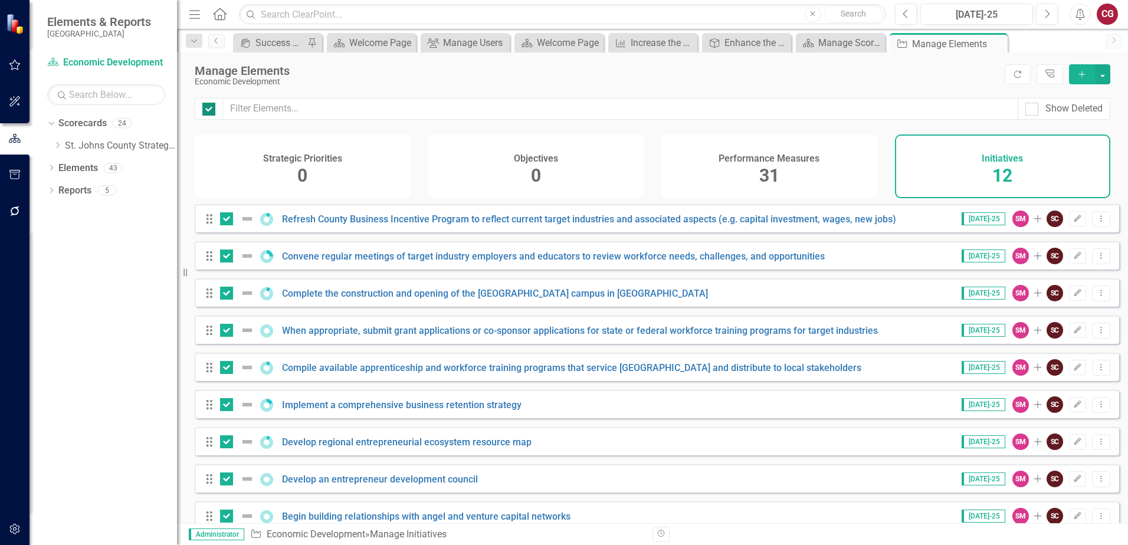
checkbox input "true"
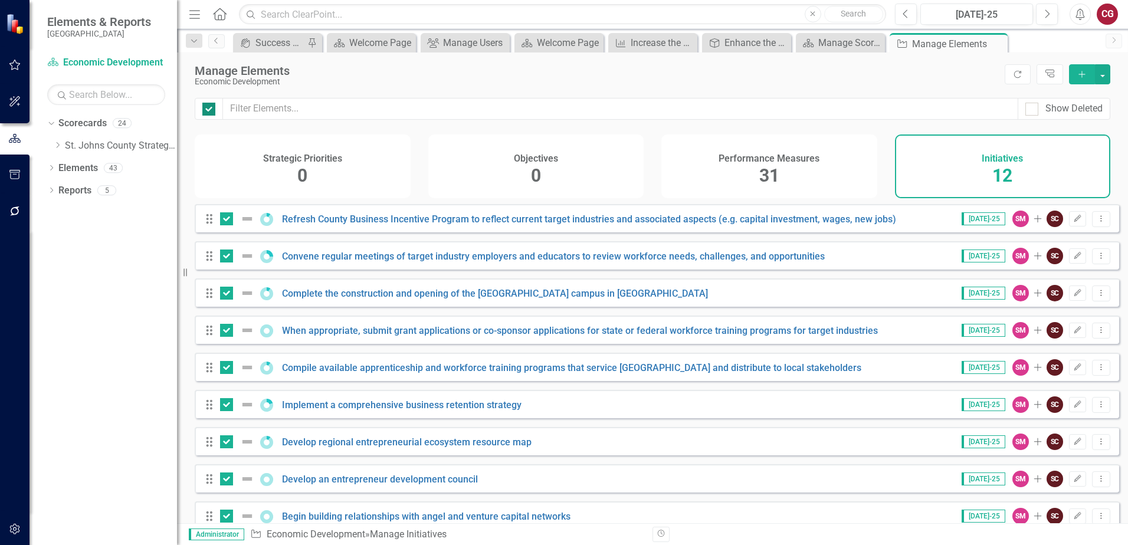
checkbox input "true"
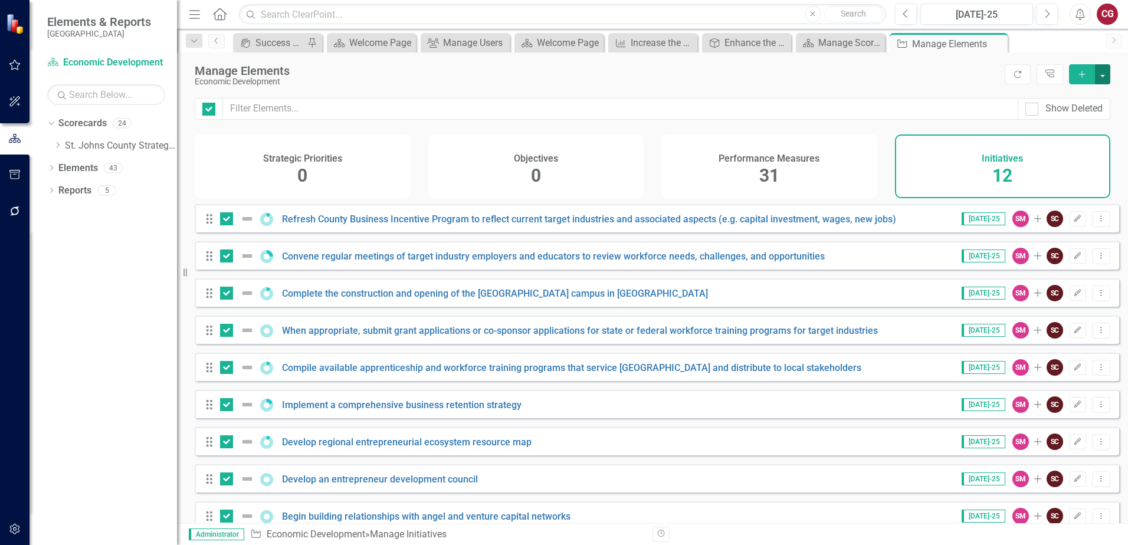
click at [1107, 77] on button "button" at bounding box center [1102, 74] width 15 height 20
click at [1052, 135] on link "Edit Multiple Edit Multiple" at bounding box center [1063, 140] width 93 height 22
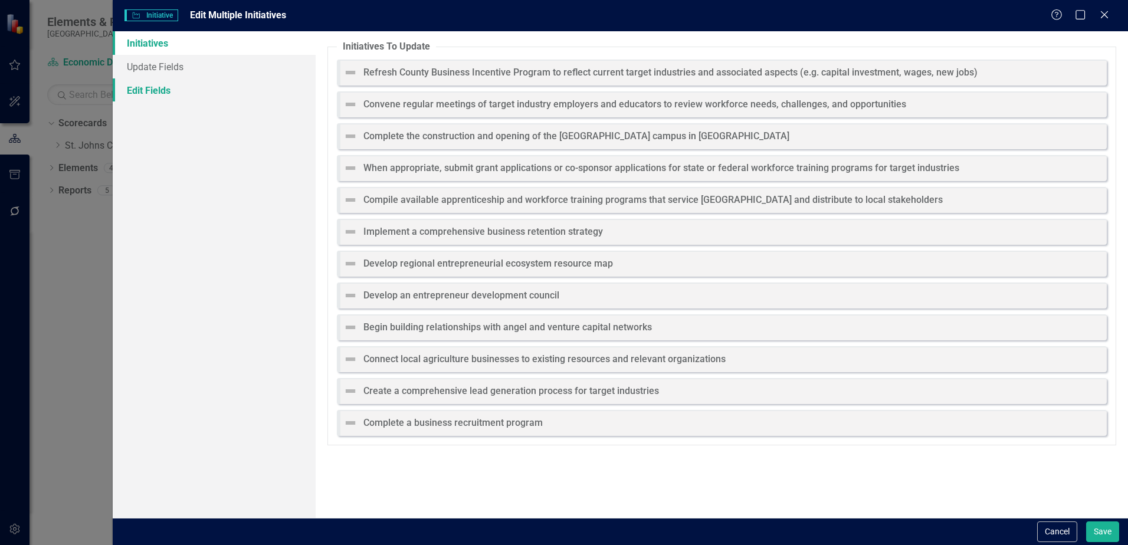
click at [156, 90] on link "Edit Fields" at bounding box center [214, 90] width 203 height 24
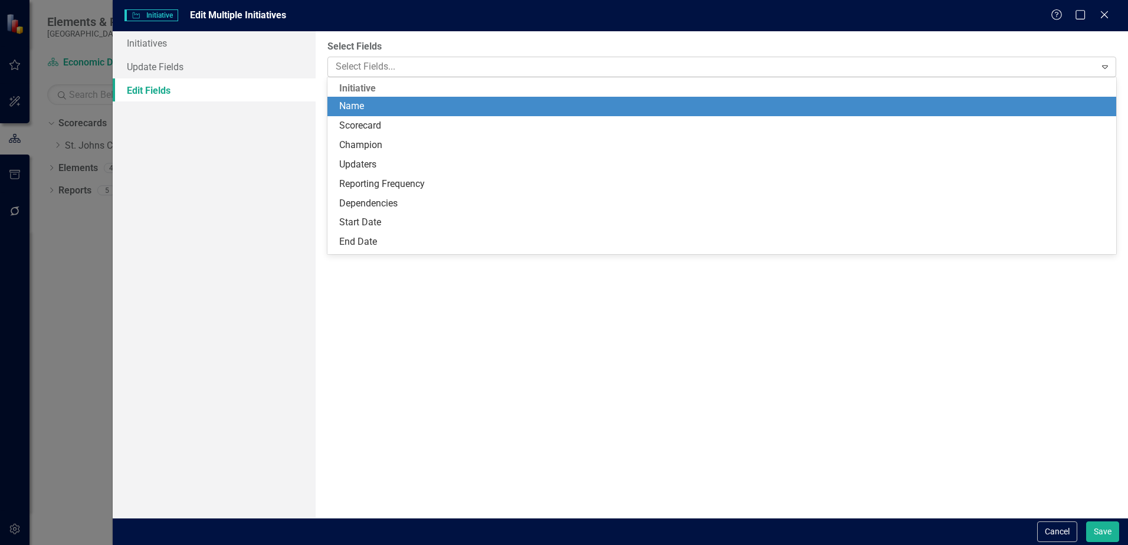
click at [566, 75] on div "Select Fields..." at bounding box center [712, 67] width 764 height 18
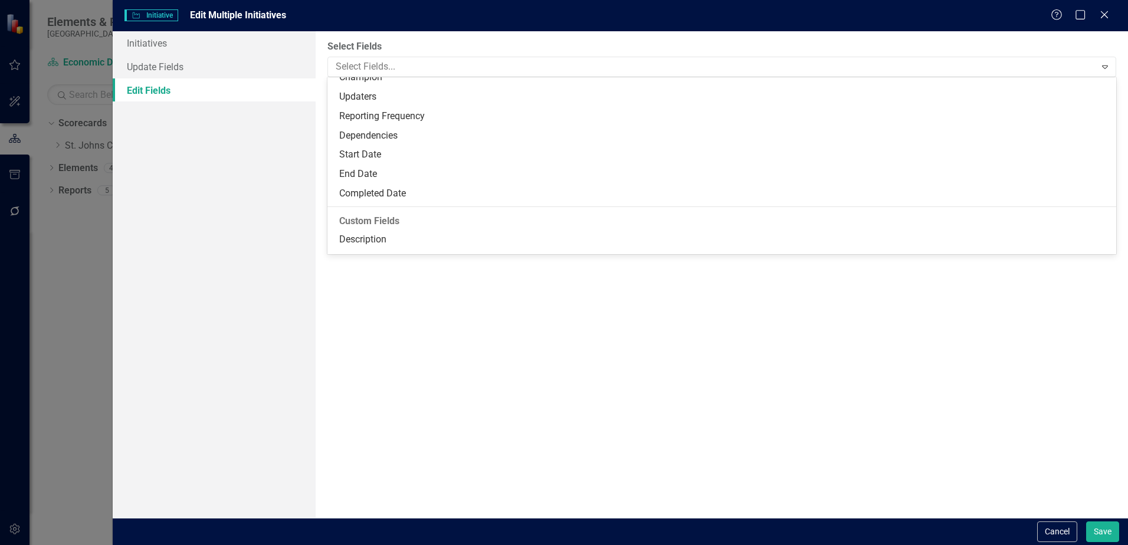
scroll to position [140, 0]
click at [377, 184] on div "Reviewer" at bounding box center [724, 187] width 770 height 14
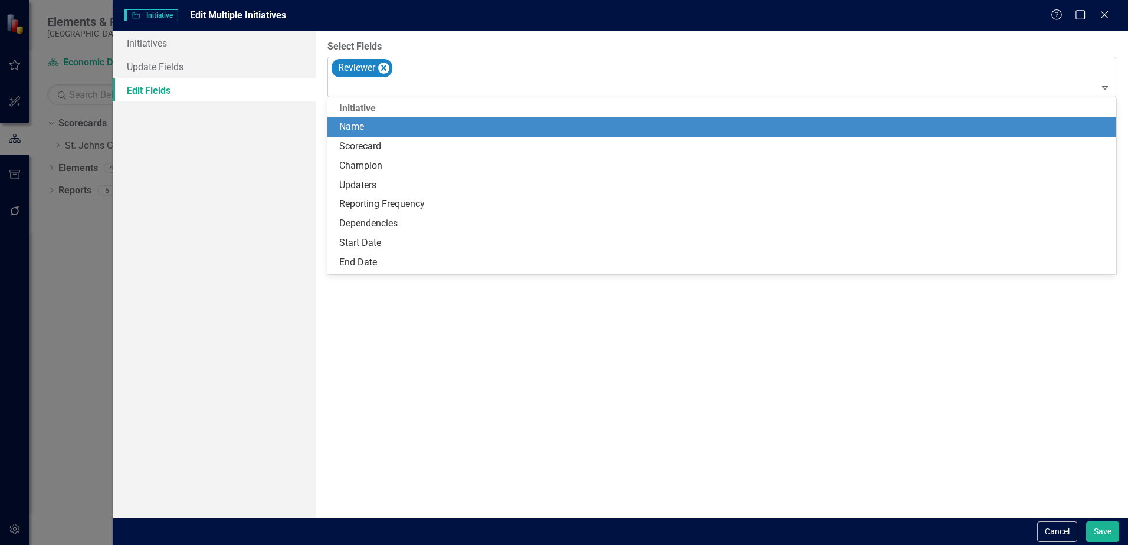
click at [460, 76] on div "Reviewer" at bounding box center [723, 77] width 786 height 40
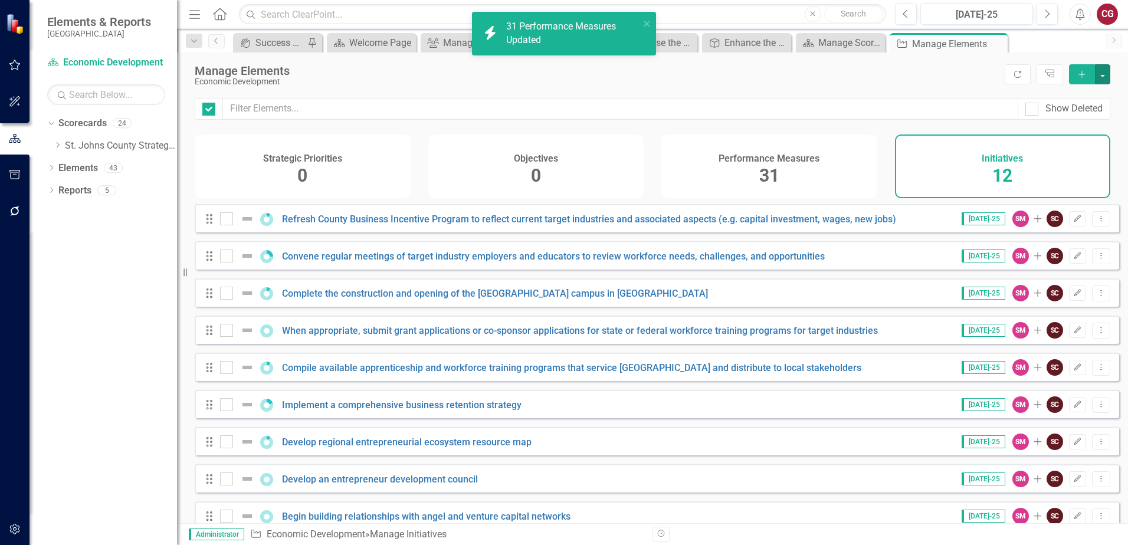
checkbox input "false"
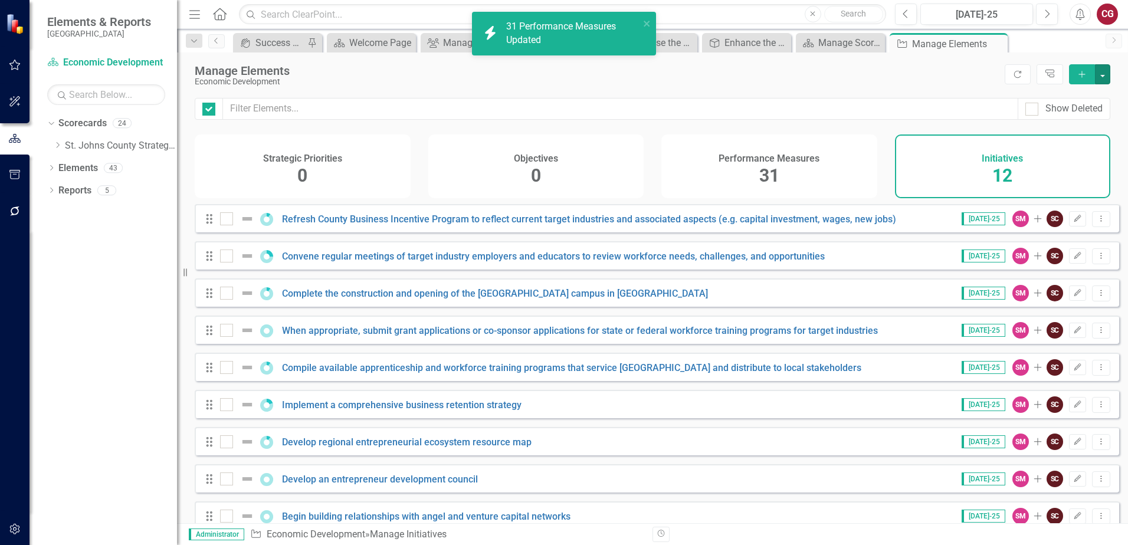
checkbox input "false"
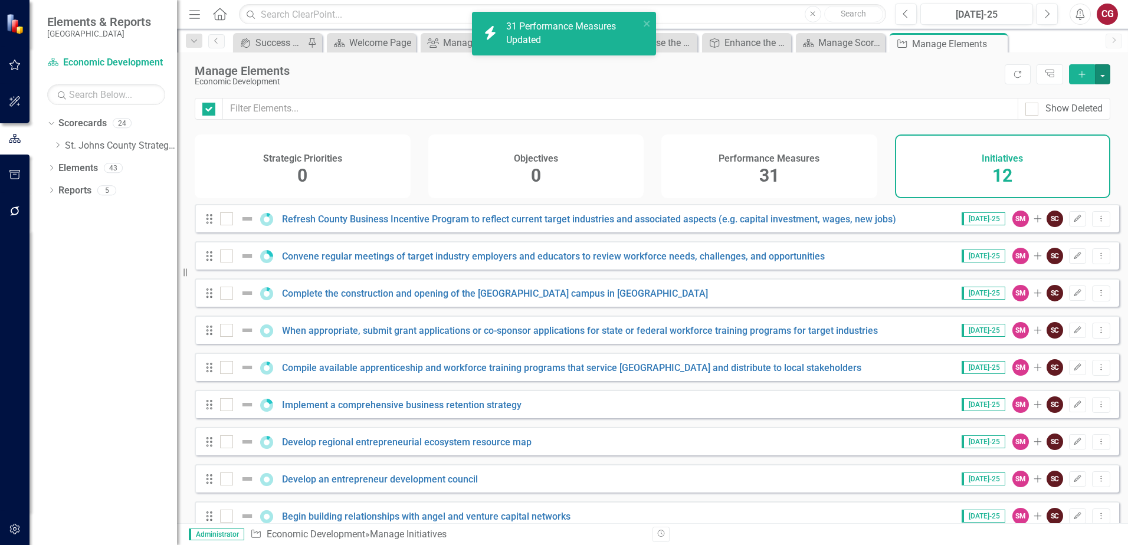
checkbox input "false"
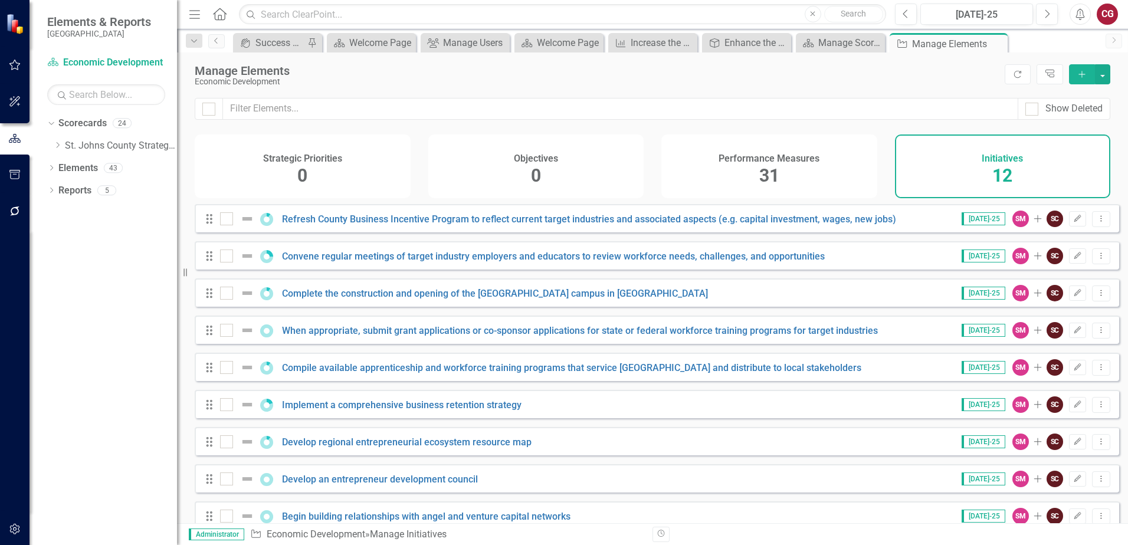
click at [197, 105] on div at bounding box center [209, 109] width 28 height 22
click at [207, 111] on div at bounding box center [208, 109] width 13 height 13
click at [207, 110] on input "checkbox" at bounding box center [206, 107] width 8 height 8
checkbox input "true"
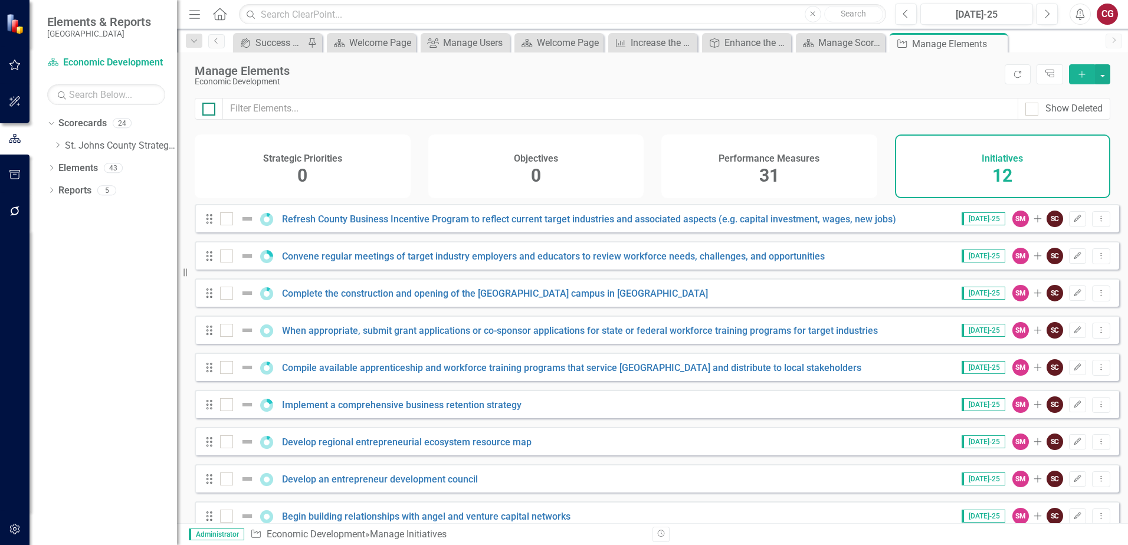
checkbox input "true"
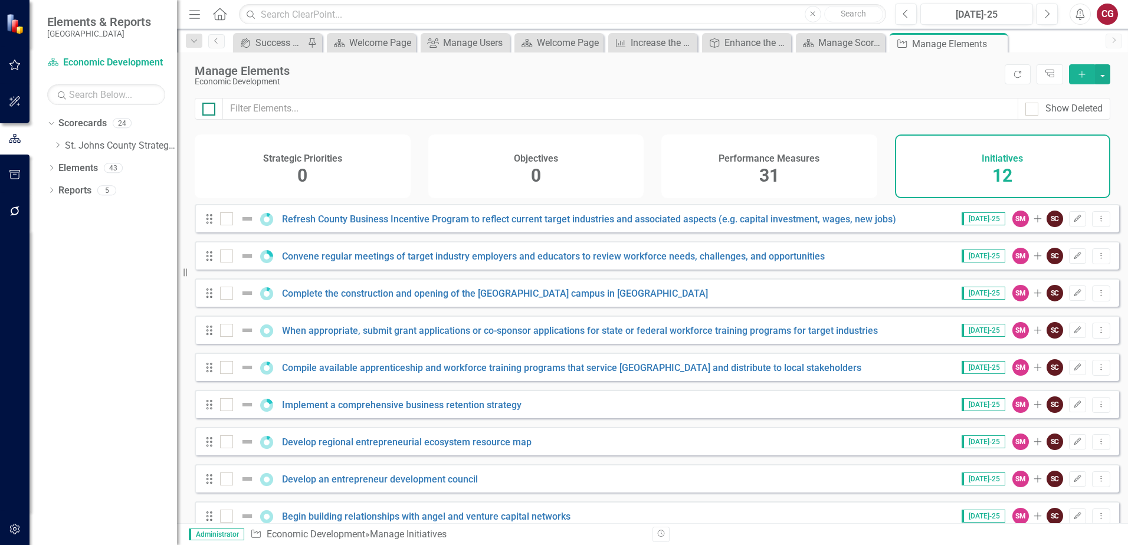
checkbox input "true"
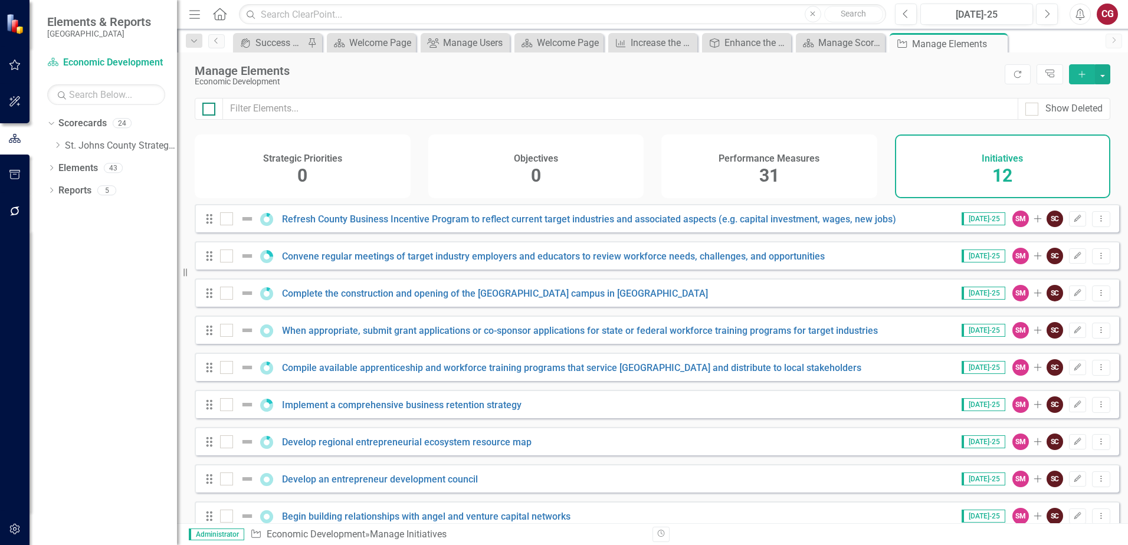
checkbox input "true"
click at [1104, 77] on button "button" at bounding box center [1102, 74] width 15 height 20
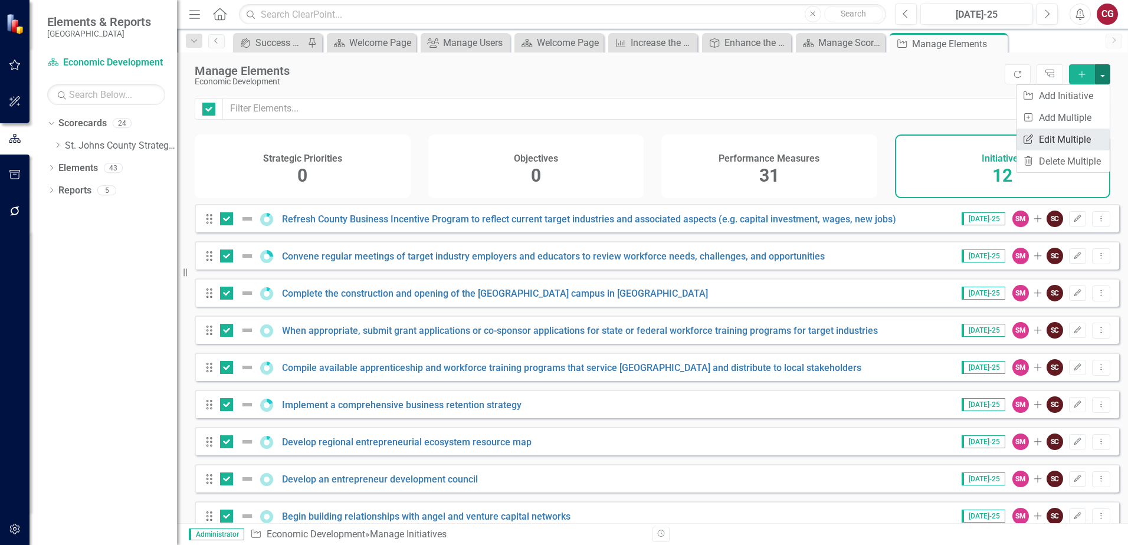
click at [1070, 135] on link "Edit Multiple Edit Multiple" at bounding box center [1063, 140] width 93 height 22
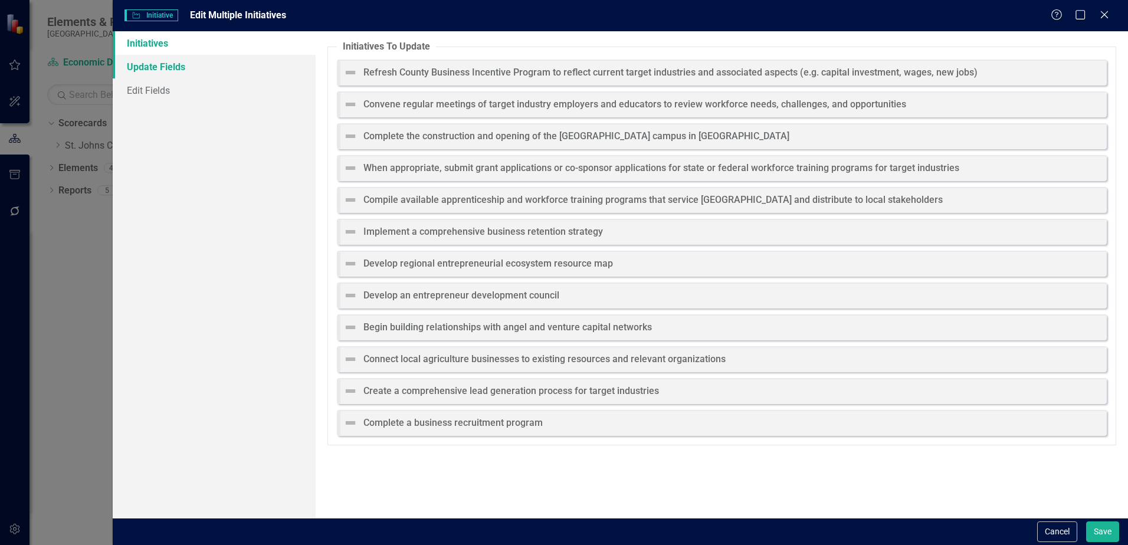
click at [152, 70] on link "Update Fields" at bounding box center [214, 67] width 203 height 24
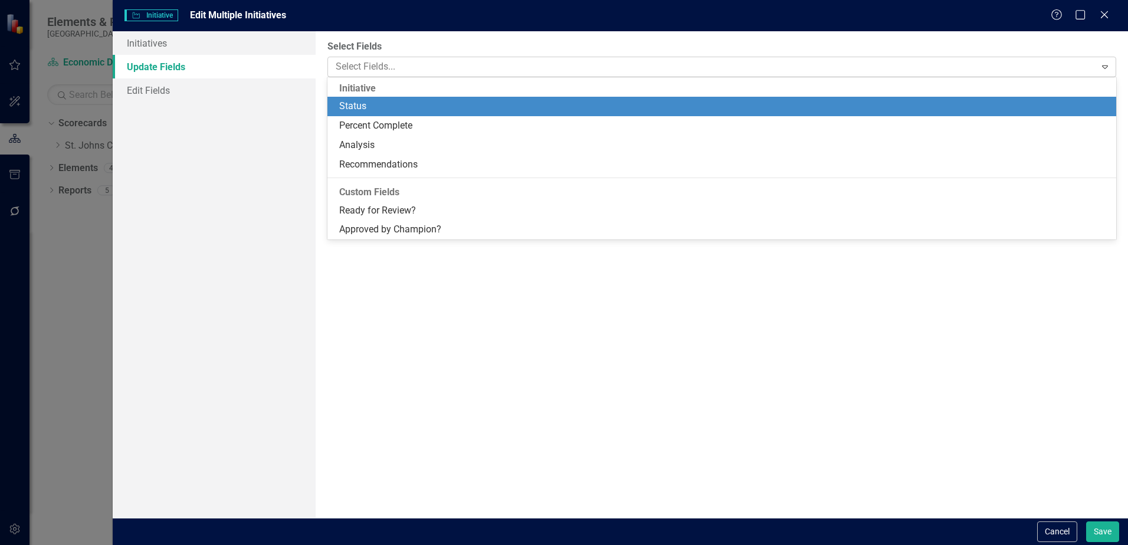
click at [408, 68] on div at bounding box center [713, 67] width 764 height 16
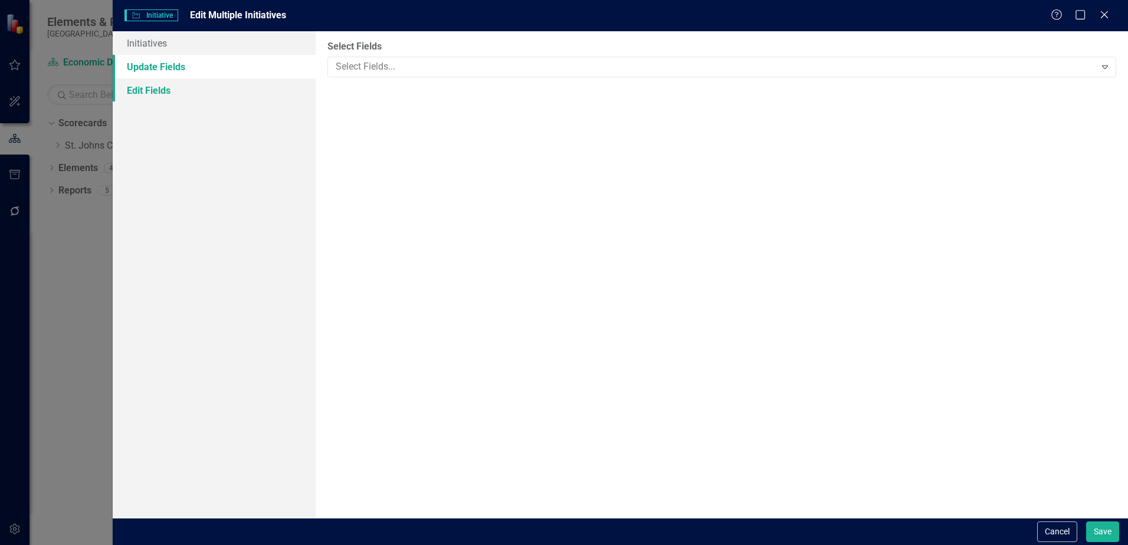
click at [176, 93] on link "Edit Fields" at bounding box center [214, 90] width 203 height 24
click at [469, 67] on div at bounding box center [713, 67] width 764 height 16
drag, startPoint x: 171, startPoint y: 91, endPoint x: 178, endPoint y: 73, distance: 19.6
click at [171, 90] on link "Edit Fields" at bounding box center [214, 90] width 203 height 24
click at [179, 72] on link "Update Fields" at bounding box center [214, 67] width 203 height 24
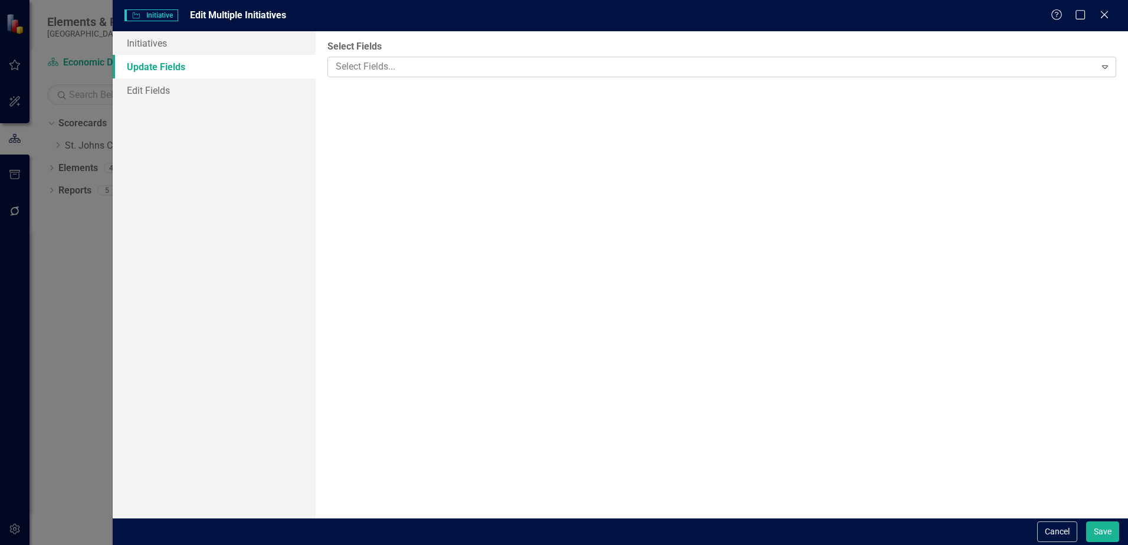
click at [375, 67] on div at bounding box center [713, 67] width 764 height 16
click at [225, 116] on div "Initiatives Update Fields Edit Fields" at bounding box center [214, 274] width 203 height 487
click at [155, 90] on link "Edit Fields" at bounding box center [214, 90] width 203 height 24
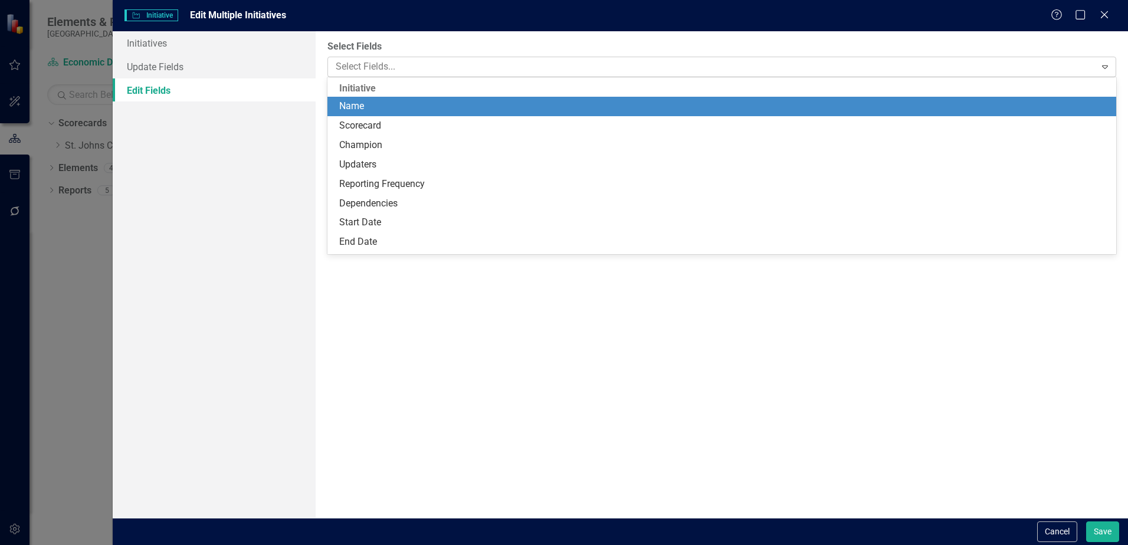
click at [398, 70] on div at bounding box center [713, 67] width 764 height 16
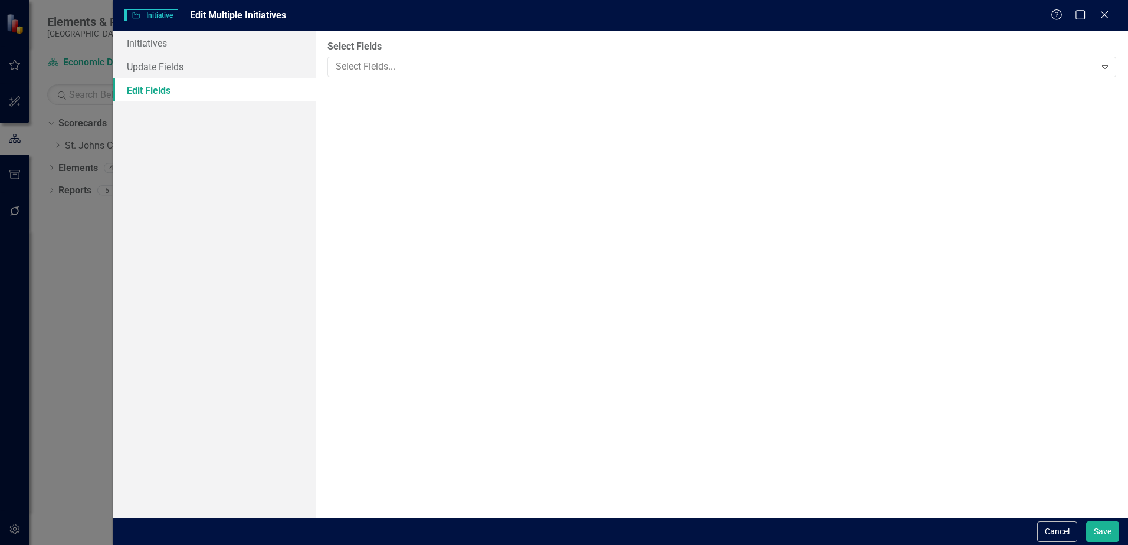
click at [178, 185] on div "Initiatives Update Fields Edit Fields" at bounding box center [214, 274] width 203 height 487
click at [1044, 527] on button "Cancel" at bounding box center [1057, 532] width 40 height 21
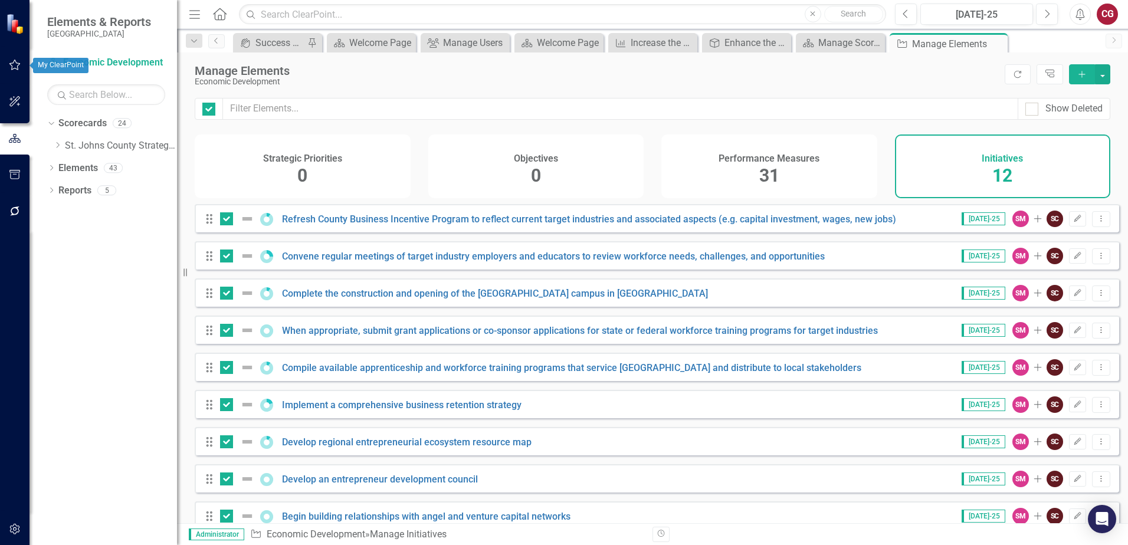
click at [14, 66] on icon "button" at bounding box center [15, 64] width 12 height 9
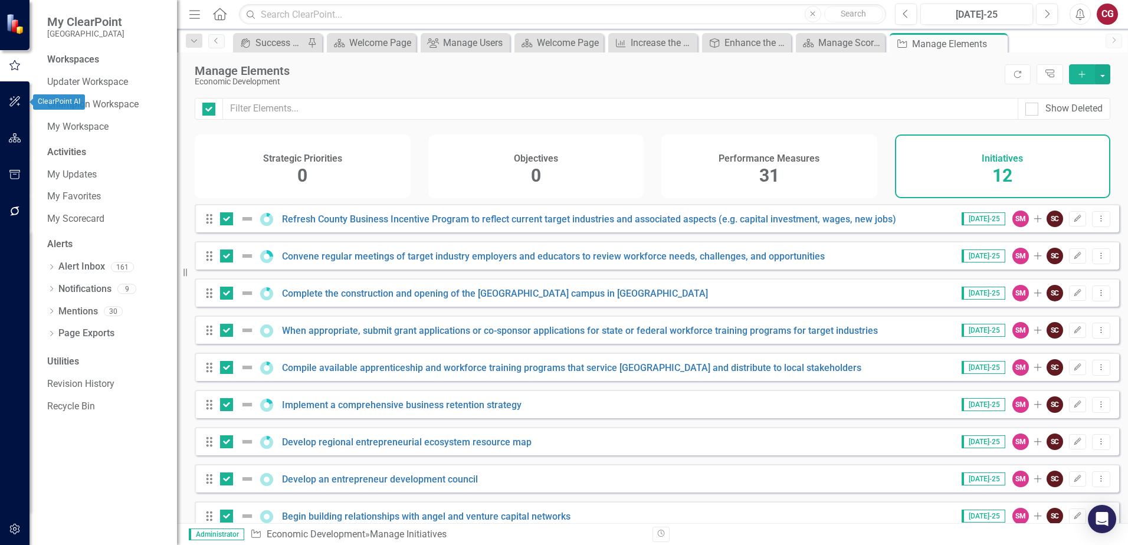
click at [14, 117] on div at bounding box center [15, 117] width 30 height 6
click at [6, 139] on button "button" at bounding box center [15, 138] width 27 height 25
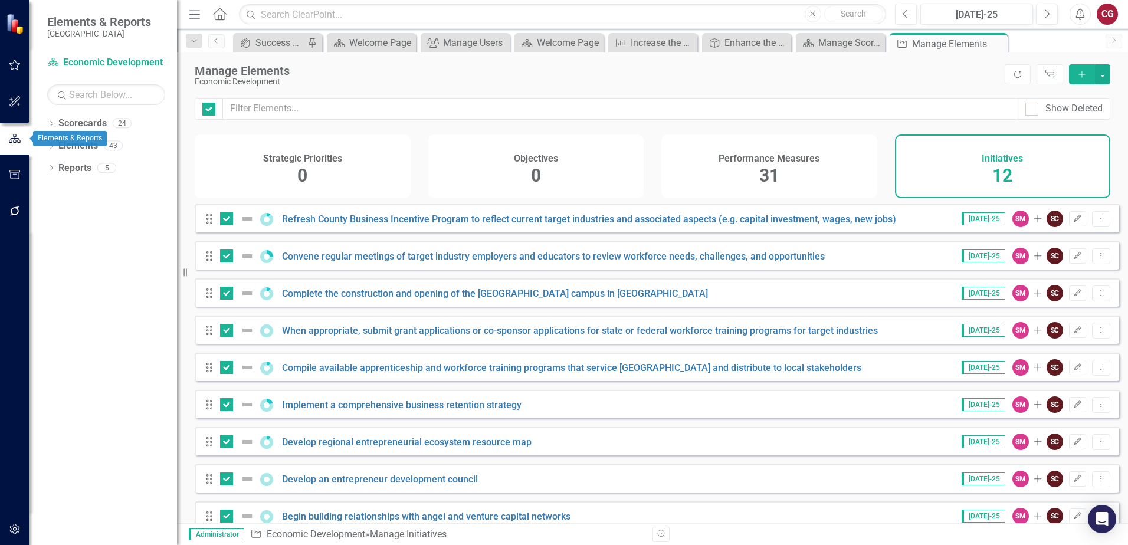
click at [14, 142] on icon "button" at bounding box center [14, 138] width 13 height 11
click at [49, 124] on icon "Dropdown" at bounding box center [51, 125] width 8 height 6
click at [56, 141] on div "Dropdown" at bounding box center [57, 146] width 9 height 10
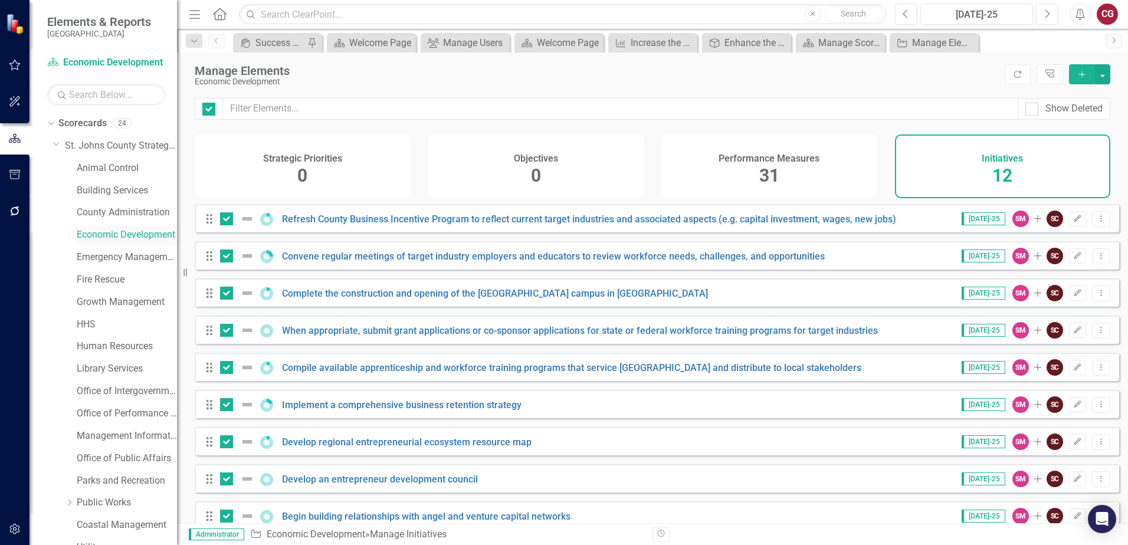
click at [90, 237] on link "Economic Development" at bounding box center [127, 235] width 100 height 14
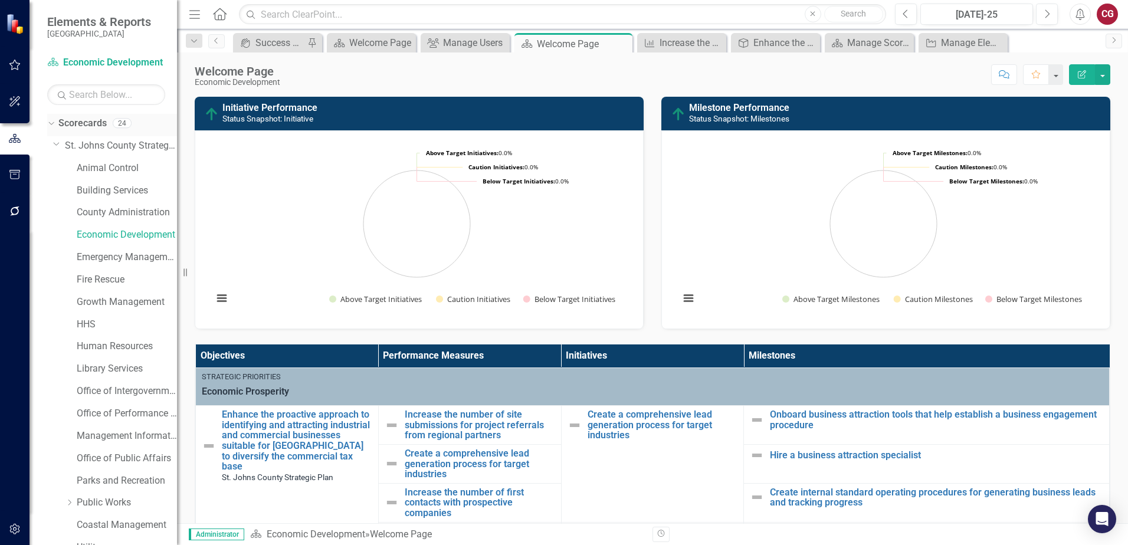
click at [101, 127] on link "Scorecards" at bounding box center [82, 124] width 48 height 14
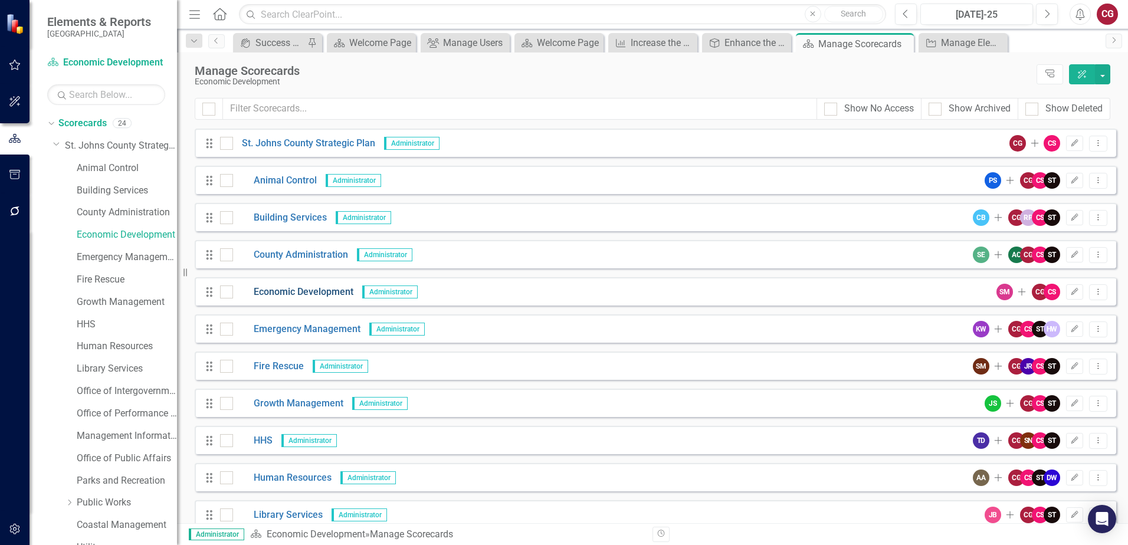
click at [315, 292] on link "Economic Development" at bounding box center [293, 293] width 120 height 14
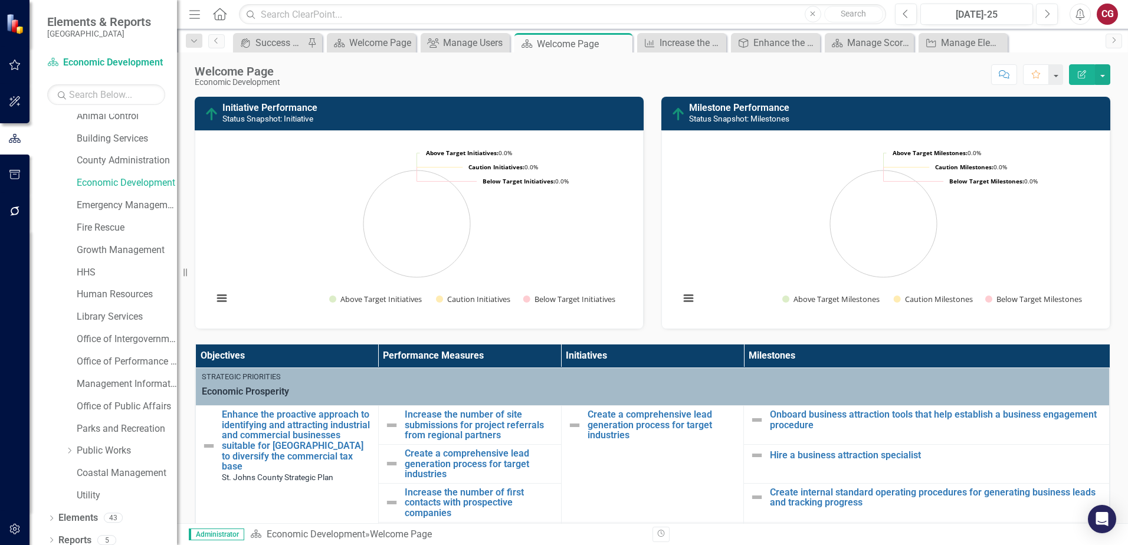
scroll to position [54, 0]
click at [71, 518] on link "Elements" at bounding box center [78, 517] width 40 height 14
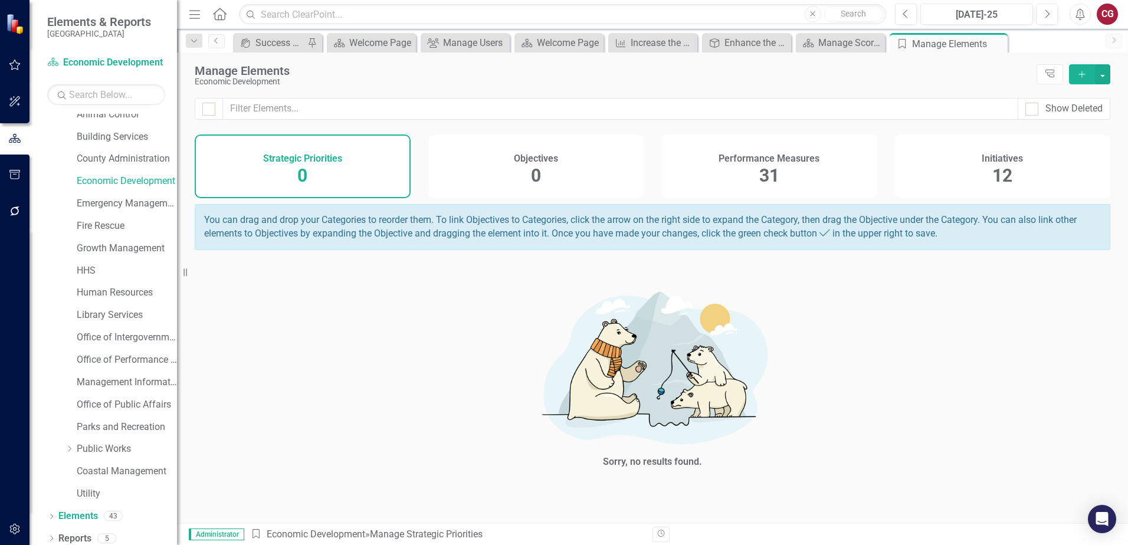
click at [757, 168] on div "Performance Measures 31" at bounding box center [770, 167] width 216 height 64
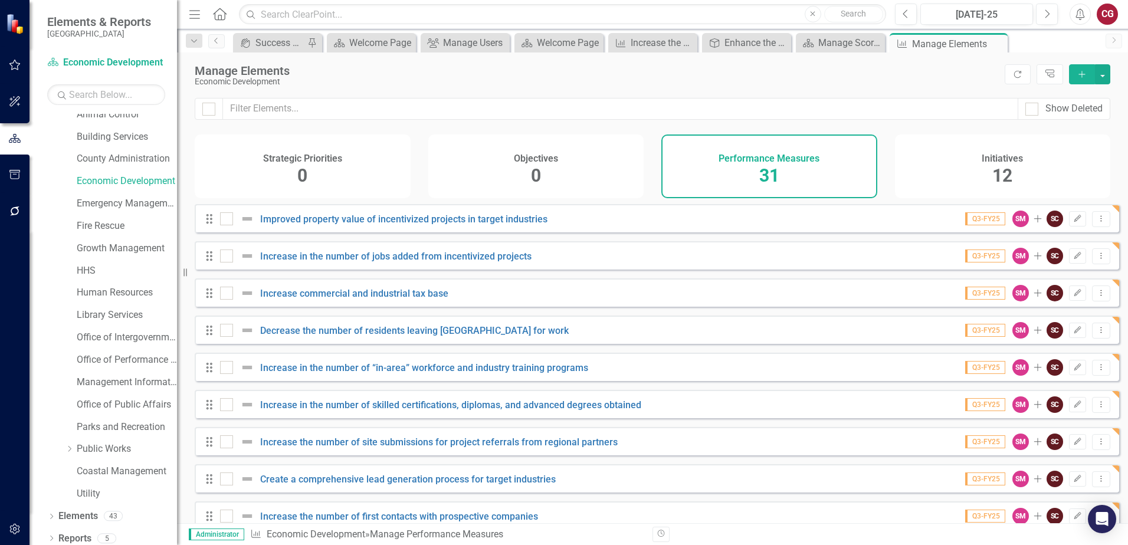
click at [212, 116] on div at bounding box center [209, 109] width 28 height 22
click at [212, 107] on div at bounding box center [208, 109] width 13 height 13
click at [210, 107] on input "checkbox" at bounding box center [206, 107] width 8 height 8
checkbox input "true"
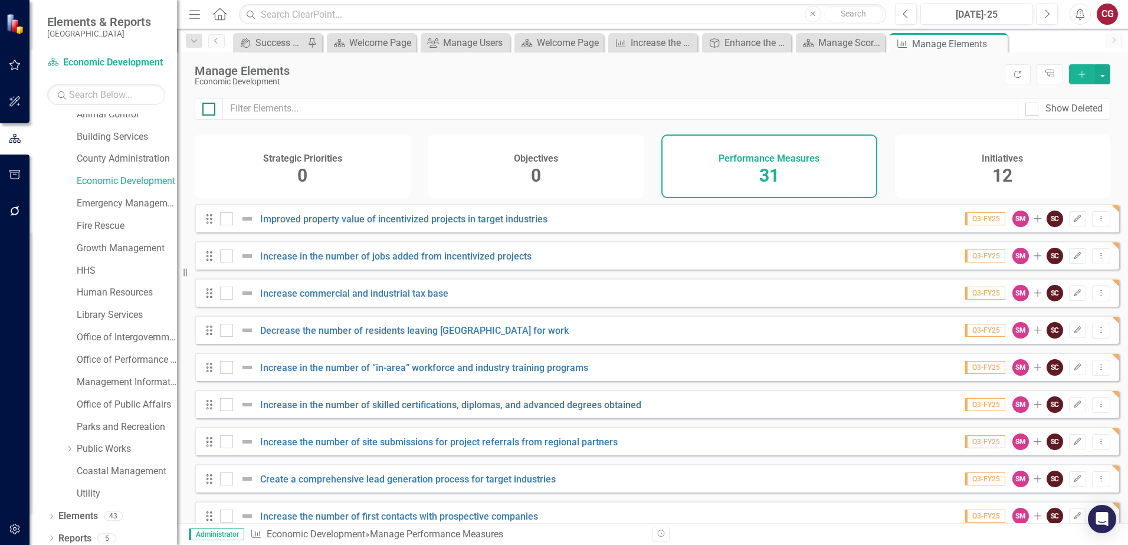
checkbox input "true"
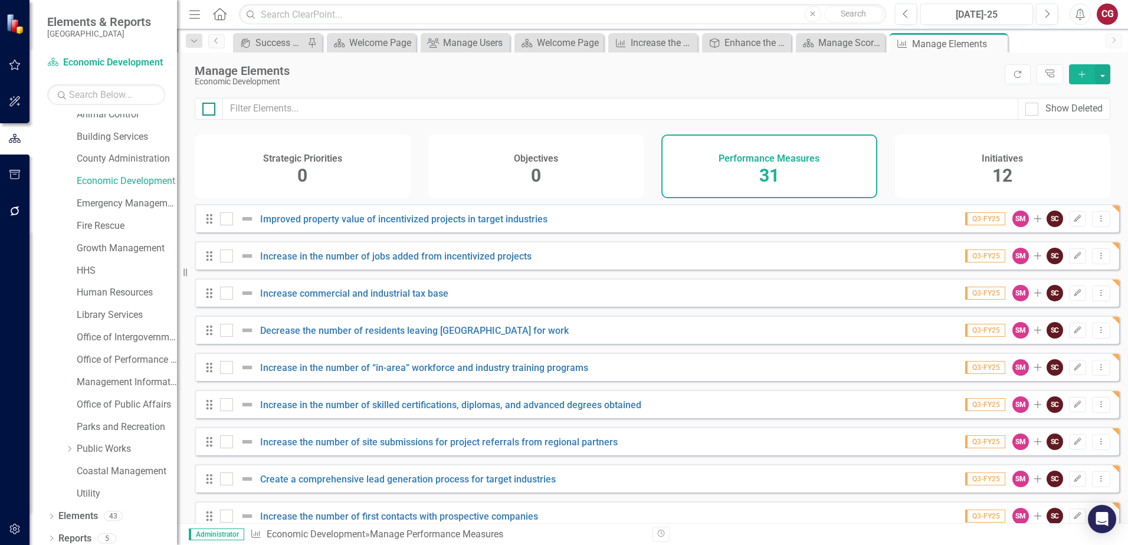
checkbox input "true"
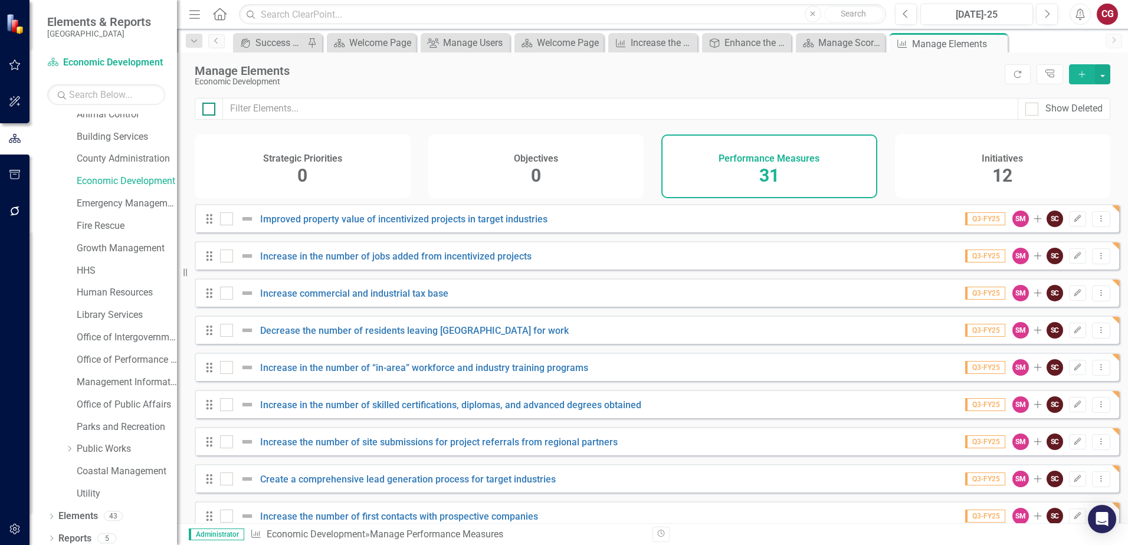
checkbox input "true"
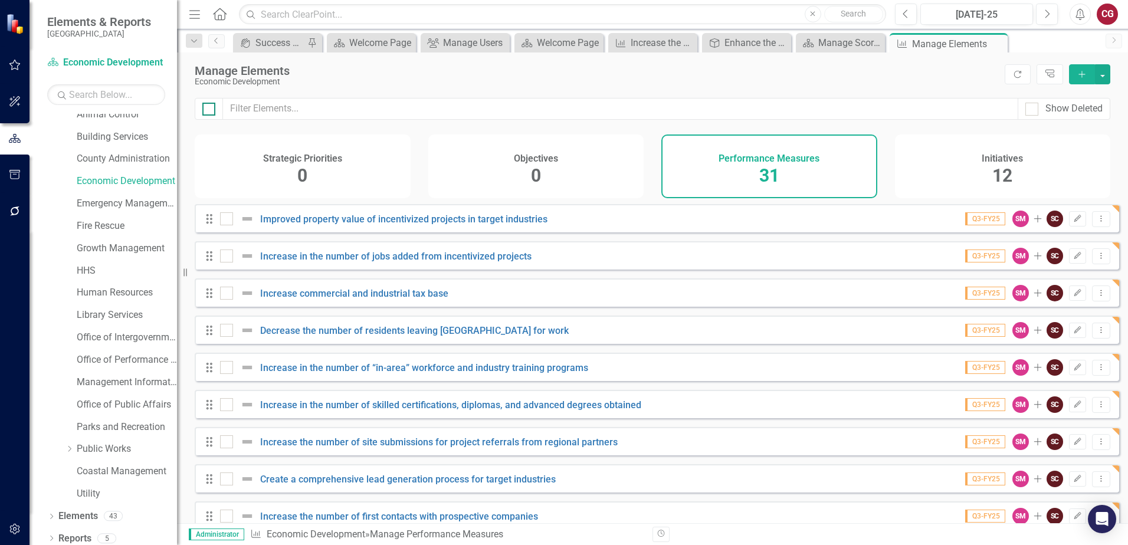
checkbox input "true"
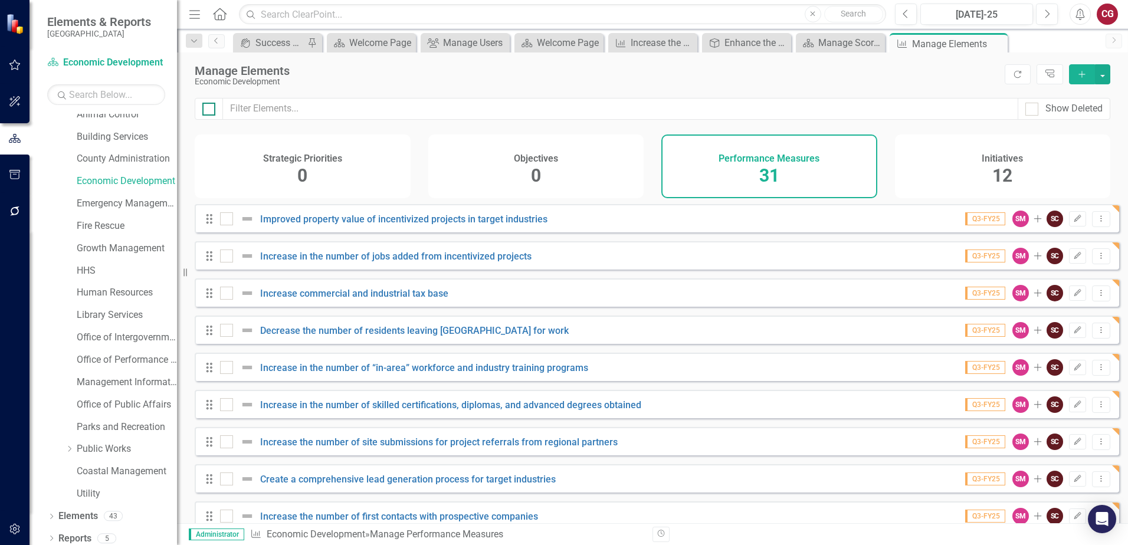
checkbox input "true"
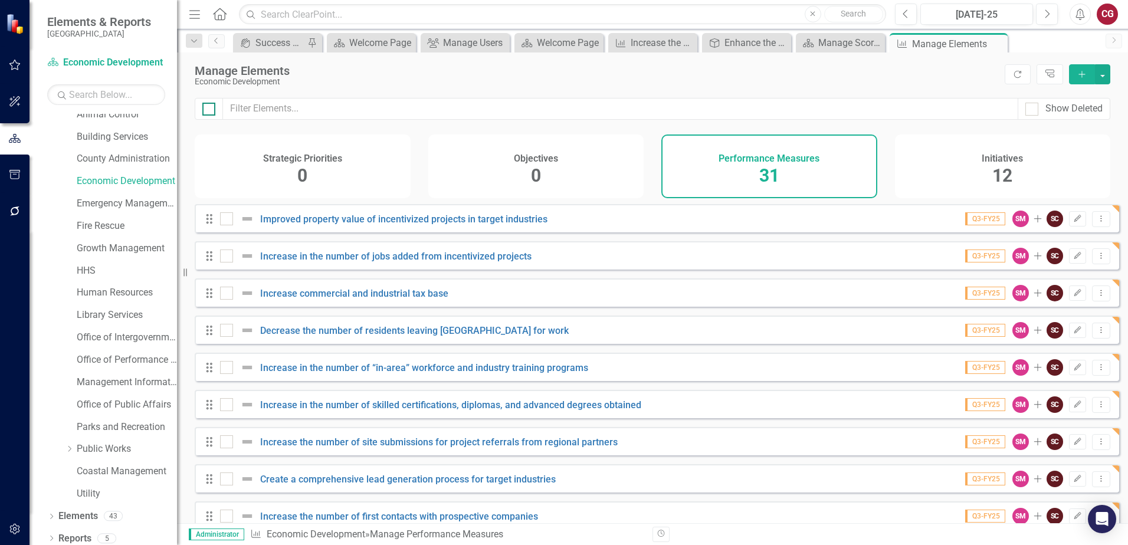
checkbox input "true"
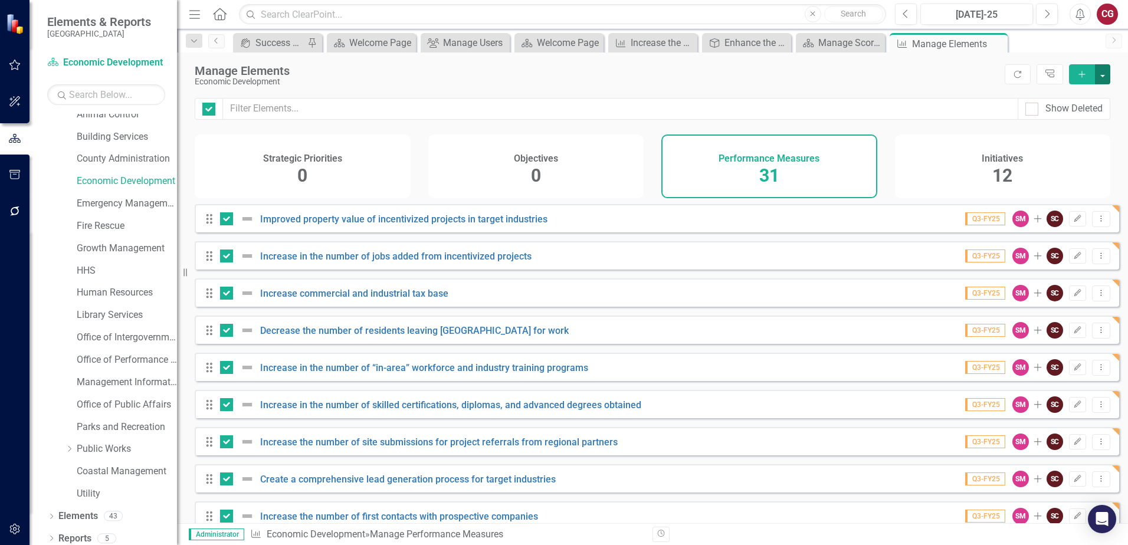
click at [1105, 77] on button "button" at bounding box center [1102, 74] width 15 height 20
click at [1009, 140] on link "Edit Multiple Edit Multiple" at bounding box center [1040, 140] width 139 height 22
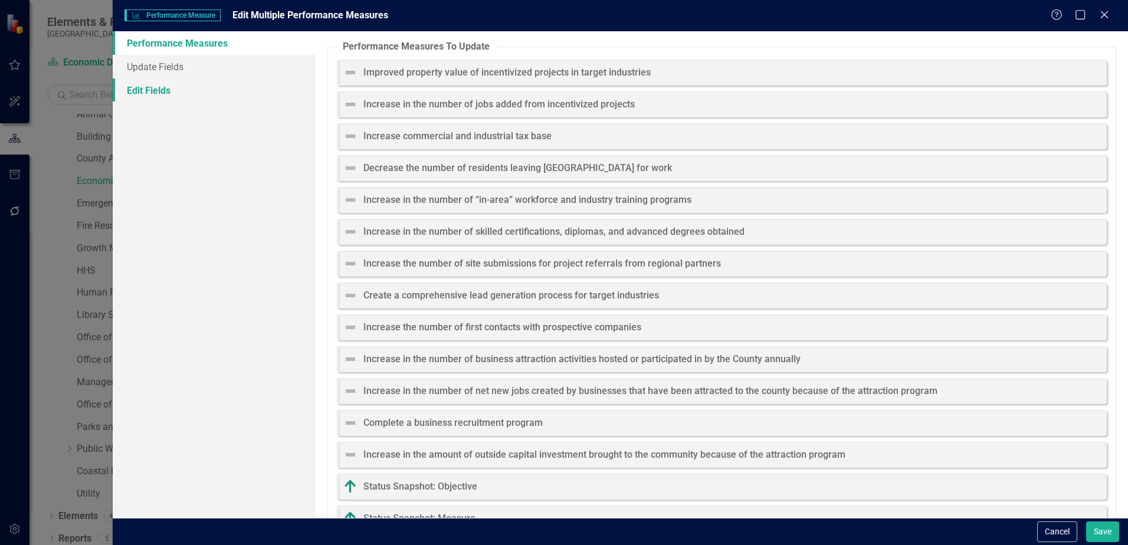
click at [148, 90] on link "Edit Fields" at bounding box center [214, 90] width 203 height 24
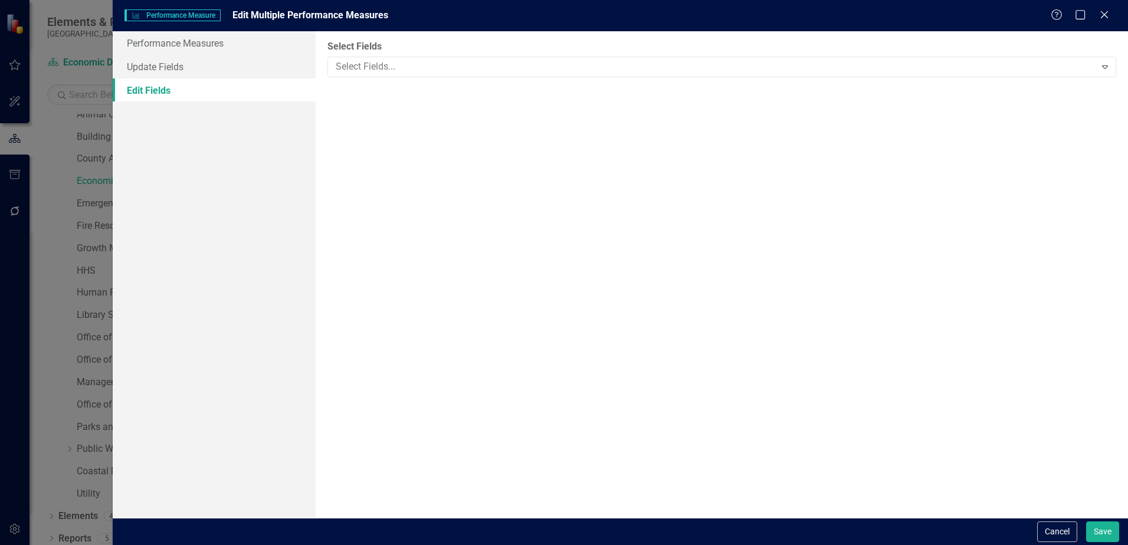
click at [416, 55] on div "Select Fields Select Fields... Expand" at bounding box center [722, 58] width 789 height 37
click at [416, 66] on div at bounding box center [713, 67] width 764 height 16
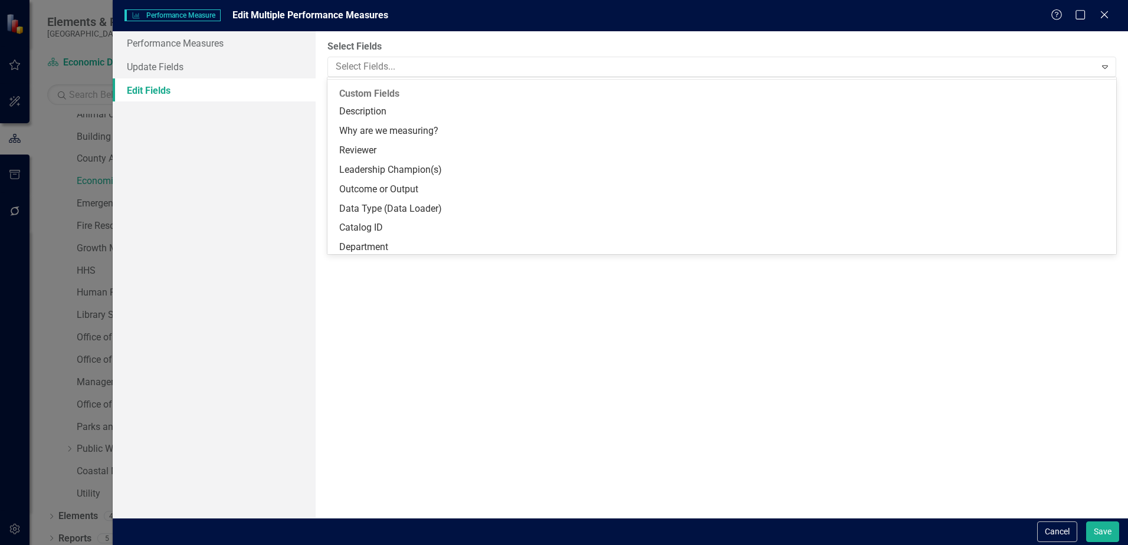
scroll to position [121, 0]
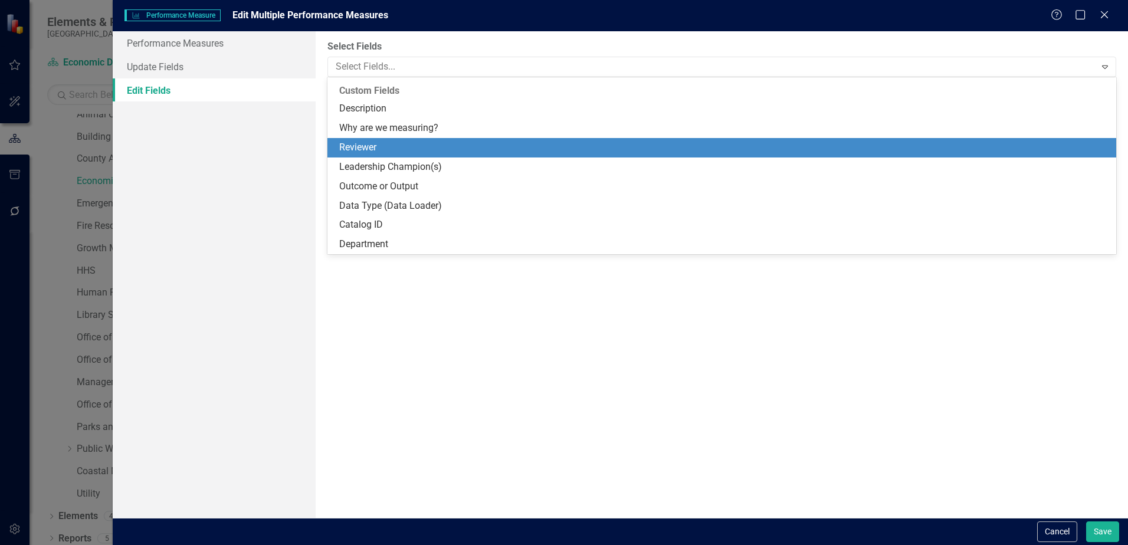
click at [363, 145] on div "Reviewer" at bounding box center [724, 148] width 770 height 14
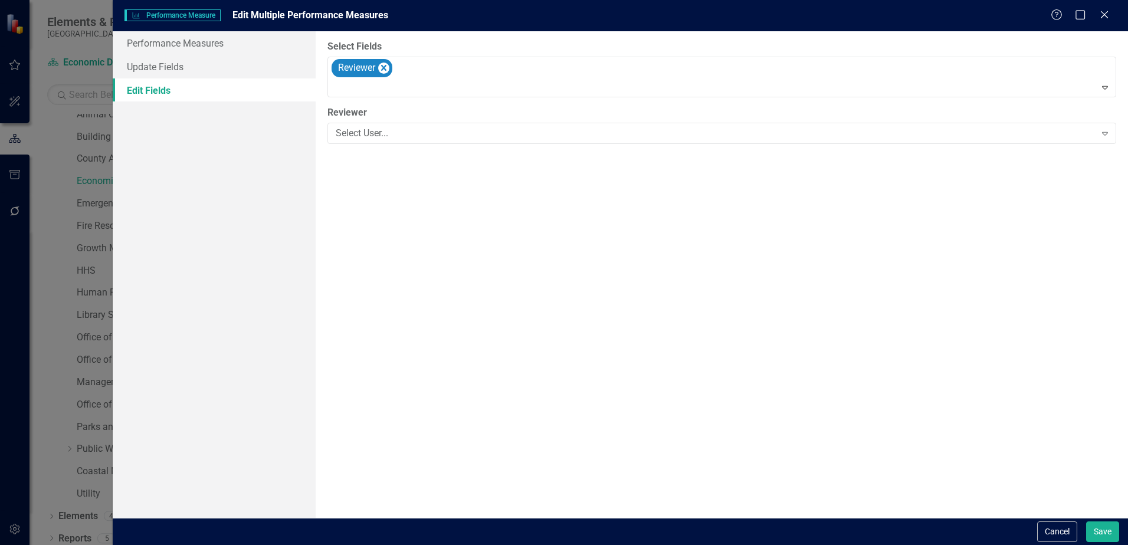
click at [387, 112] on label "Reviewer" at bounding box center [722, 113] width 789 height 14
click at [385, 128] on div "Select User..." at bounding box center [716, 134] width 760 height 14
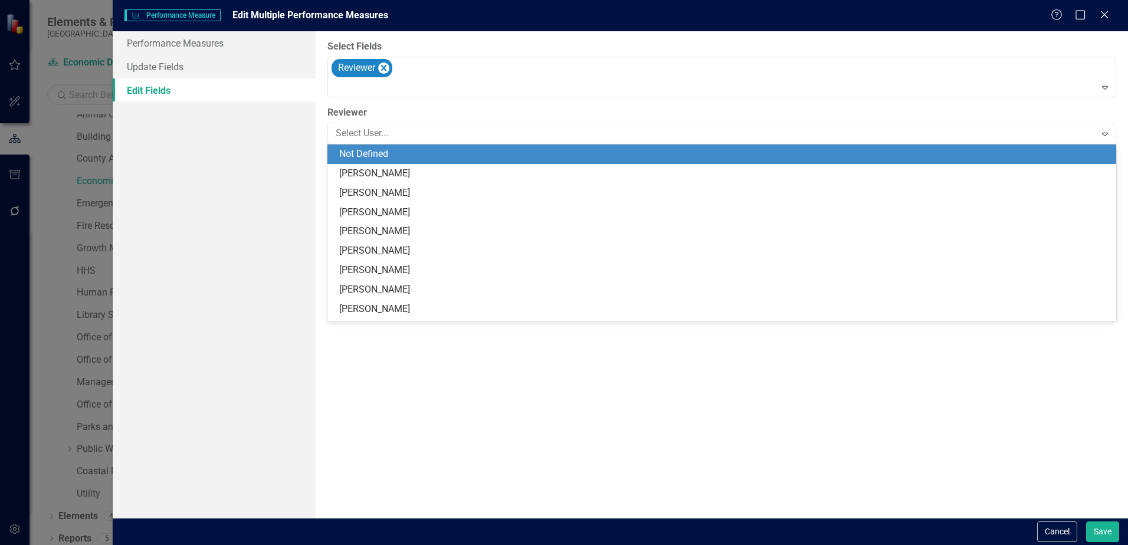
click at [388, 158] on div "Not Defined" at bounding box center [724, 155] width 770 height 14
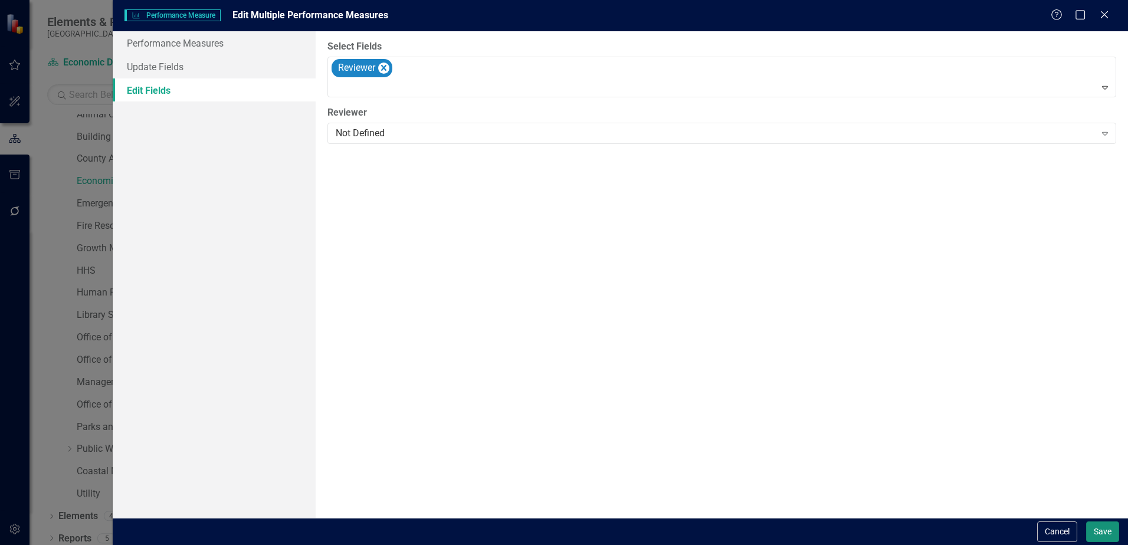
click at [1096, 538] on button "Save" at bounding box center [1102, 532] width 33 height 21
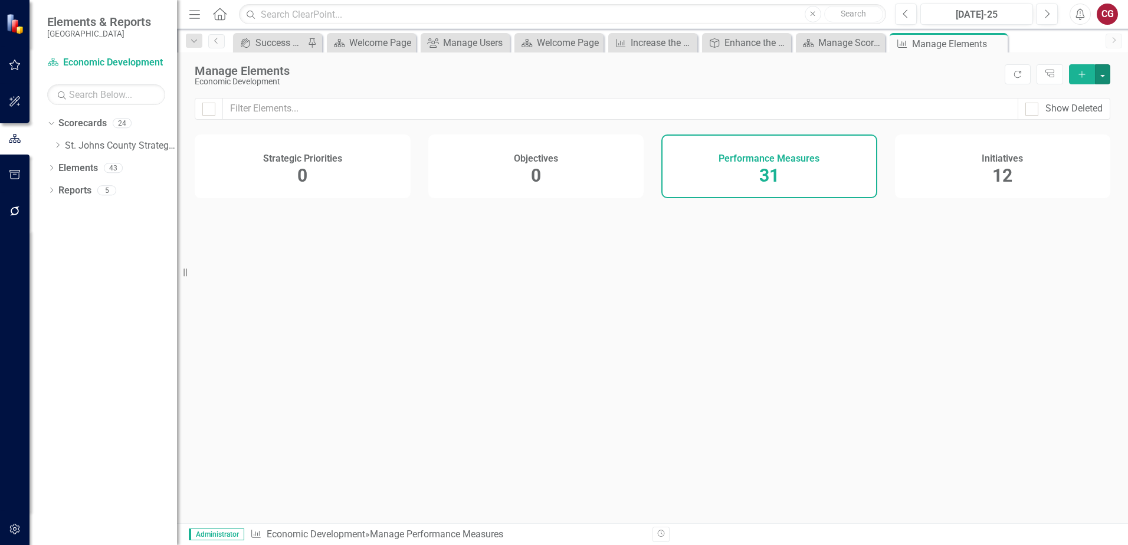
scroll to position [0, 0]
click at [1003, 172] on span "12" at bounding box center [1003, 175] width 20 height 21
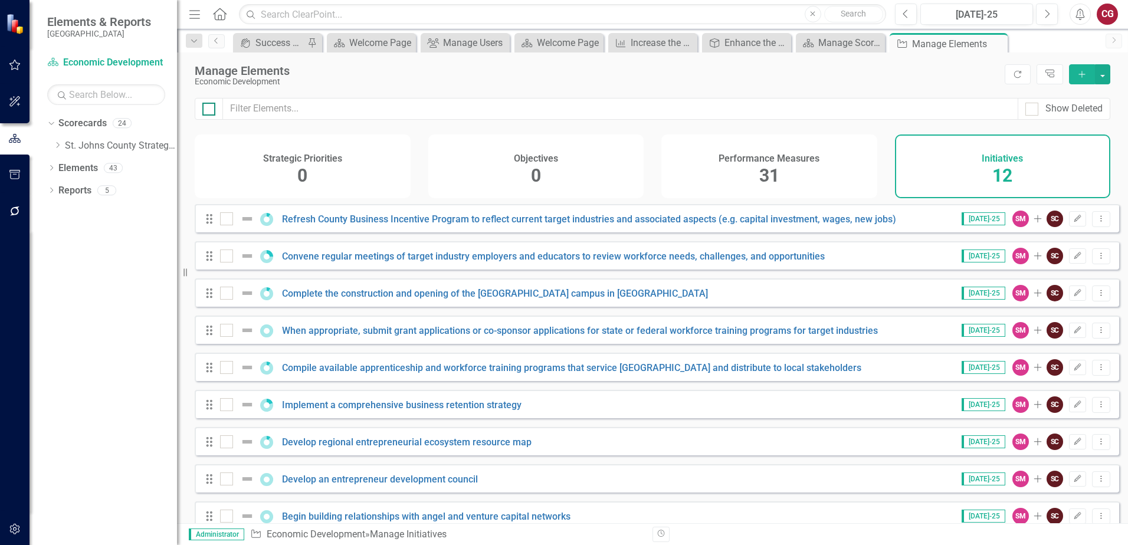
click at [214, 113] on div at bounding box center [208, 109] width 13 height 13
click at [210, 110] on input "checkbox" at bounding box center [206, 107] width 8 height 8
checkbox input "true"
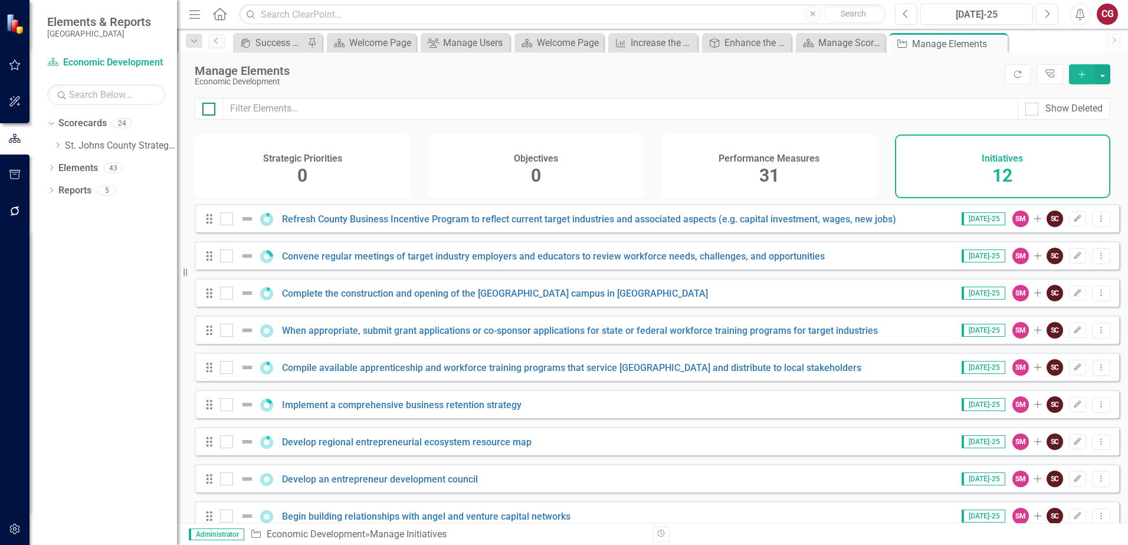
checkbox input "true"
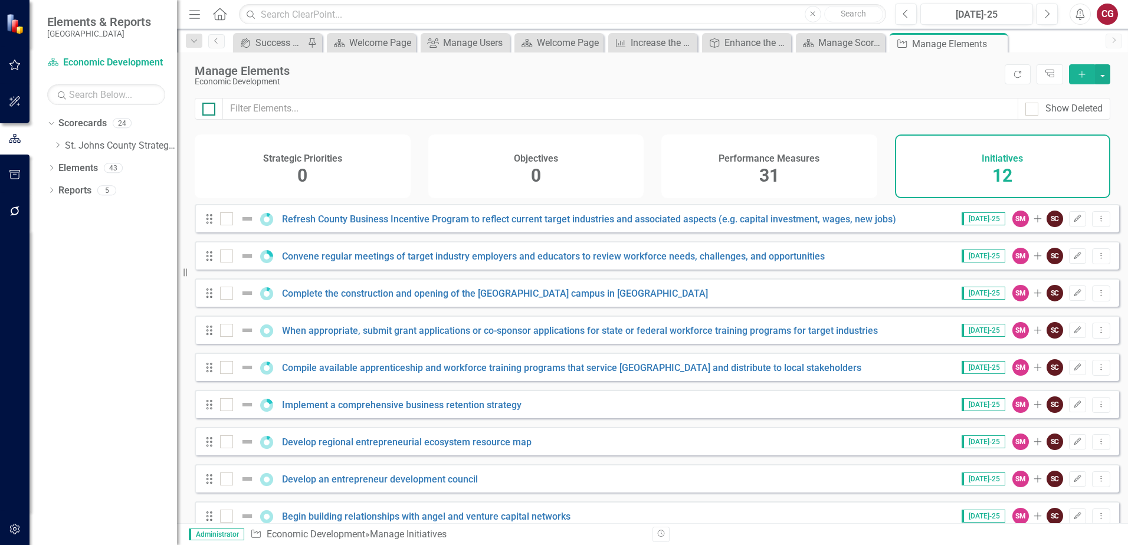
checkbox input "true"
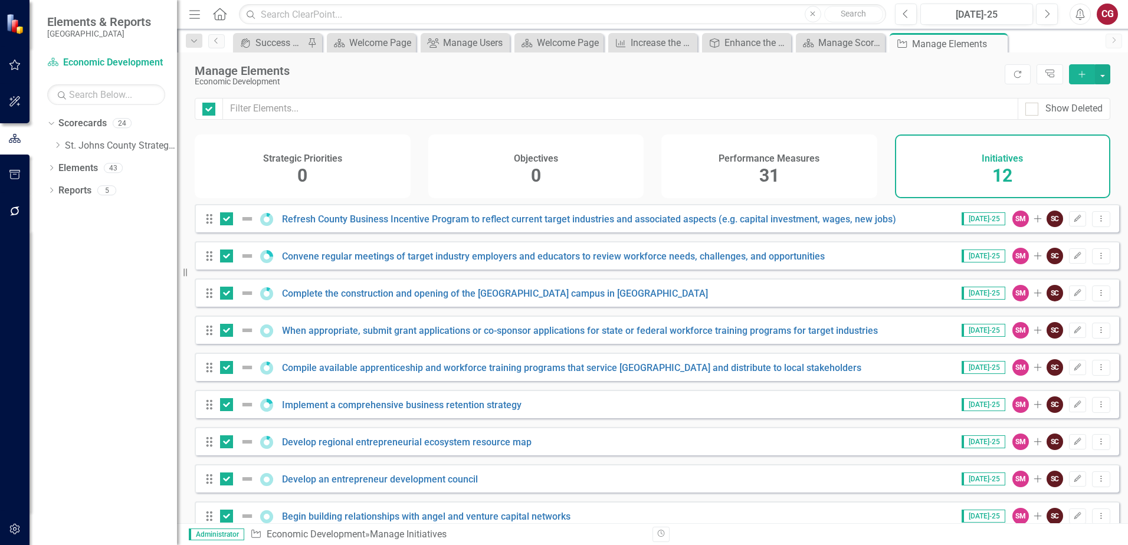
checkbox input "false"
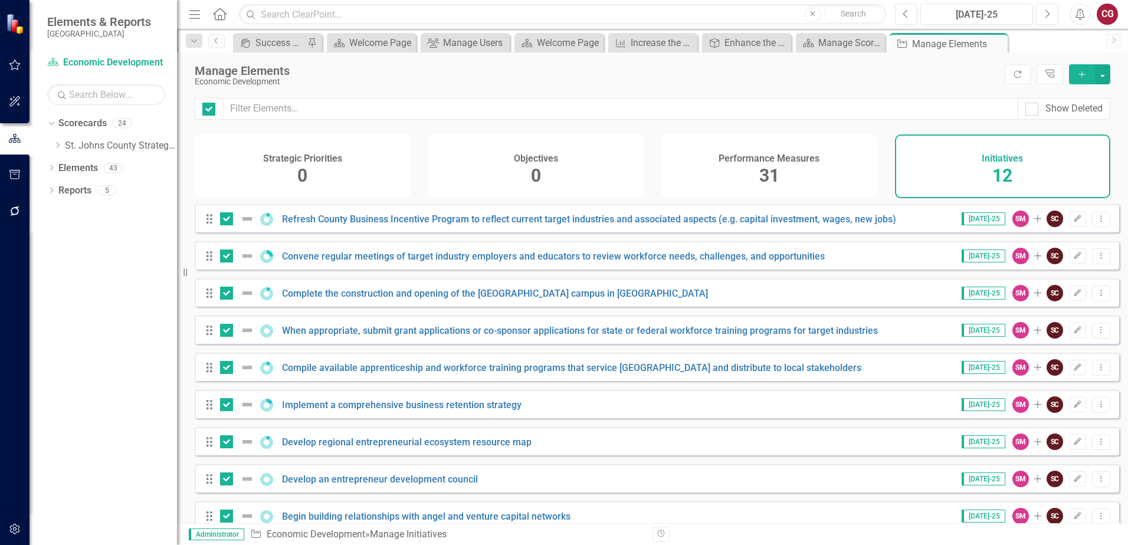
checkbox input "false"
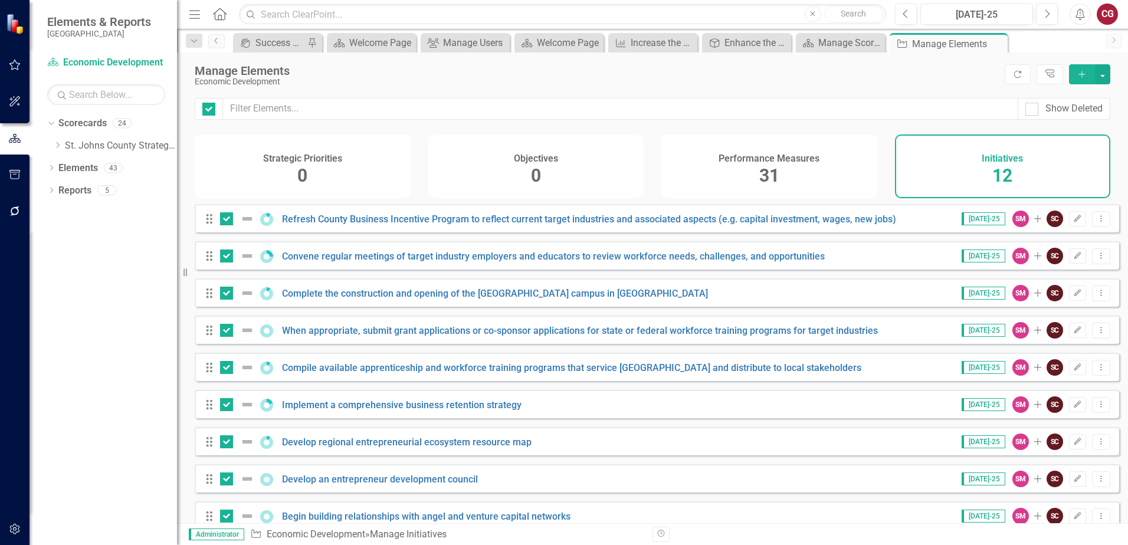
checkbox input "false"
click at [200, 110] on div at bounding box center [209, 109] width 28 height 22
click at [208, 111] on div at bounding box center [208, 109] width 13 height 13
click at [208, 110] on input "checkbox" at bounding box center [206, 107] width 8 height 8
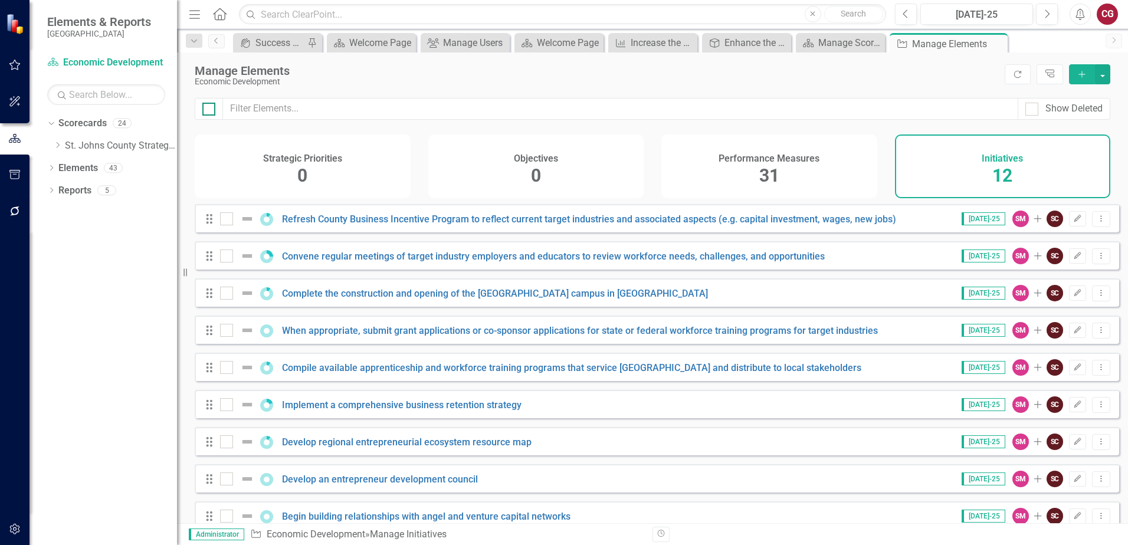
checkbox input "true"
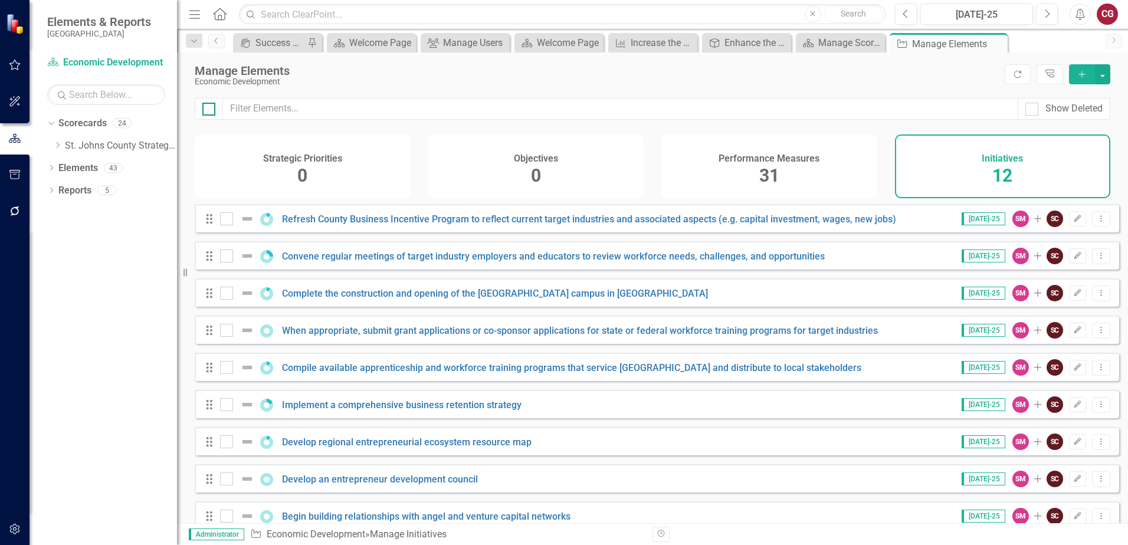
checkbox input "true"
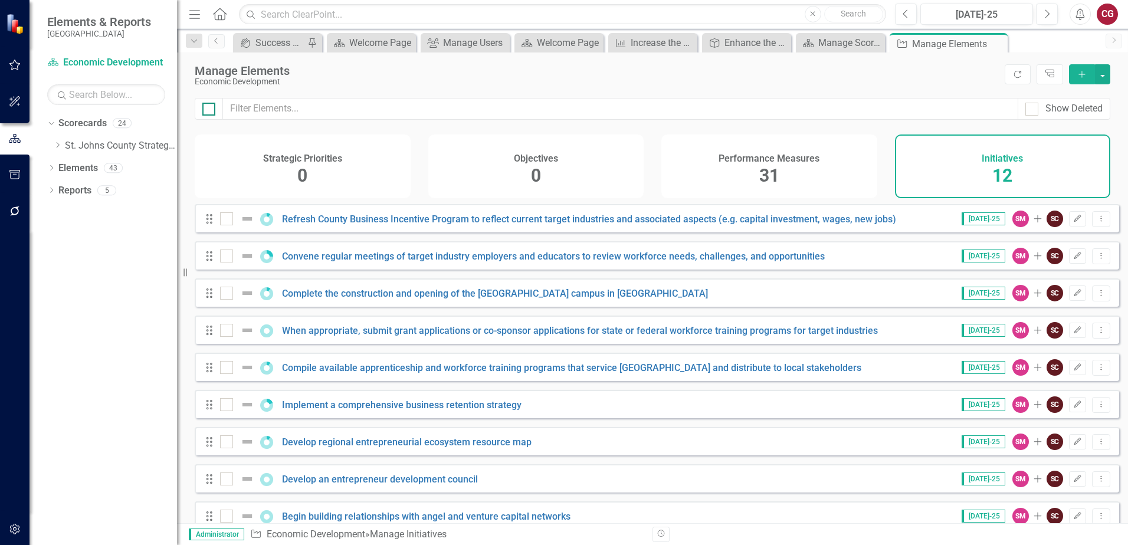
checkbox input "true"
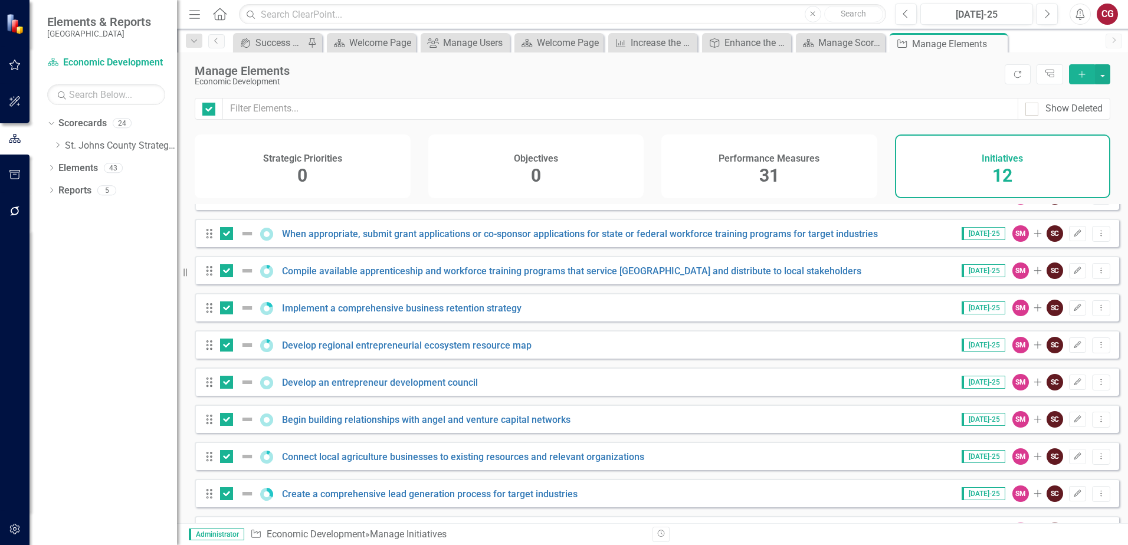
scroll to position [136, 0]
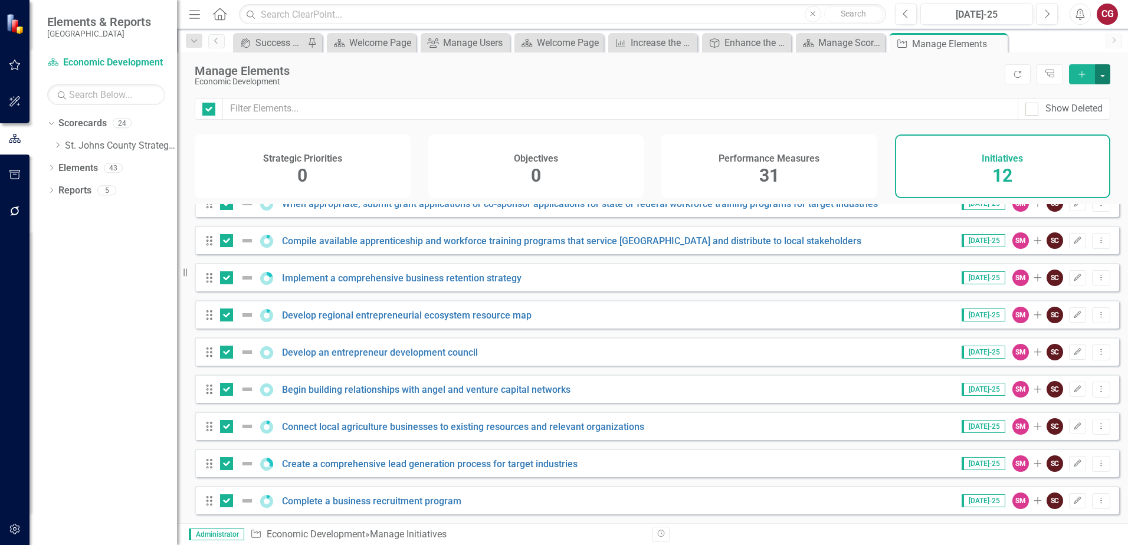
click at [1102, 77] on button "button" at bounding box center [1102, 74] width 15 height 20
click at [1077, 133] on link "Edit Multiple Edit Multiple" at bounding box center [1063, 140] width 93 height 22
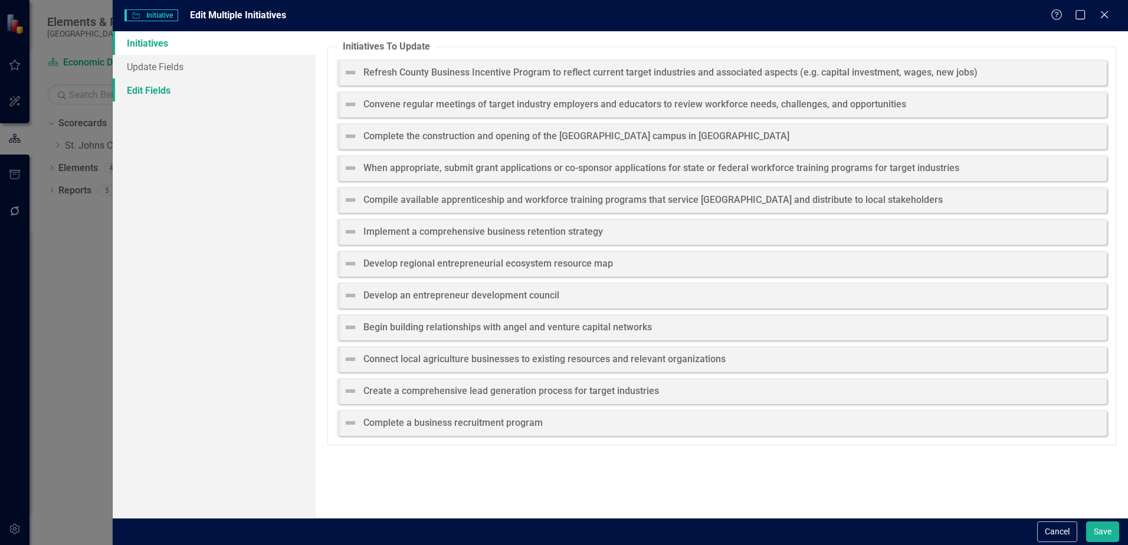
click at [165, 90] on link "Edit Fields" at bounding box center [214, 90] width 203 height 24
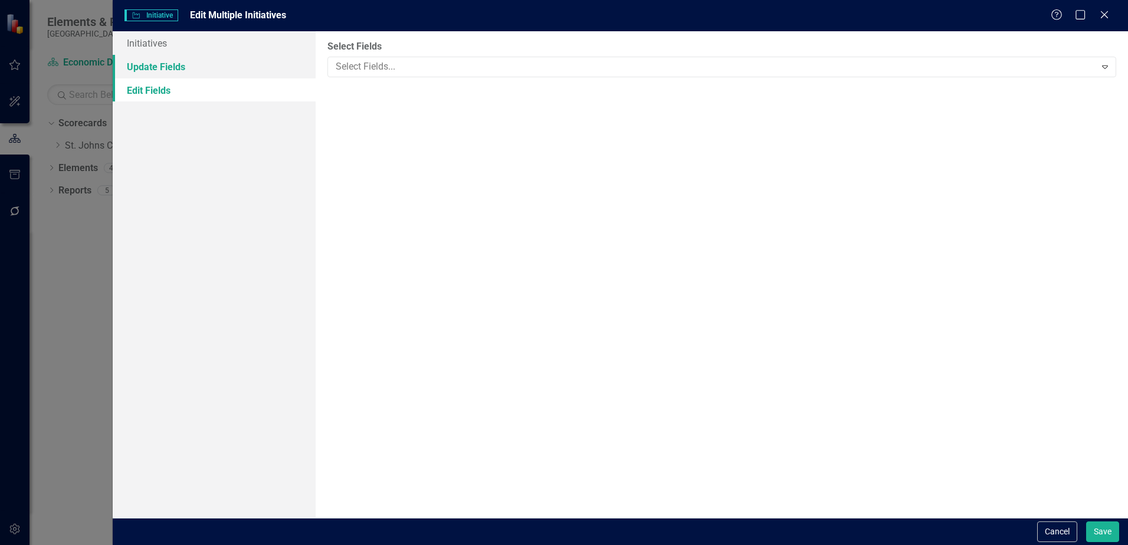
click at [161, 73] on link "Update Fields" at bounding box center [214, 67] width 203 height 24
click at [418, 77] on div "Select Fields Select Fields... Expand" at bounding box center [722, 274] width 813 height 487
click at [418, 67] on div at bounding box center [713, 67] width 764 height 16
click at [168, 88] on link "Edit Fields" at bounding box center [214, 90] width 203 height 24
click at [395, 70] on div at bounding box center [713, 67] width 764 height 16
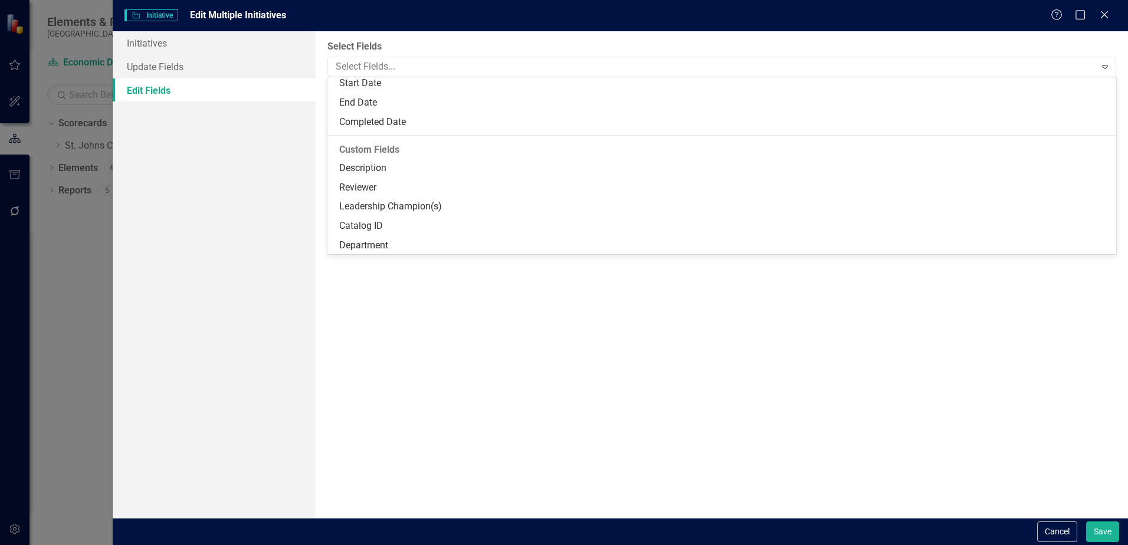
scroll to position [140, 0]
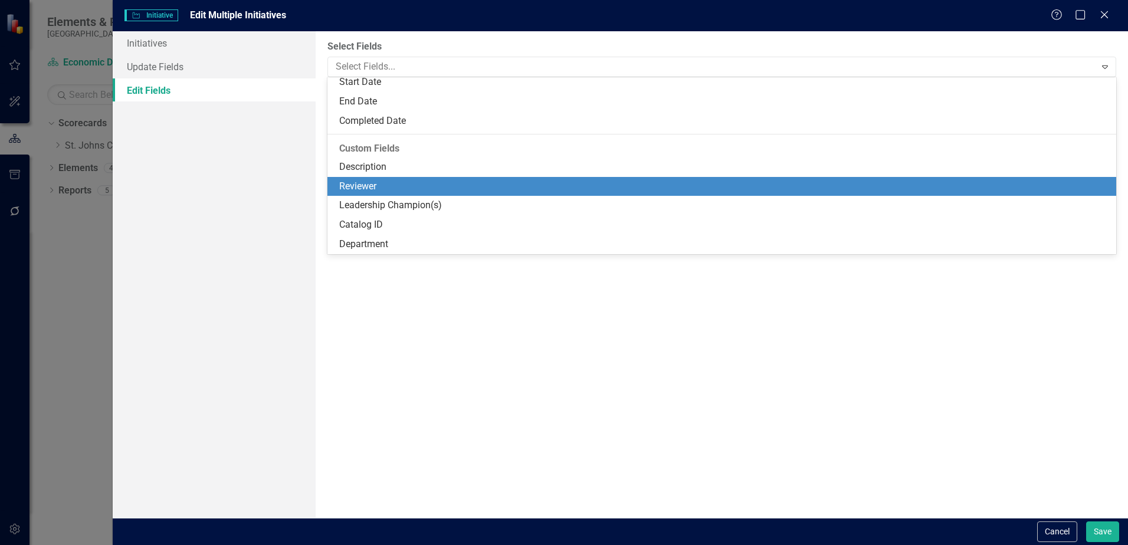
click at [361, 186] on div "Reviewer" at bounding box center [724, 187] width 770 height 14
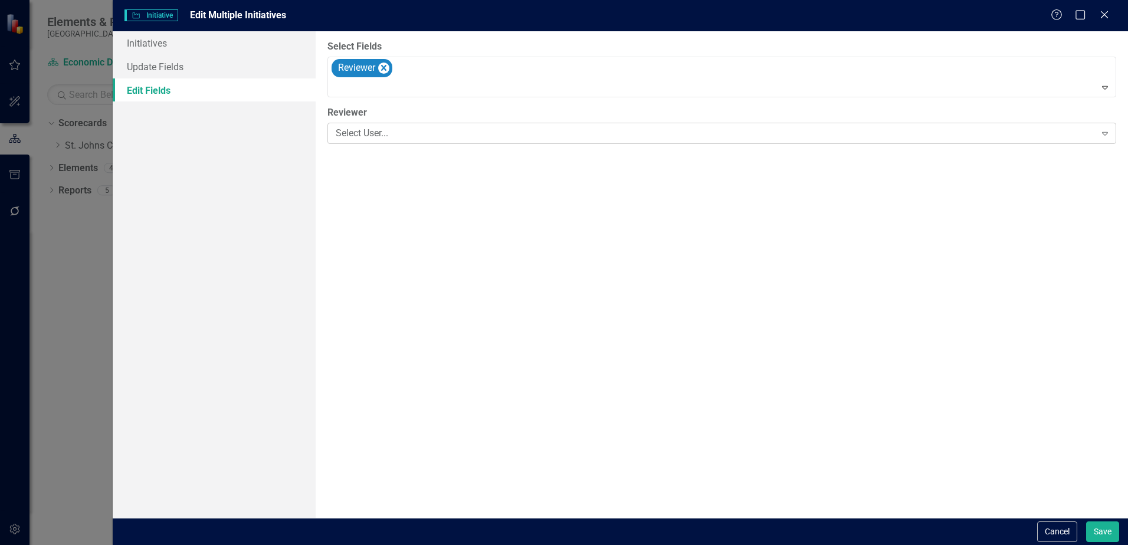
click at [505, 135] on div "Select User..." at bounding box center [716, 134] width 760 height 14
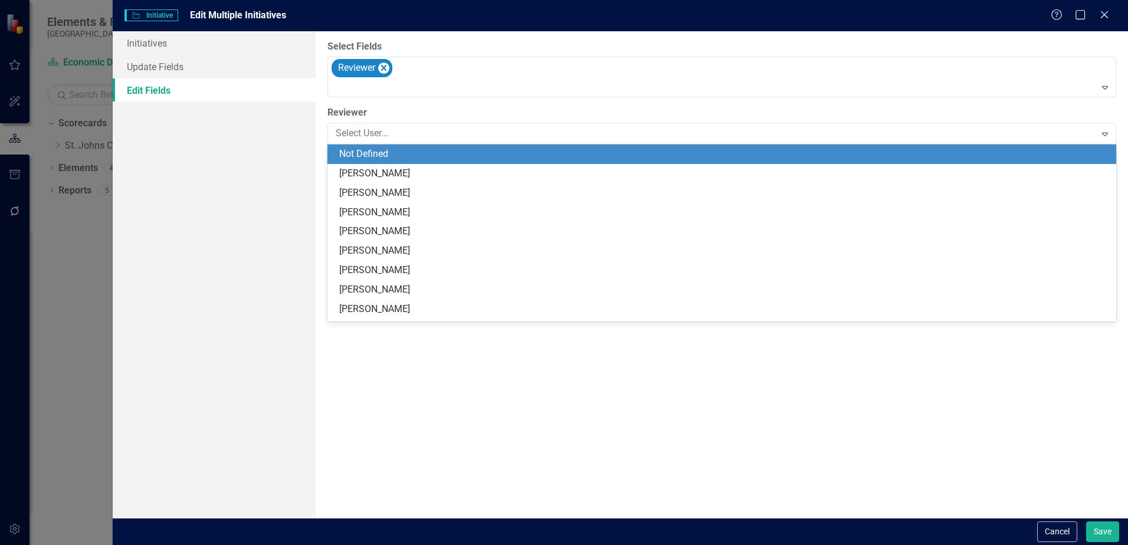
click at [379, 155] on div "Not Defined" at bounding box center [724, 155] width 770 height 14
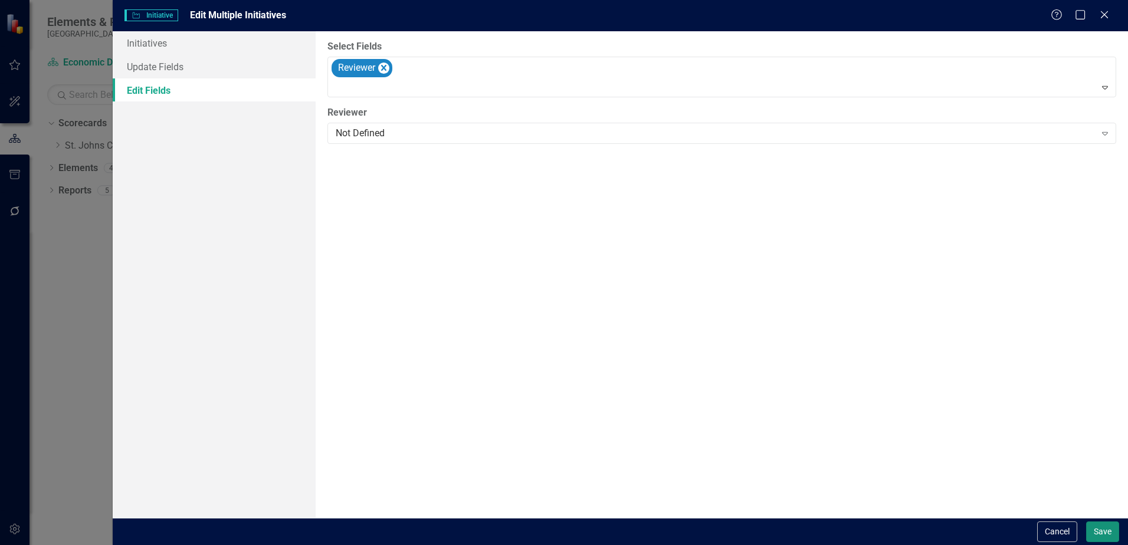
click at [1101, 528] on button "Save" at bounding box center [1102, 532] width 33 height 21
checkbox input "false"
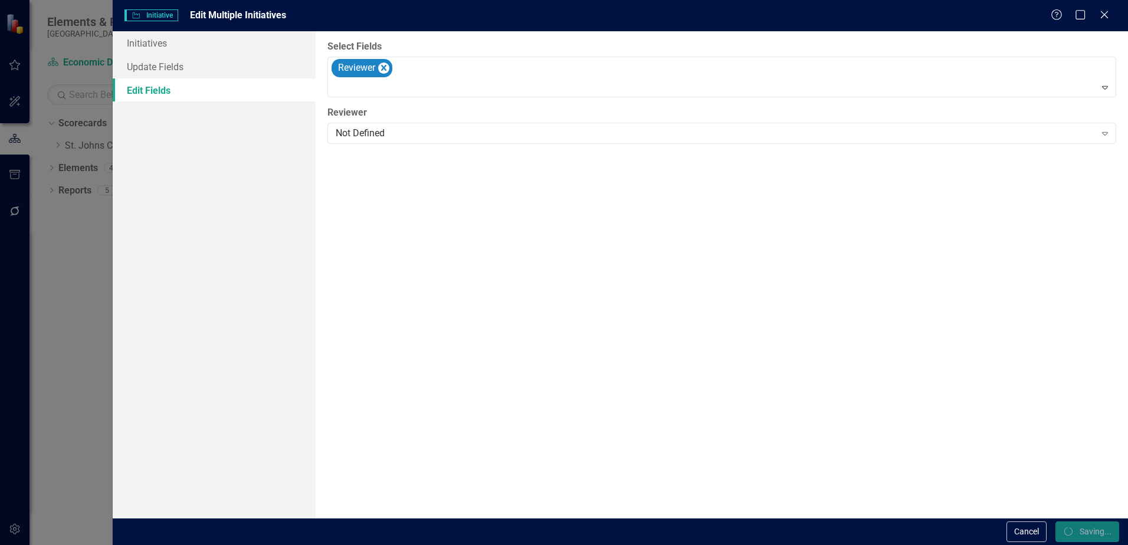
checkbox input "false"
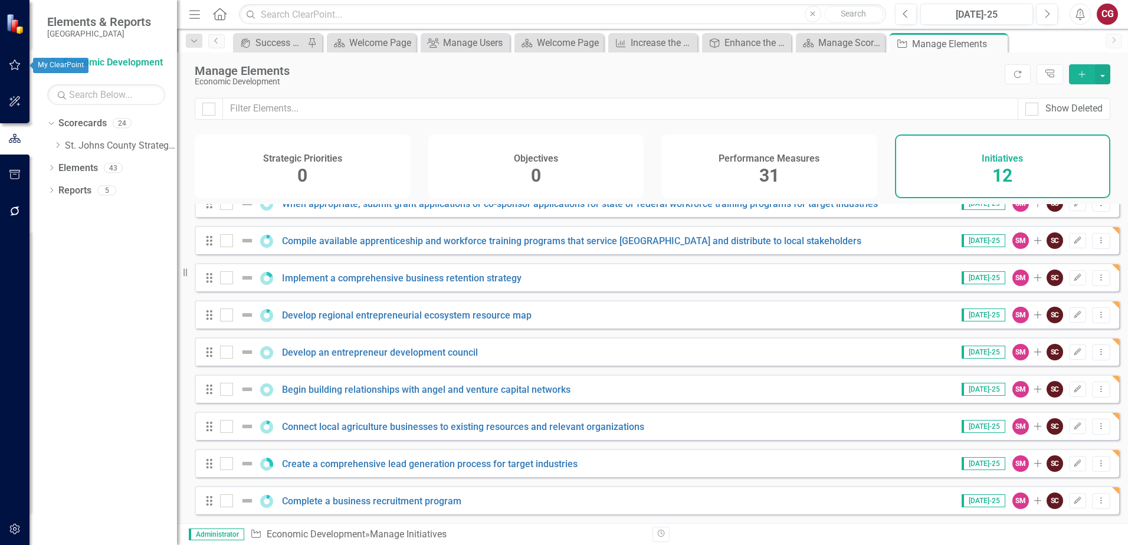
click at [15, 66] on icon "button" at bounding box center [15, 64] width 12 height 9
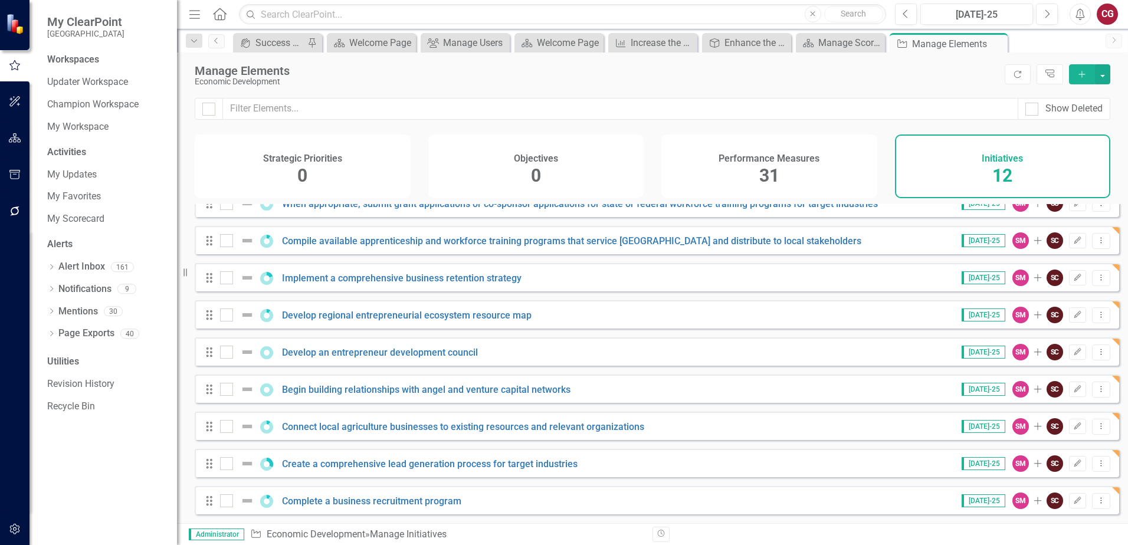
click at [99, 488] on div "Workspaces Updater Workspace Champion Workspace My Workspace Activities My Upda…" at bounding box center [104, 299] width 148 height 492
click at [16, 139] on icon "button" at bounding box center [15, 137] width 12 height 9
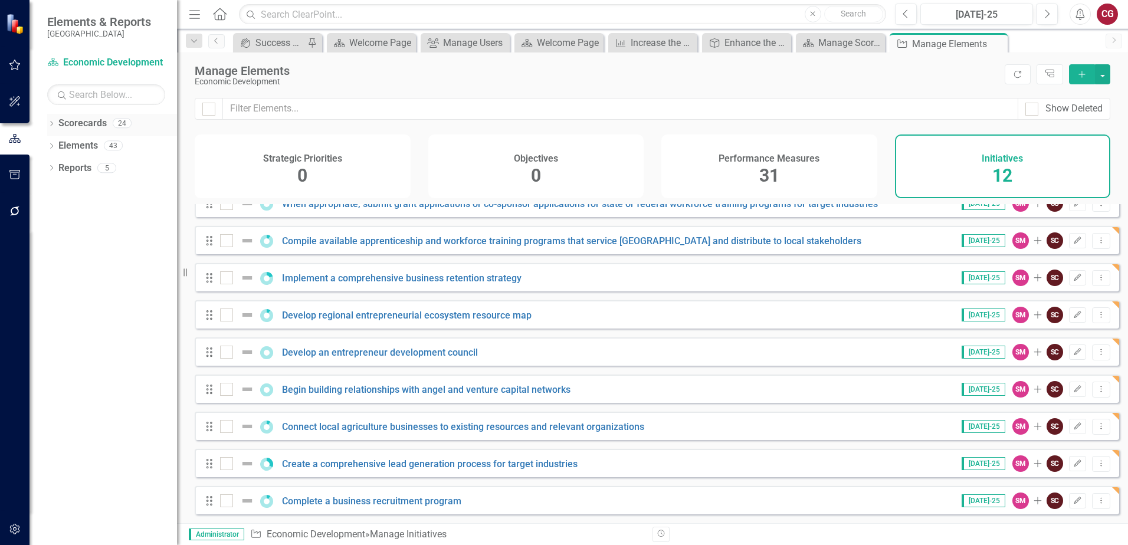
click at [50, 122] on icon "Dropdown" at bounding box center [51, 125] width 8 height 6
click at [57, 145] on icon "Dropdown" at bounding box center [57, 145] width 9 height 7
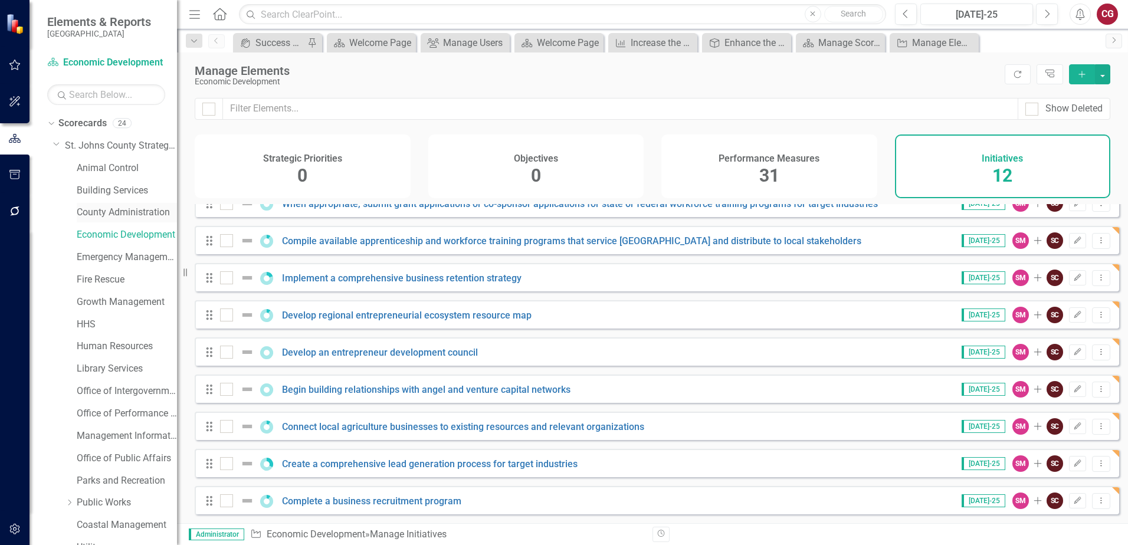
click at [101, 207] on link "County Administration" at bounding box center [127, 213] width 100 height 14
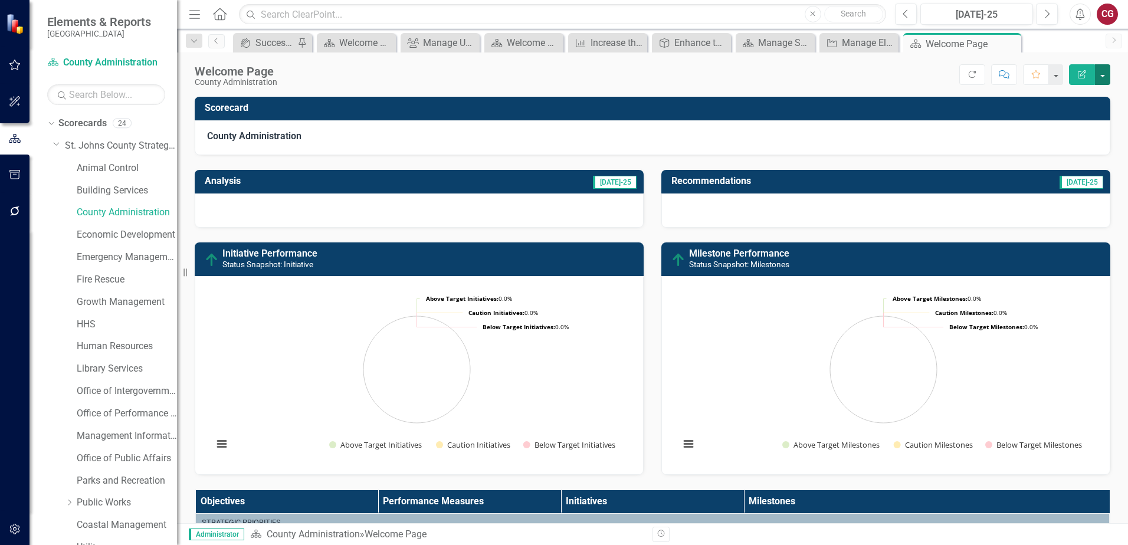
click at [1104, 79] on button "button" at bounding box center [1102, 74] width 15 height 21
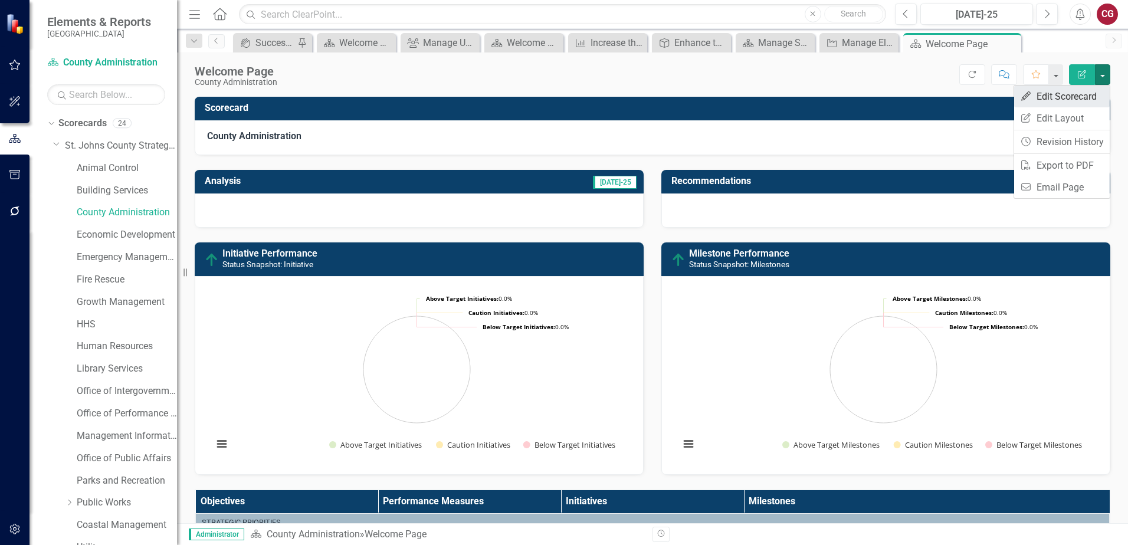
click at [1079, 97] on link "Edit Edit Scorecard" at bounding box center [1062, 97] width 96 height 22
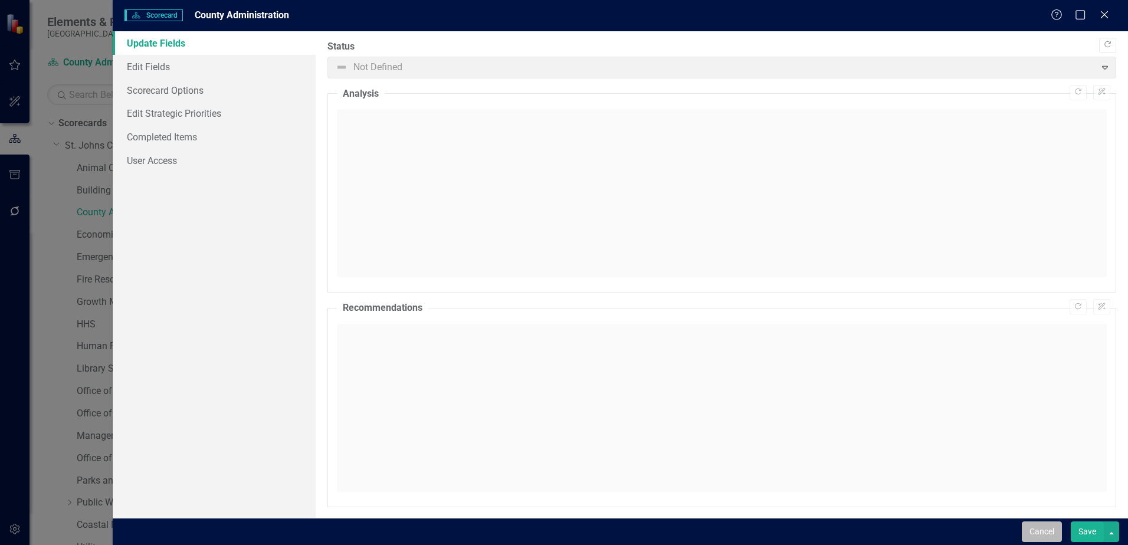
click at [1036, 528] on button "Cancel" at bounding box center [1042, 532] width 40 height 21
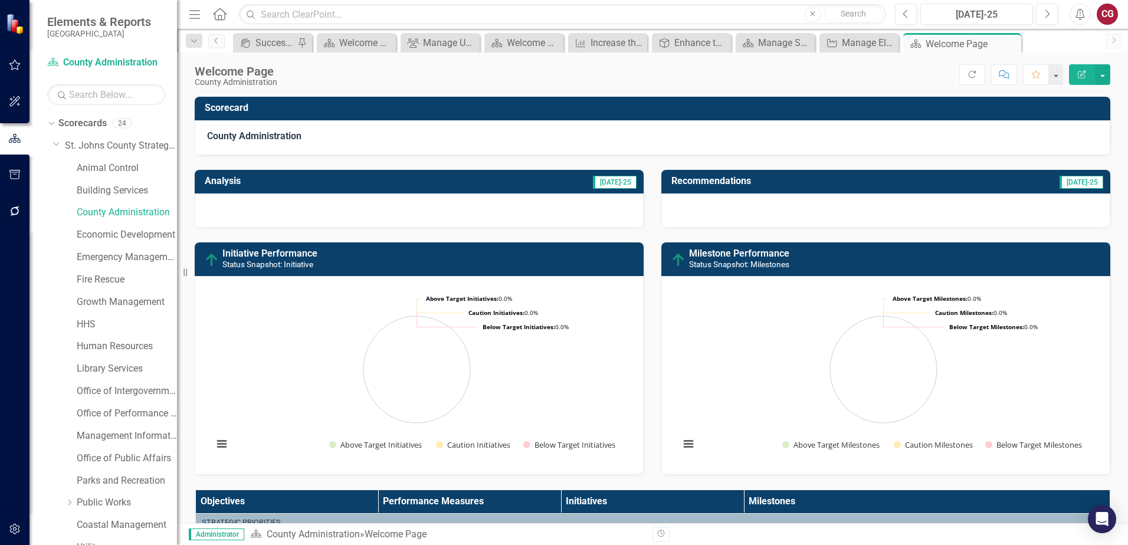
click at [18, 534] on icon "button" at bounding box center [15, 529] width 12 height 9
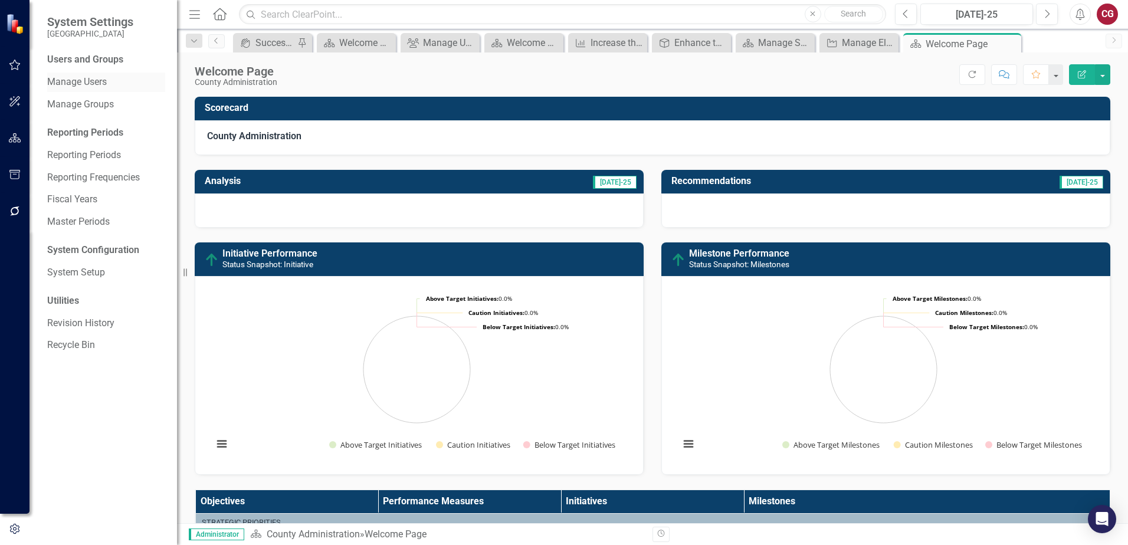
click at [92, 76] on link "Manage Users" at bounding box center [106, 83] width 118 height 14
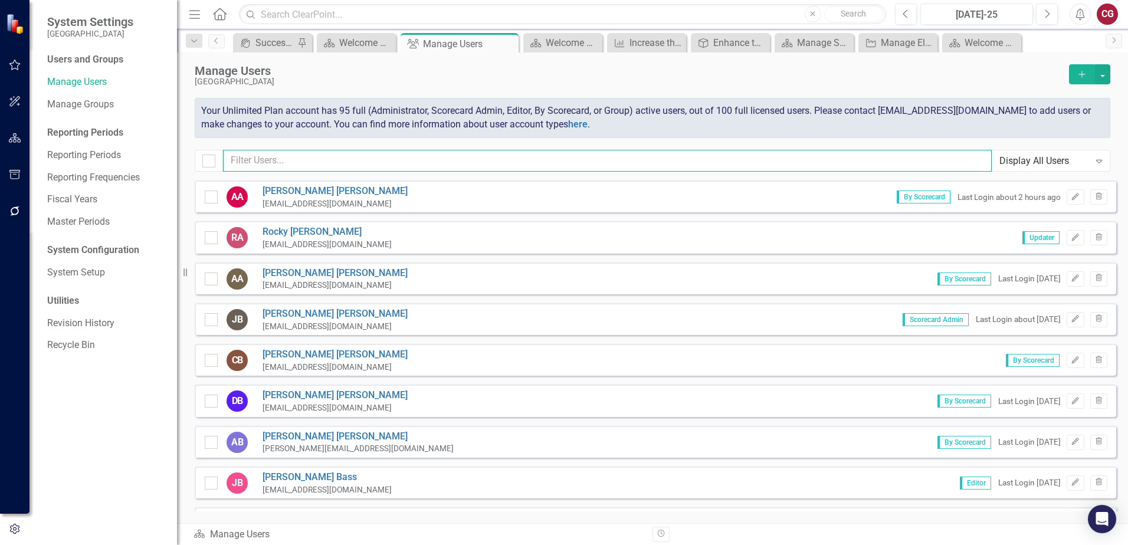
click at [326, 167] on input "text" at bounding box center [607, 161] width 769 height 22
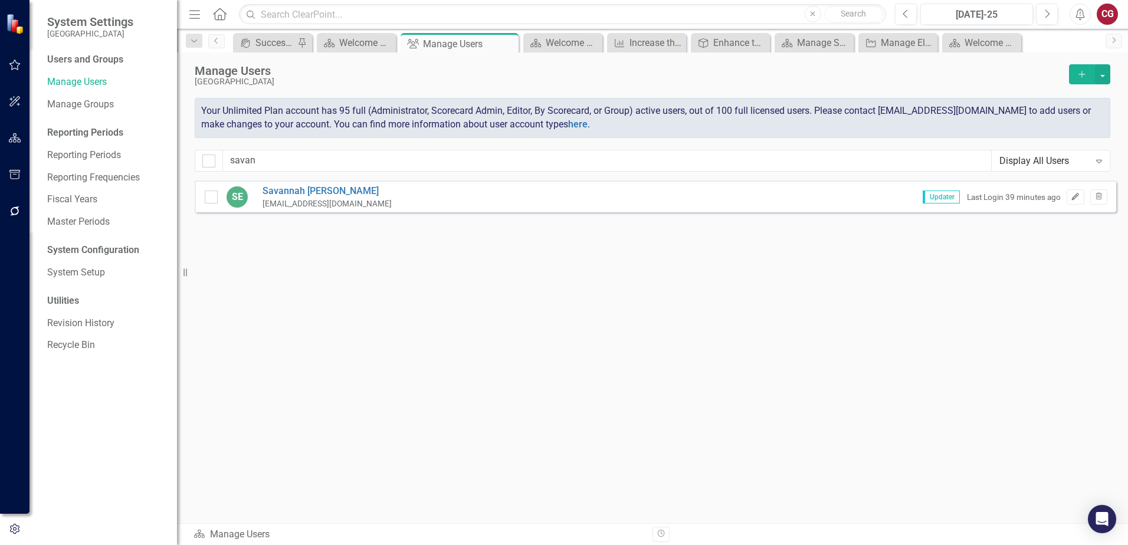
click at [1071, 199] on icon "Edit" at bounding box center [1075, 197] width 9 height 7
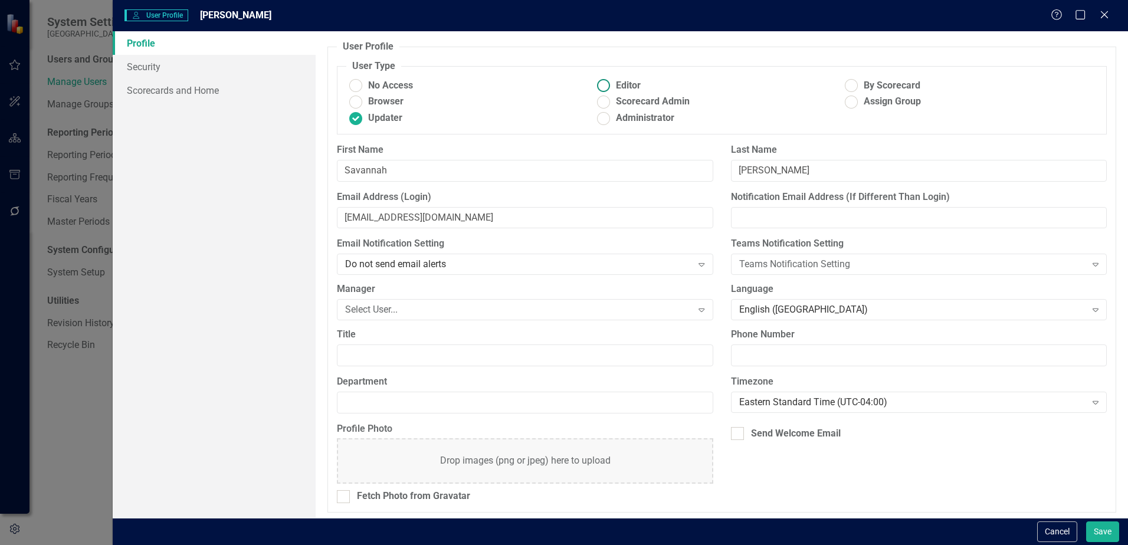
click at [611, 87] on label "Editor" at bounding box center [718, 86] width 248 height 14
click at [611, 87] on input "Editor" at bounding box center [604, 86] width 18 height 18
click at [1109, 533] on button "Save" at bounding box center [1102, 532] width 33 height 21
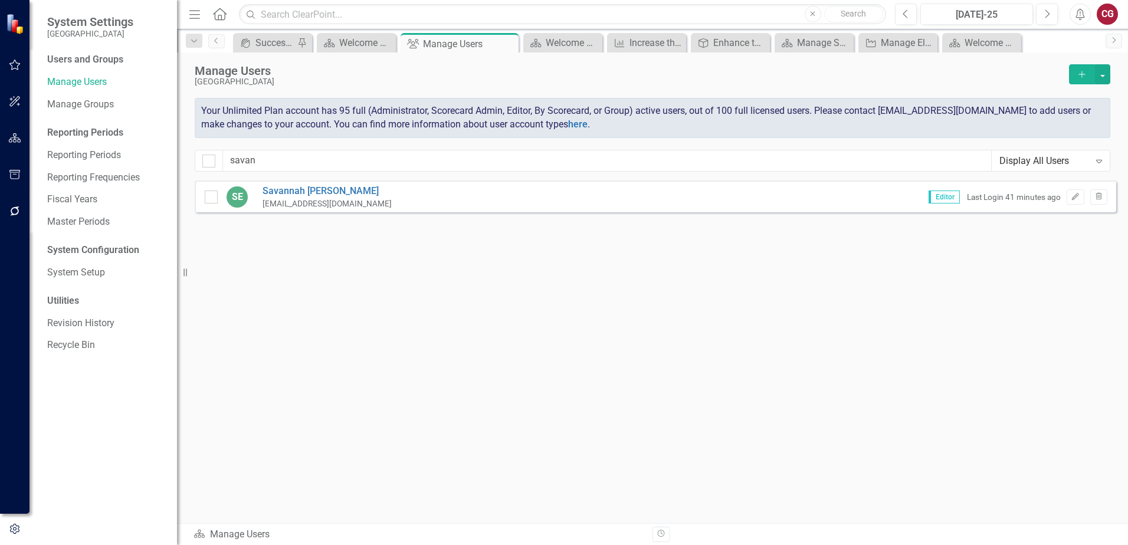
click at [15, 69] on icon "button" at bounding box center [15, 64] width 12 height 9
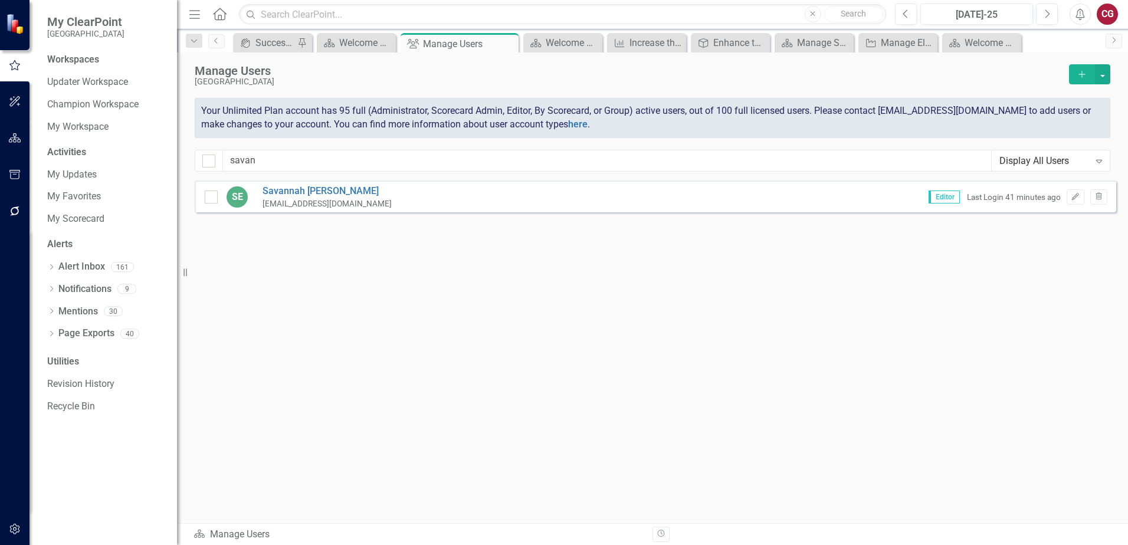
click at [9, 146] on button "button" at bounding box center [15, 138] width 27 height 25
